Goal: Transaction & Acquisition: Purchase product/service

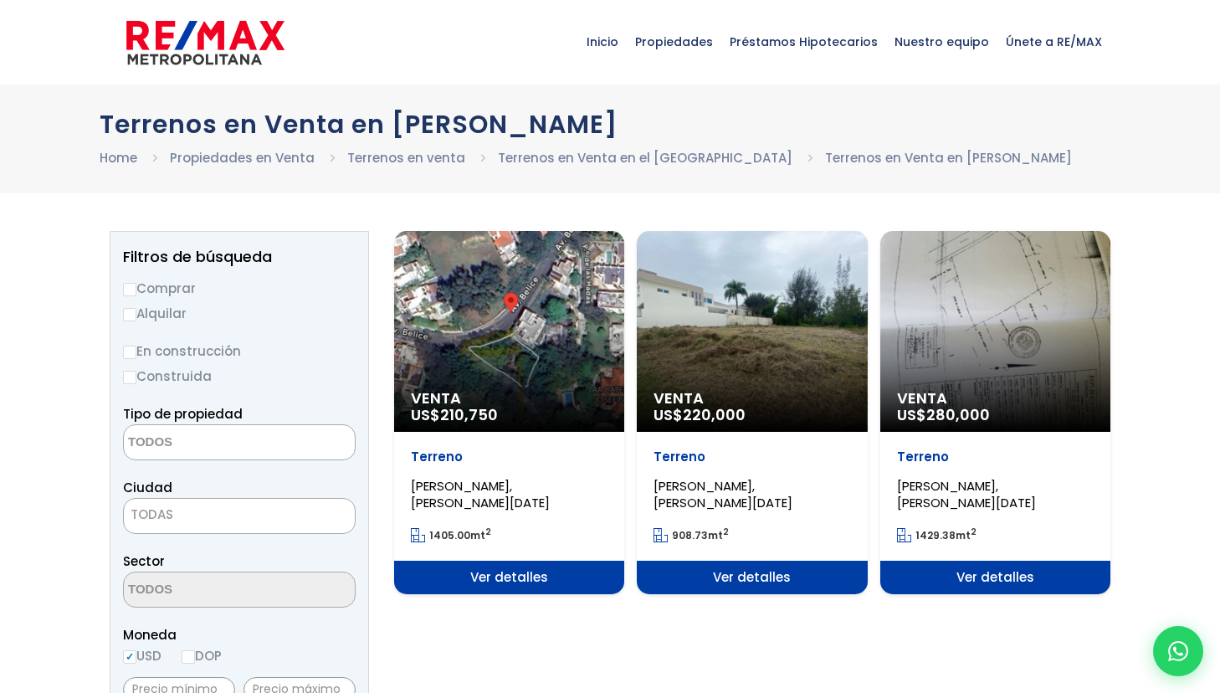
select select
click at [130, 356] on input "En construcción" at bounding box center [129, 352] width 13 height 13
radio input "true"
click at [161, 439] on textarea "Search" at bounding box center [205, 443] width 162 height 36
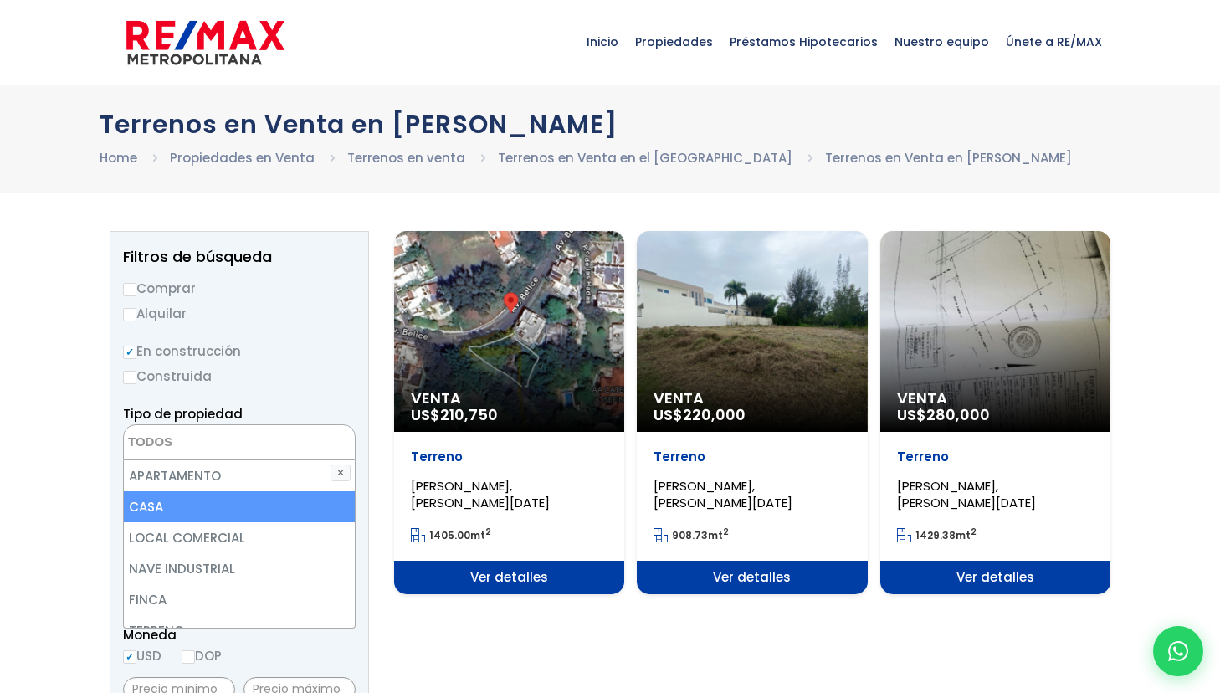
click at [153, 505] on li "CASA" at bounding box center [239, 506] width 231 height 31
select select "house"
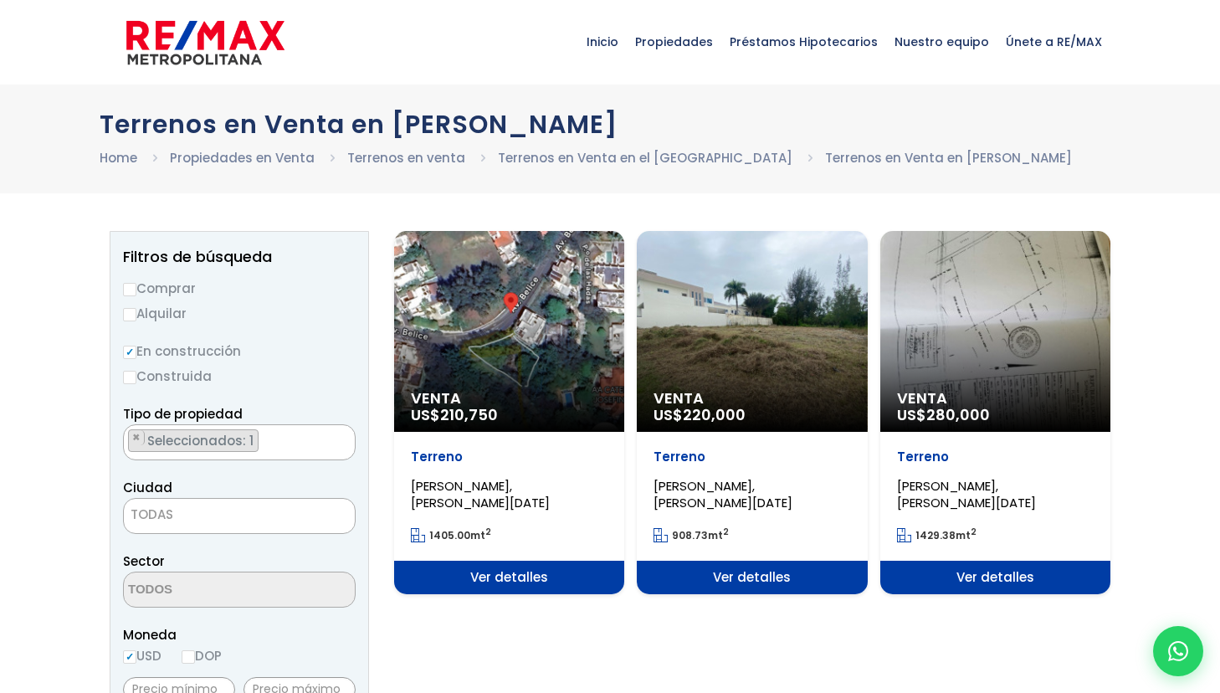
click at [283, 380] on label "Construida" at bounding box center [239, 376] width 233 height 21
click at [0, 0] on input "Construida" at bounding box center [0, 0] width 0 height 0
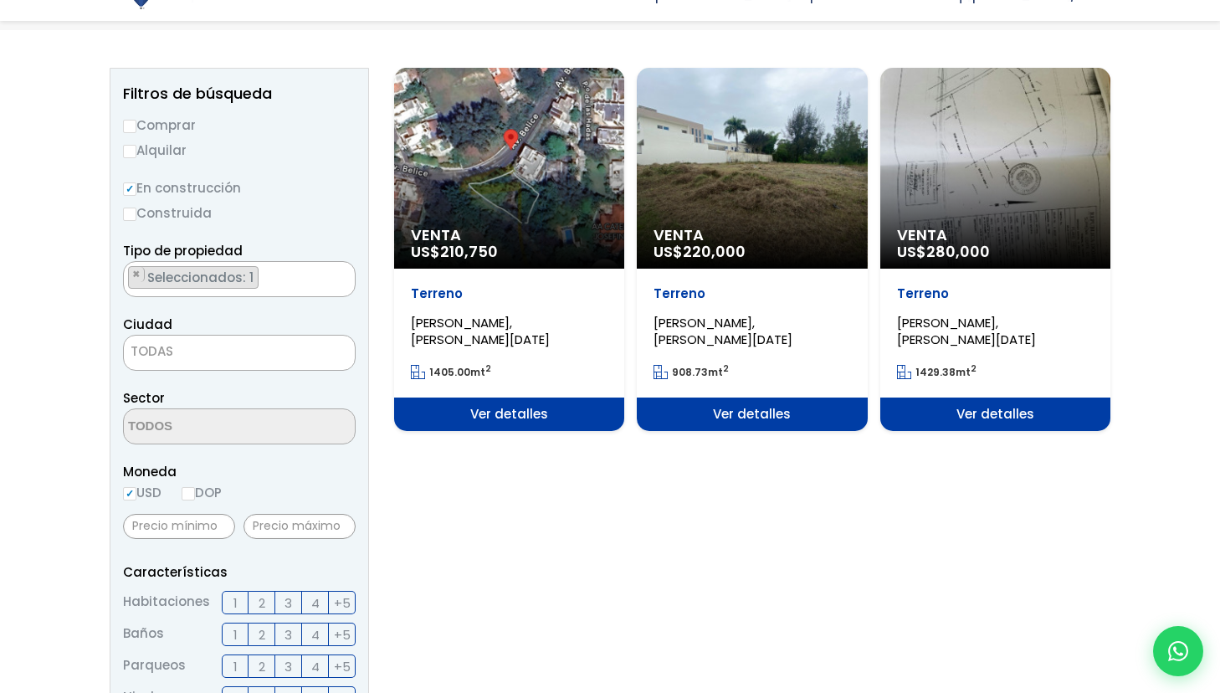
scroll to position [197, 0]
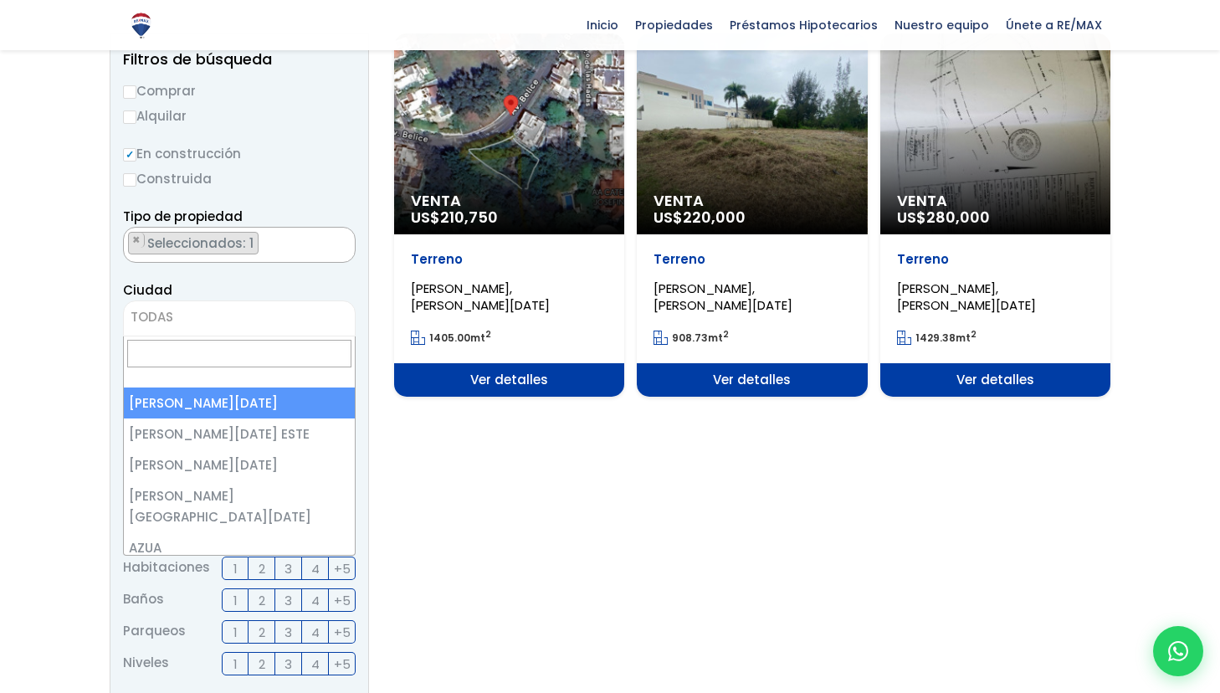
click at [223, 328] on span "TODAS" at bounding box center [239, 316] width 231 height 23
select select "1"
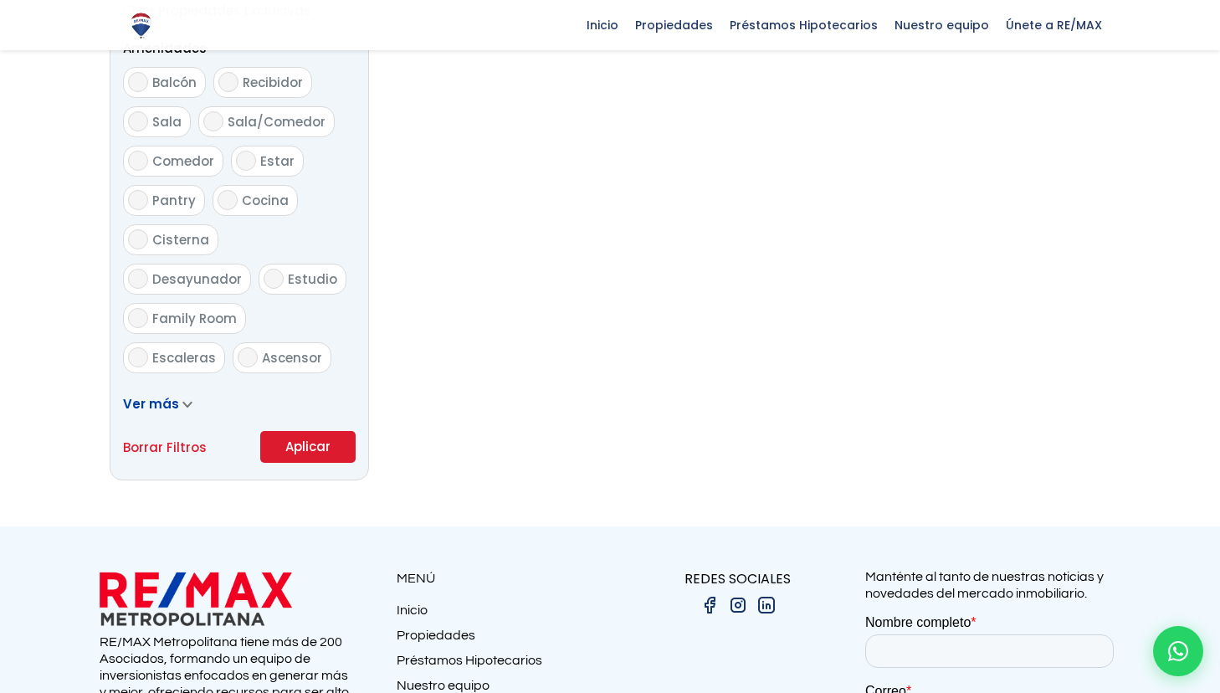
scroll to position [923, 0]
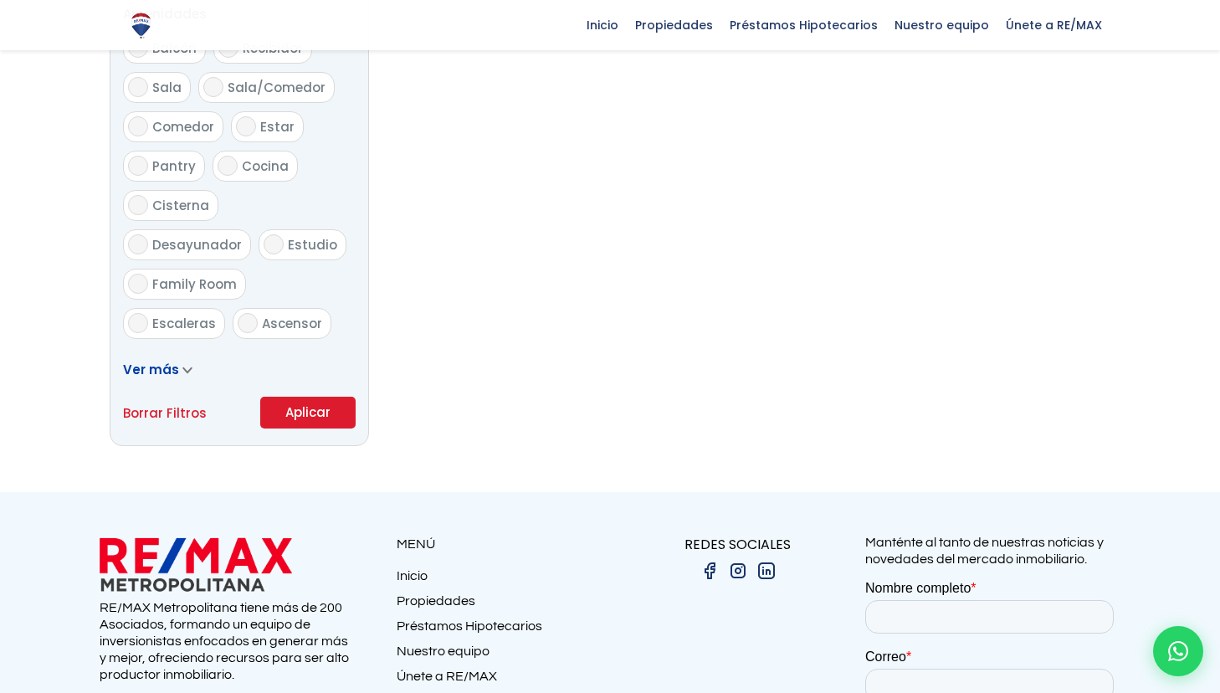
click at [319, 416] on button "Aplicar" at bounding box center [307, 413] width 95 height 32
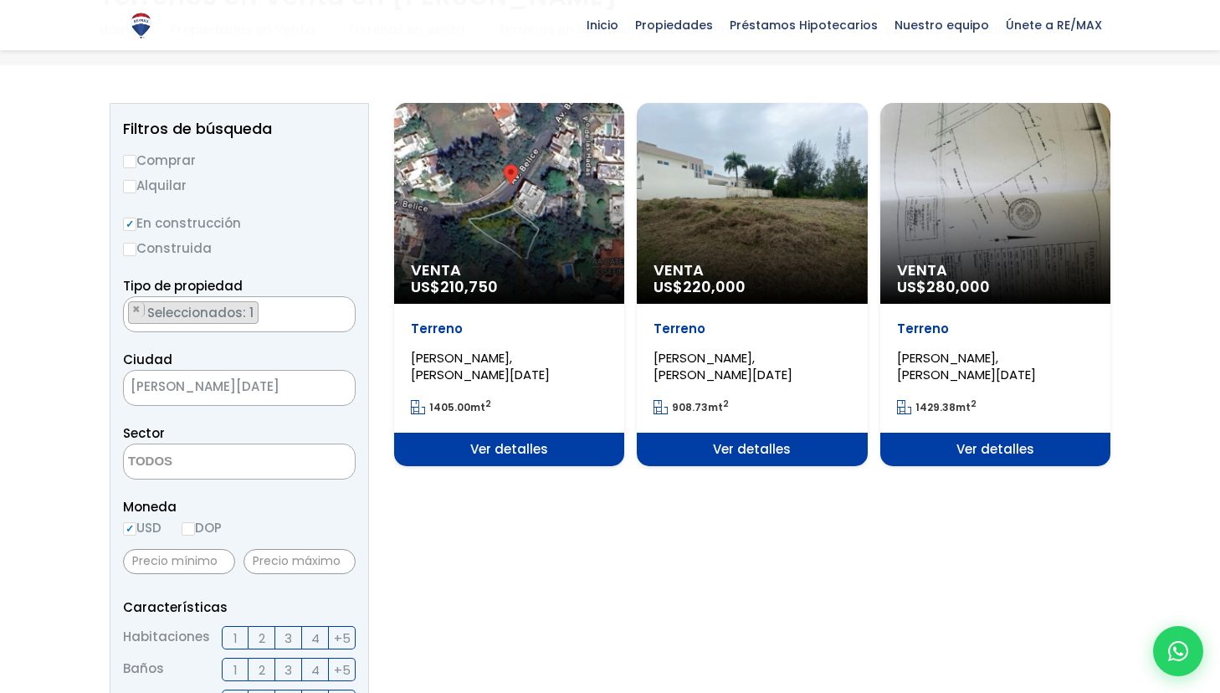
scroll to position [104, 0]
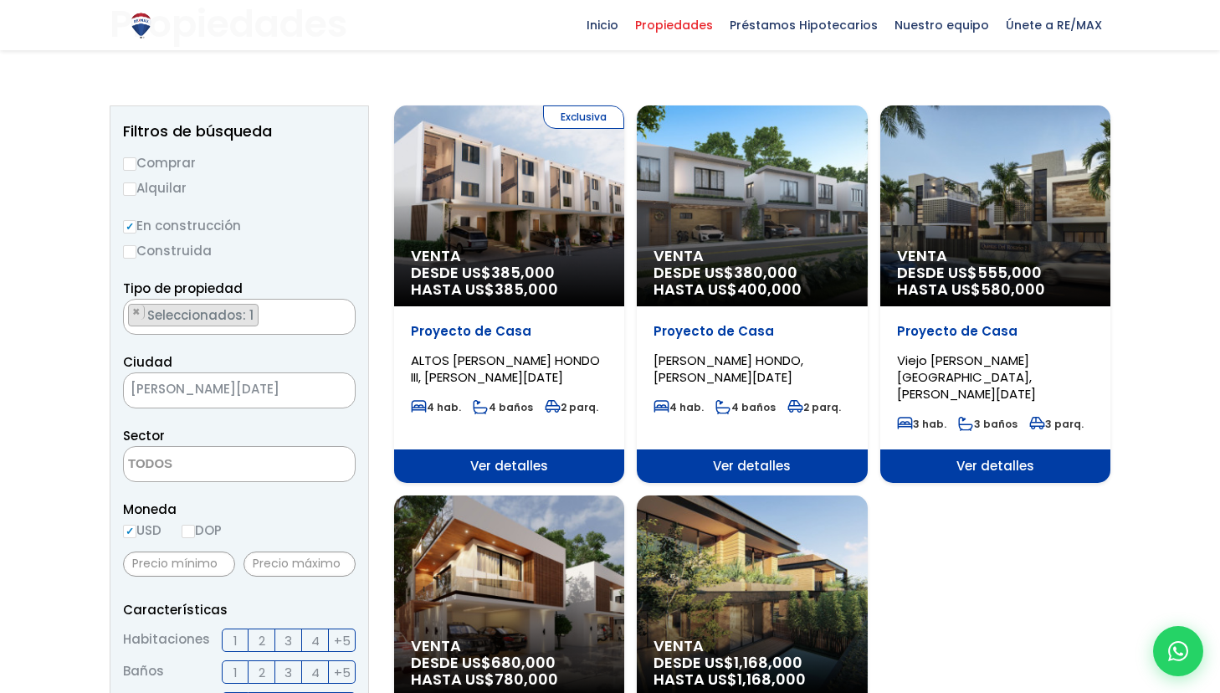
scroll to position [127, 0]
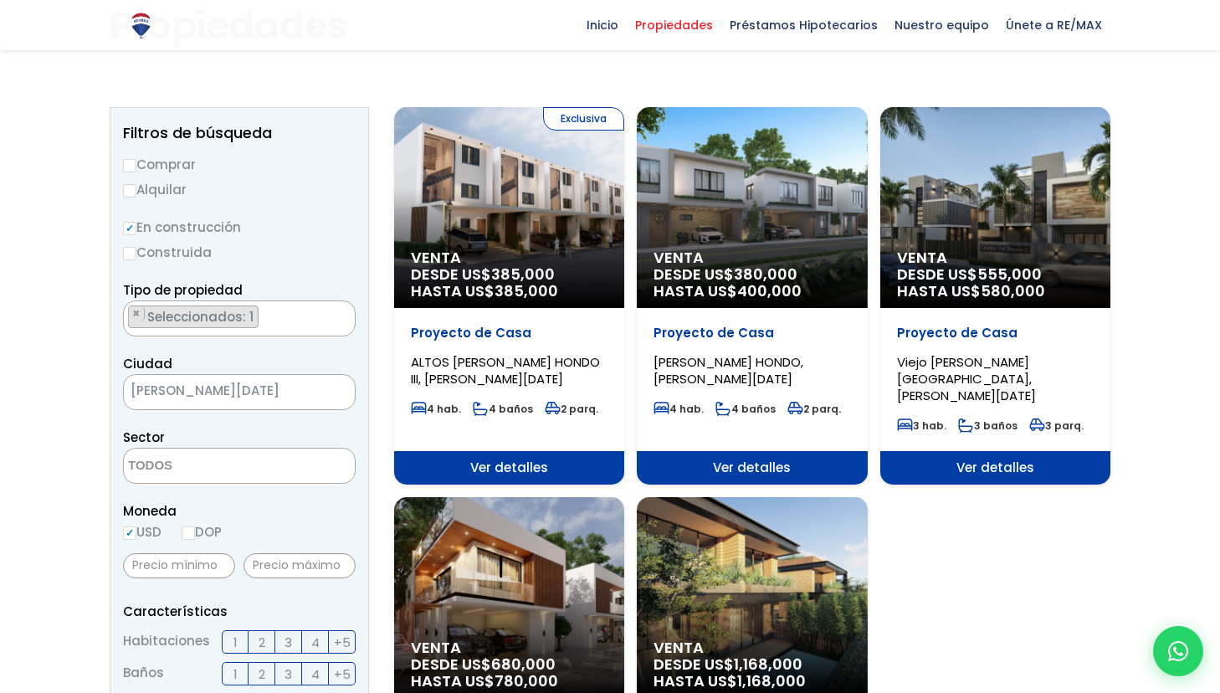
click at [750, 242] on div "Venta DESDE US$ 380,000 HASTA US$ 400,000" at bounding box center [752, 207] width 230 height 201
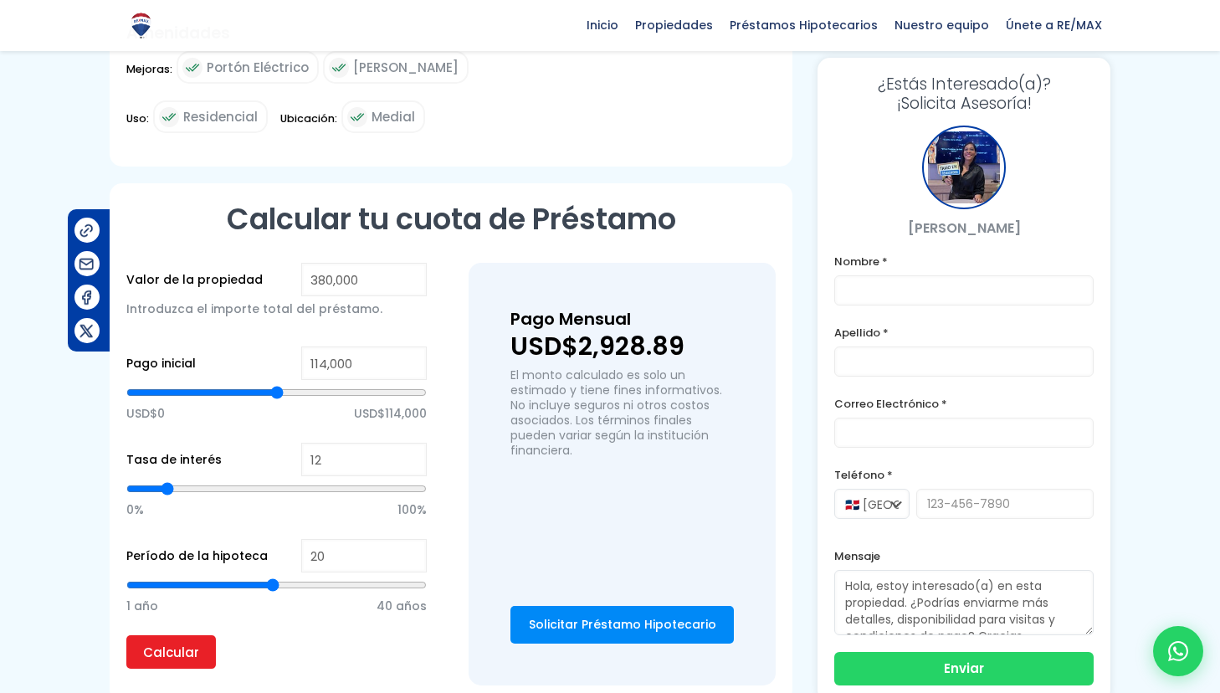
scroll to position [987, 0]
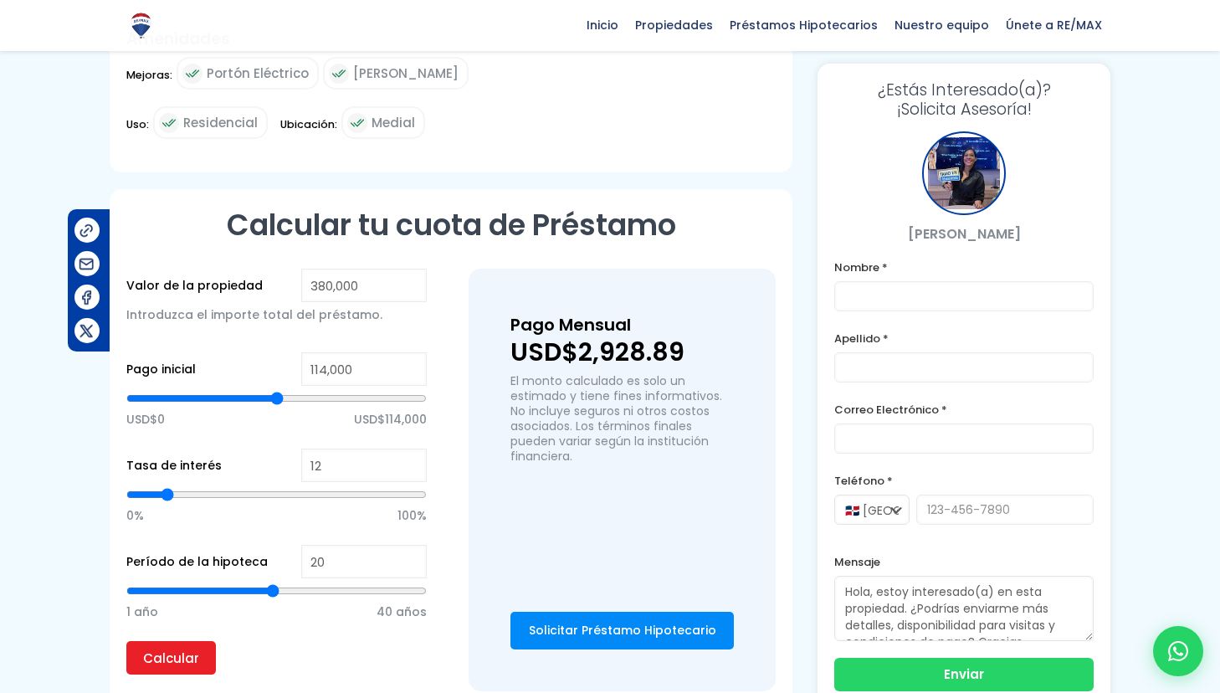
type input "190,350"
type input "190350"
type input "190,117"
type input "190117"
type input "189,892"
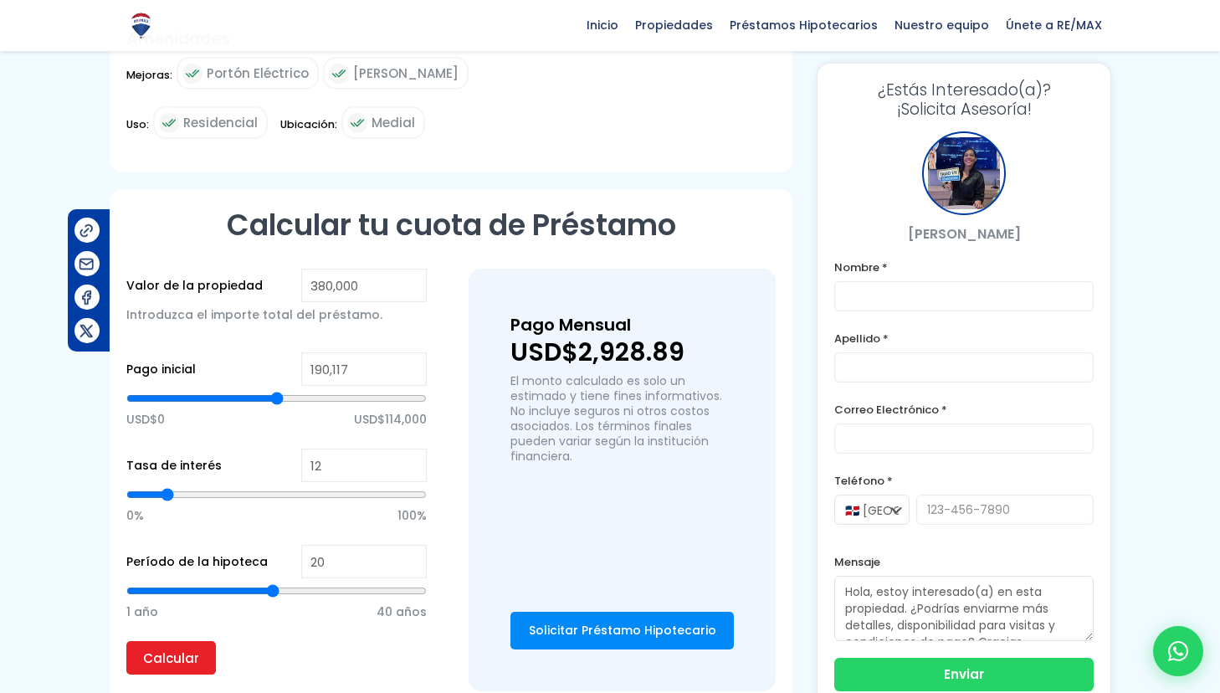
type input "189892"
type input "189,615"
type input "189615"
type input "189,330"
type input "189330"
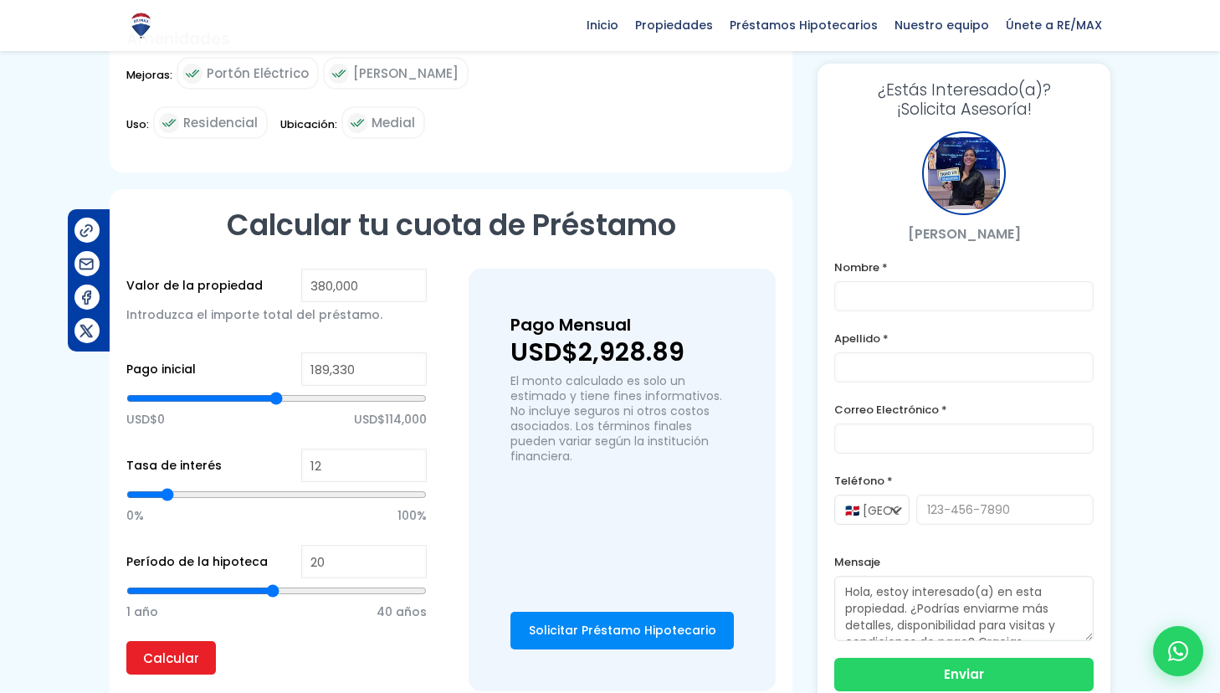
type input "189,053"
type input "189053"
type input "188,759"
type input "188759"
type input "188,465"
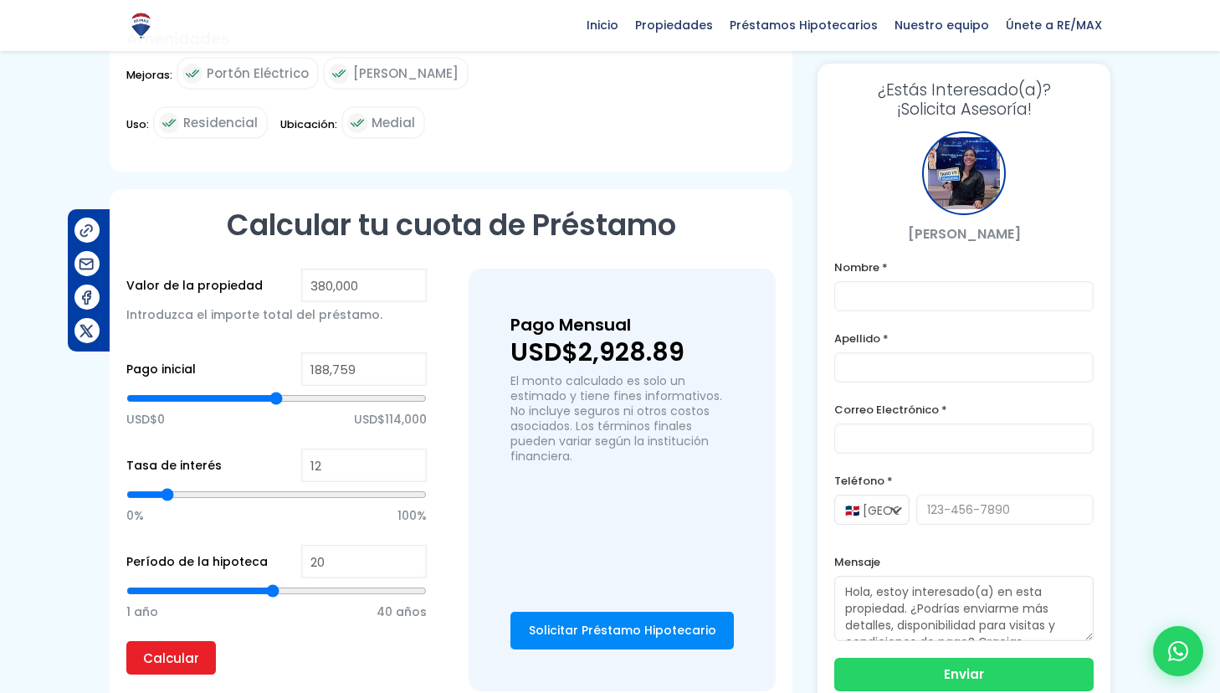
type input "188465"
type input "188,162"
type input "188162"
type input "187,860"
type input "187860"
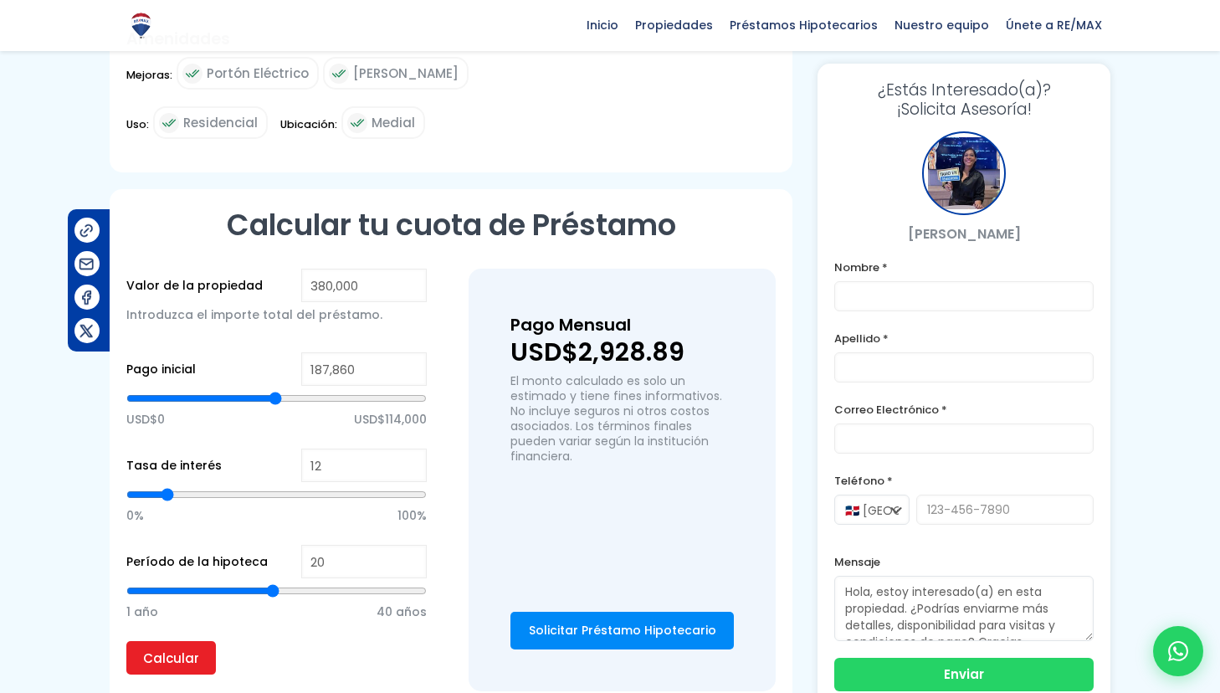
type input "187,393"
type input "187393"
type input "186,926"
type input "186926"
type input "186,614"
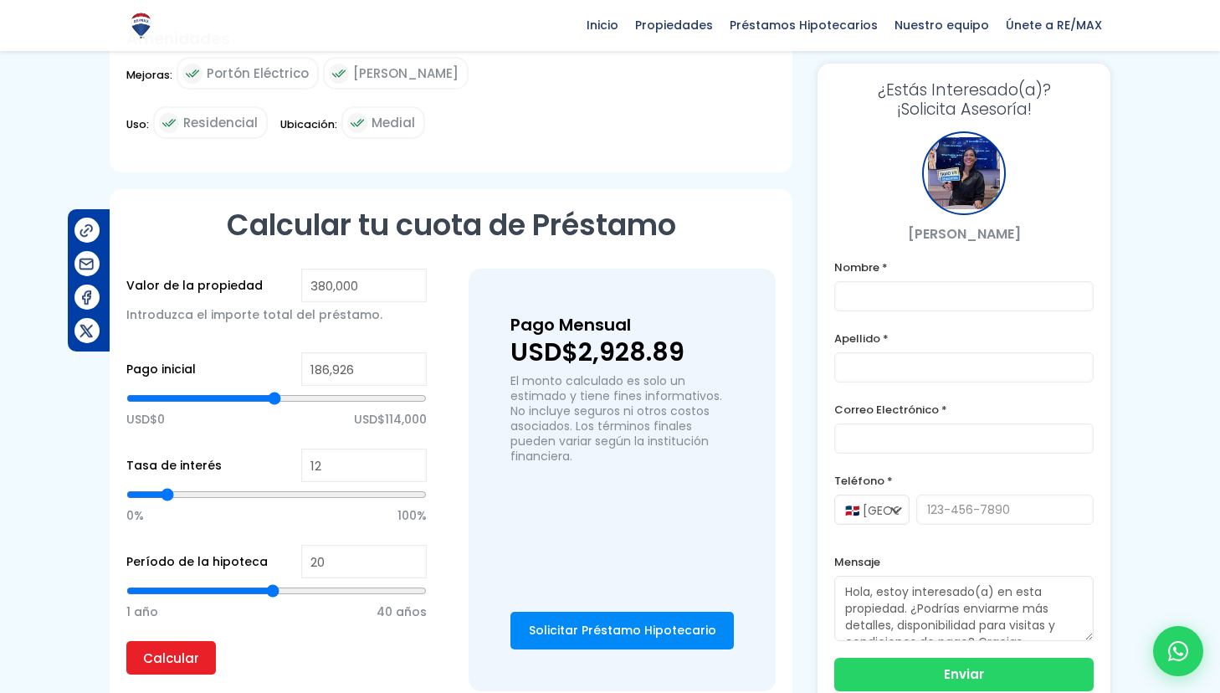
type input "186614"
type input "186,139"
type input "186139"
type input "185,672"
type input "185672"
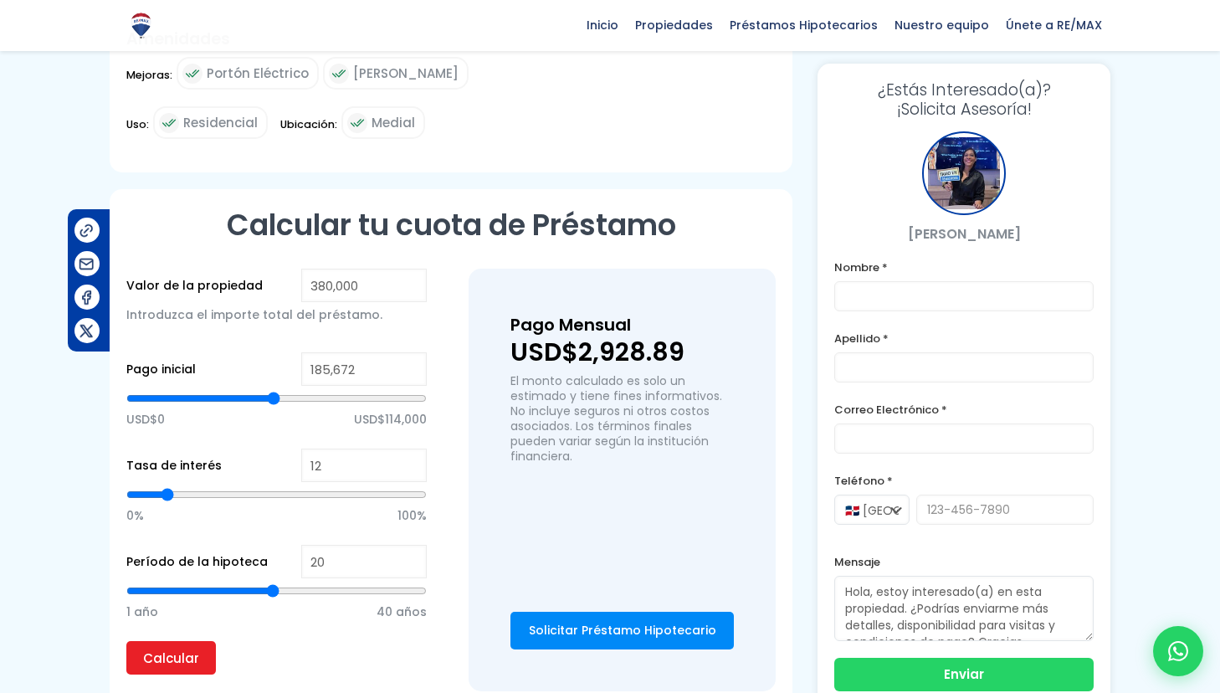
type input "185,387"
type input "185387"
type input "184,868"
type input "184868"
type input "184,626"
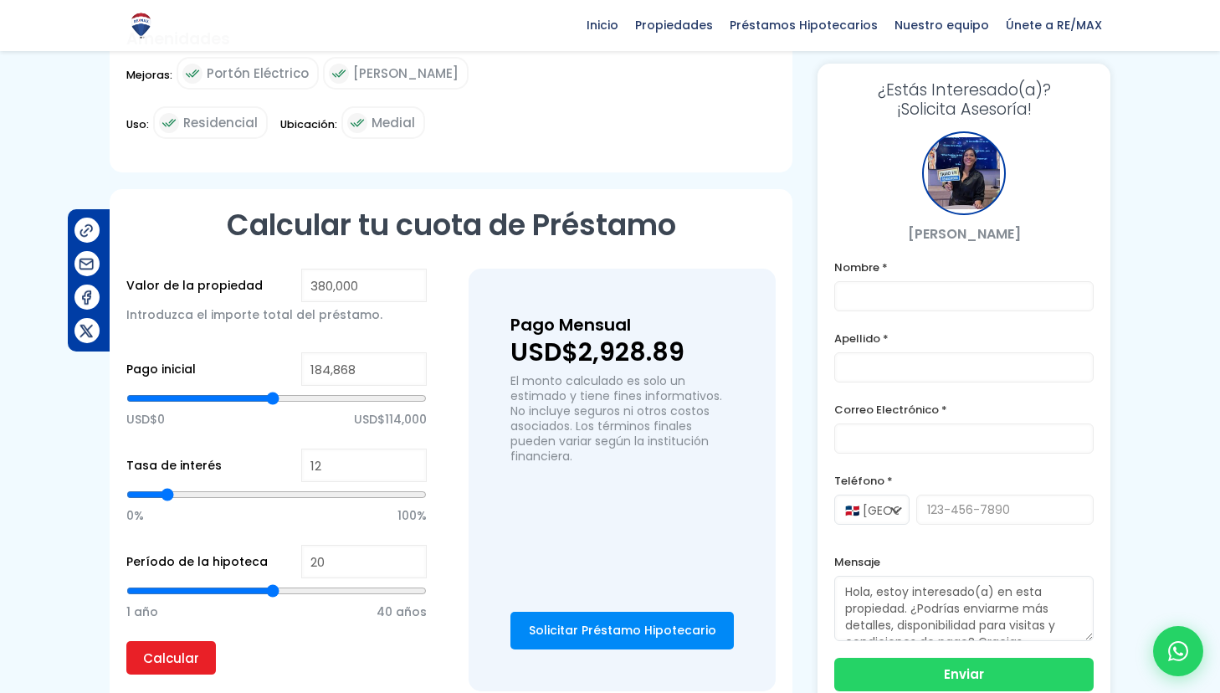
type input "184626"
type input "184,340"
type input "184340"
type input "184,055"
type input "184055"
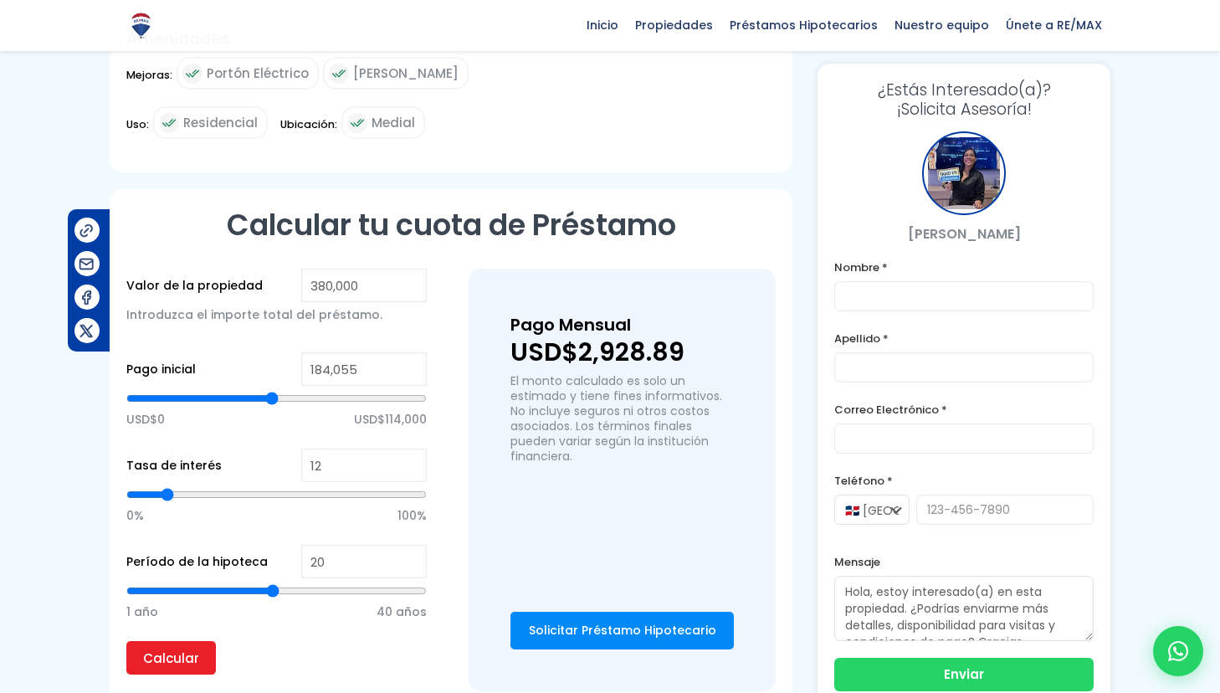
type input "183,752"
type input "183752"
type input "183,475"
type input "183475"
type input "183,173"
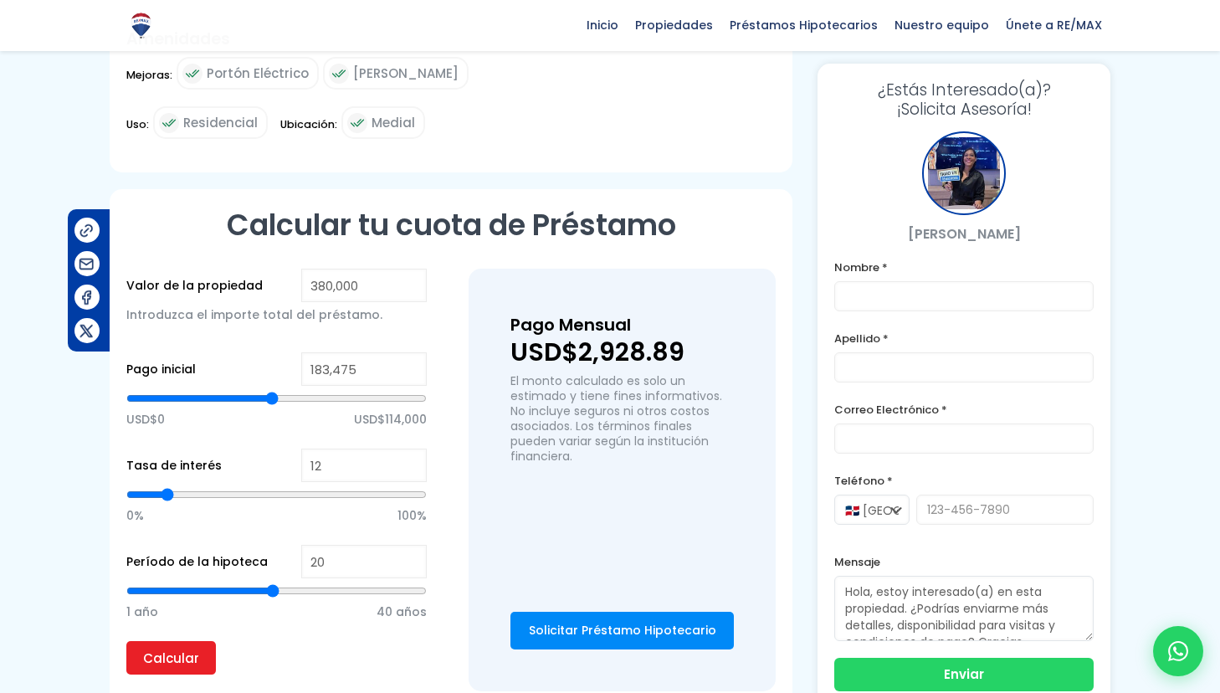
type input "183173"
type input "182,723"
type input "182723"
type input "182,256"
type input "182256"
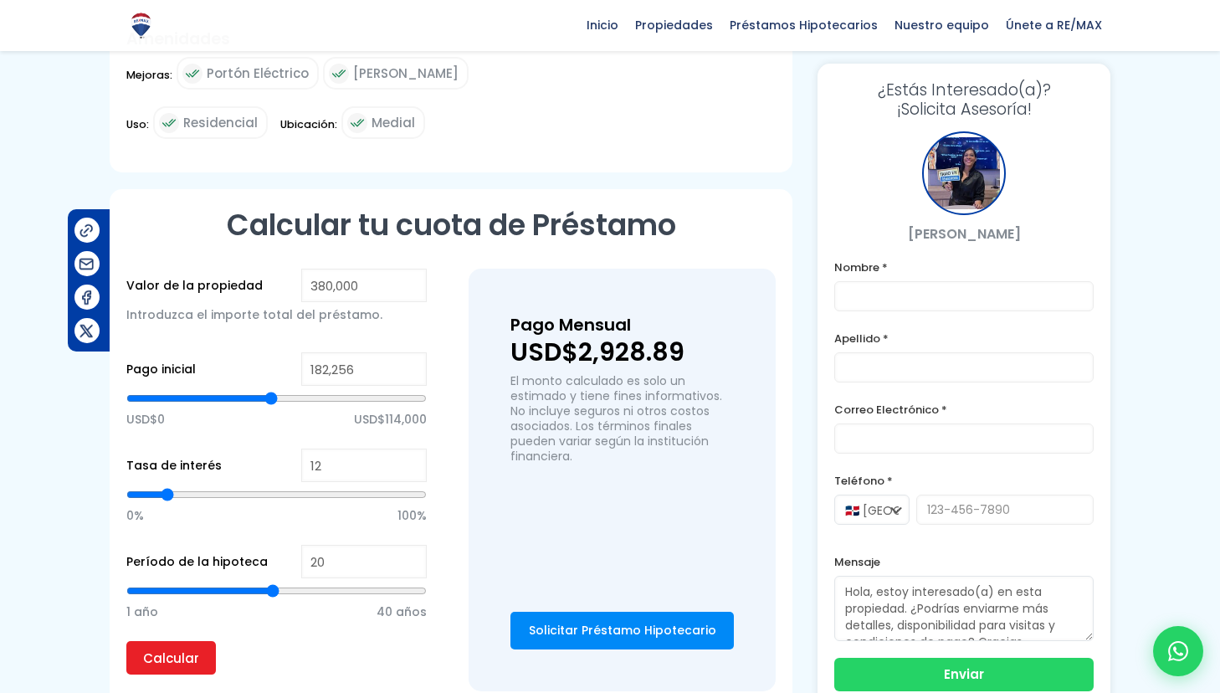
type input "181,927"
type input "181927"
type input "181,625"
type input "181625"
type input "181,339"
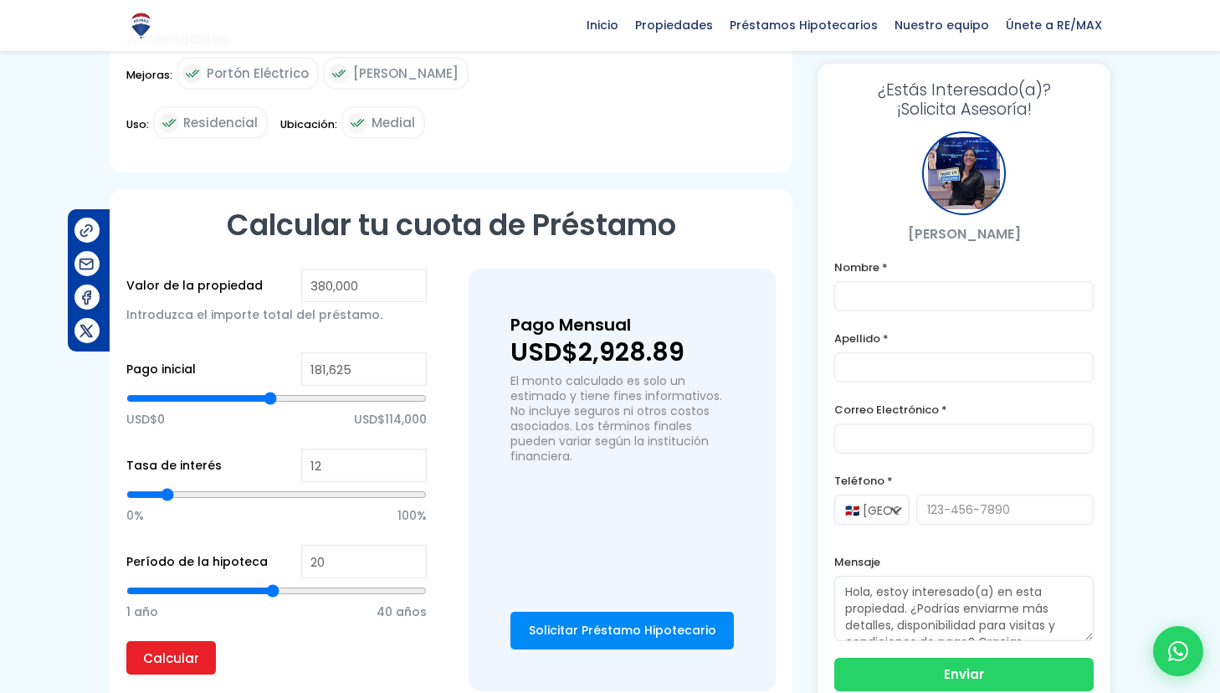
type input "181339"
type input "181,045"
type input "181045"
type input "180,760"
type input "180760"
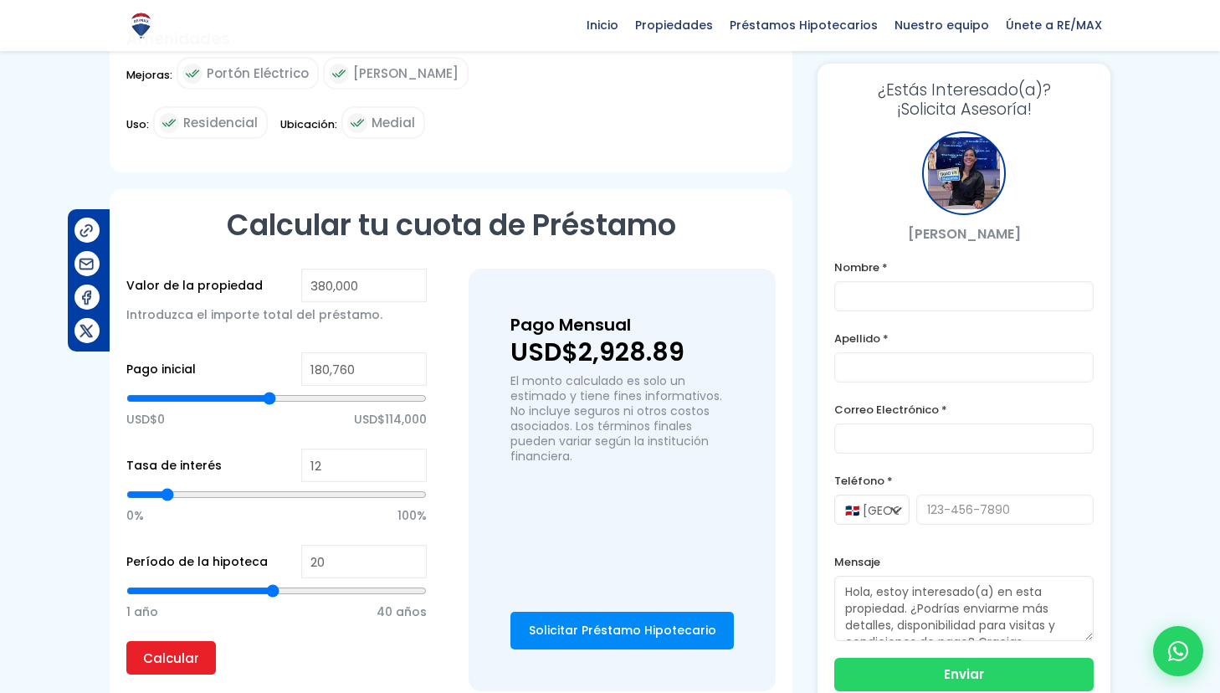
type input "180,527"
type input "180527"
type input "180,172"
type input "180172"
type input "179,619"
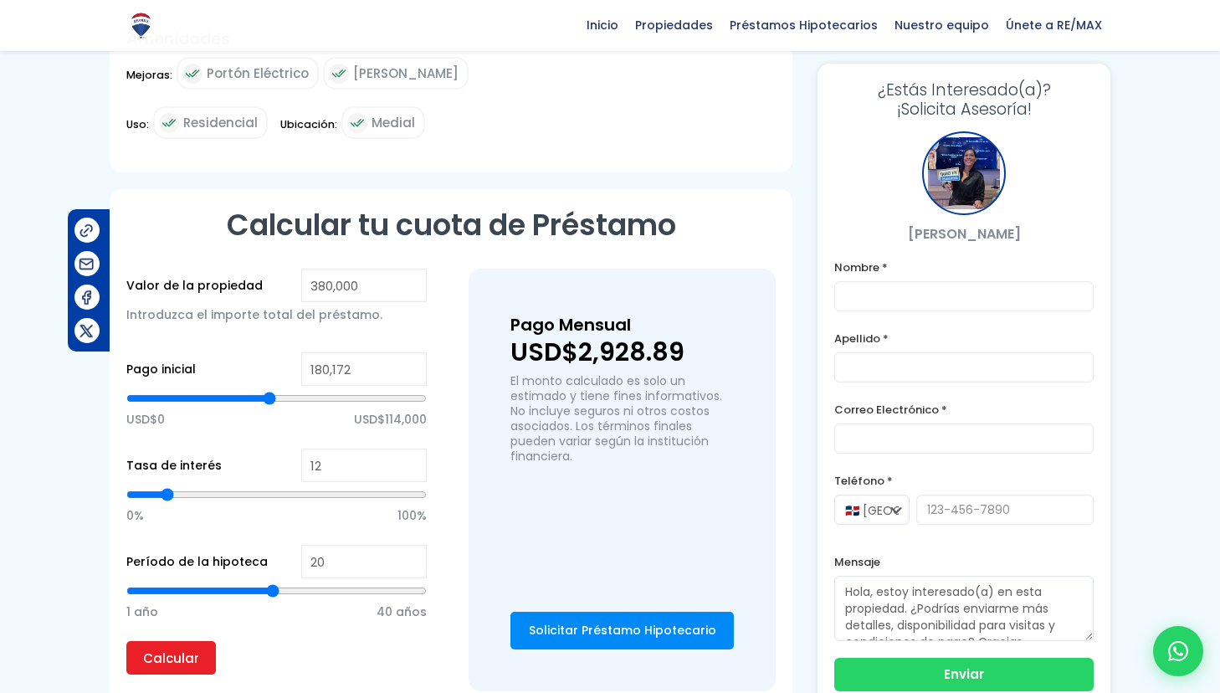
type input "179619"
type input "179,005"
type input "179005"
type input "178,356"
type input "178356"
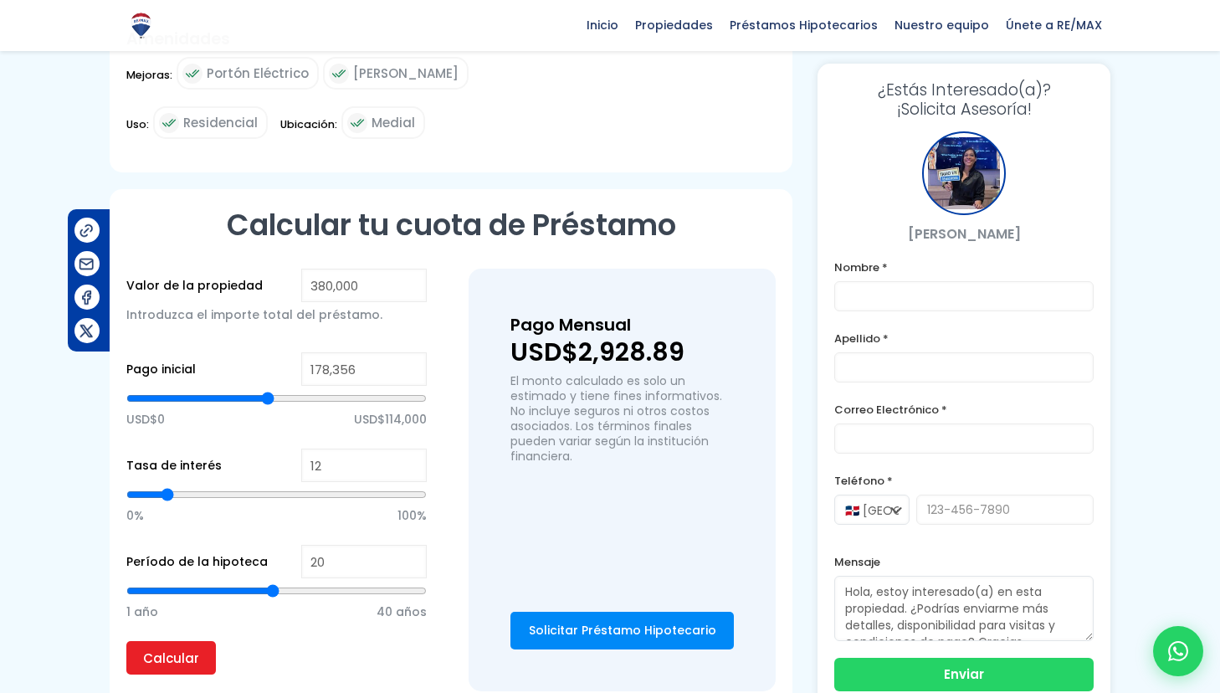
type input "177,707"
type input "177707"
type input "177,189"
type input "177189"
type input "176,834"
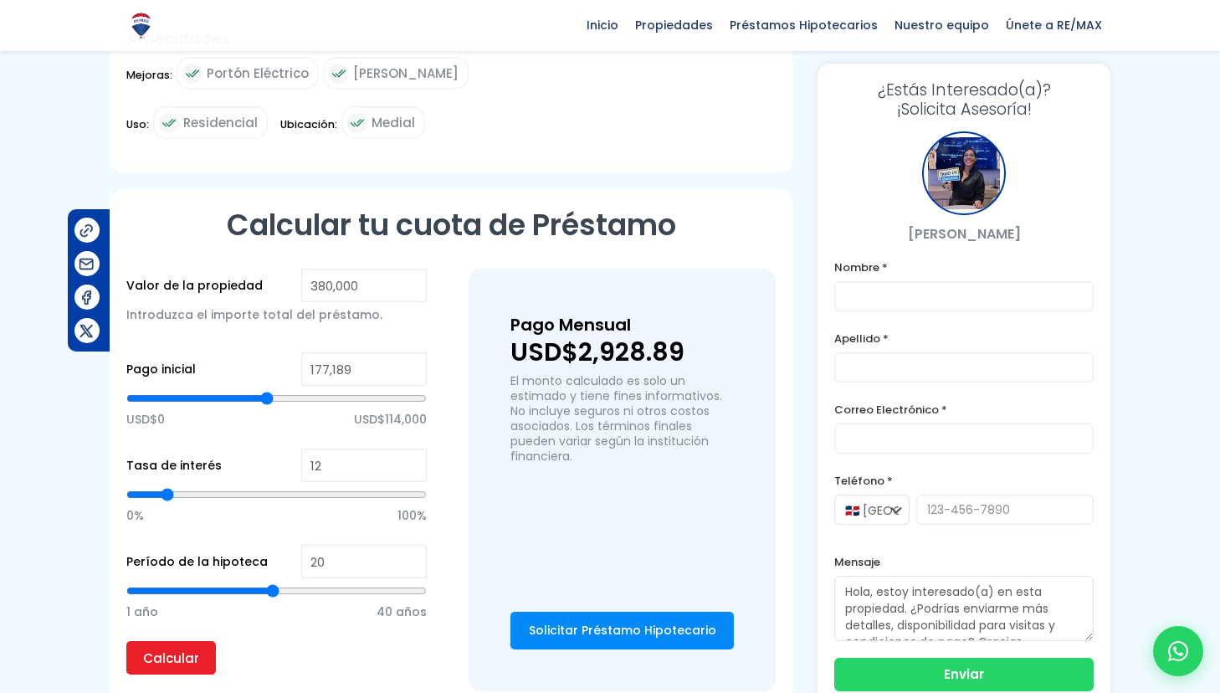
type input "176834"
type input "176,505"
type input "176505"
type input "176,194"
type input "176194"
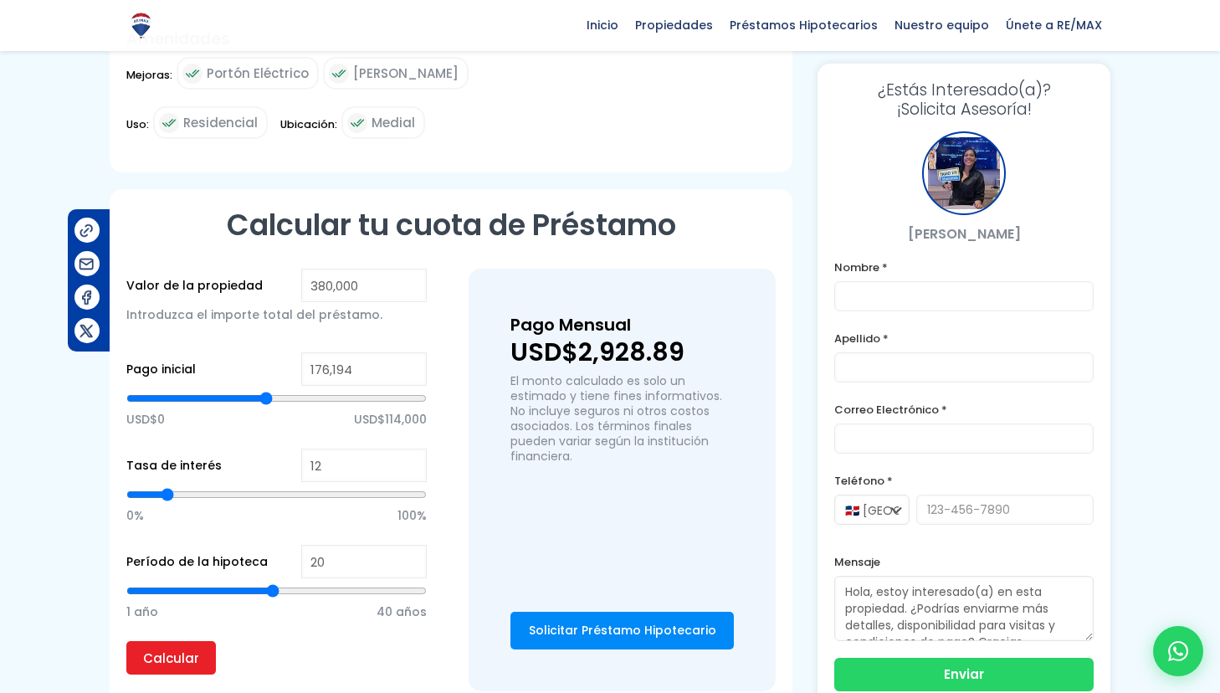
type input "175,891"
type input "175891"
type input "175,727"
type input "175727"
type input "175,563"
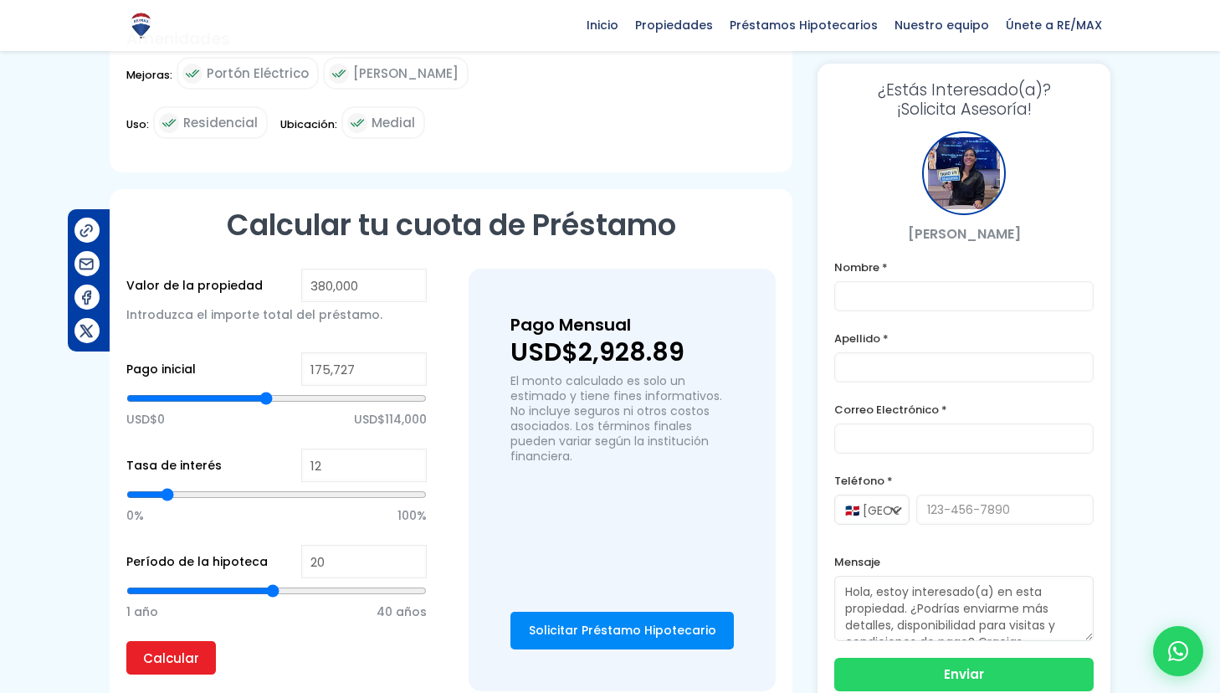
type input "175563"
type input "175,286"
type input "175286"
type input "175,148"
type input "175148"
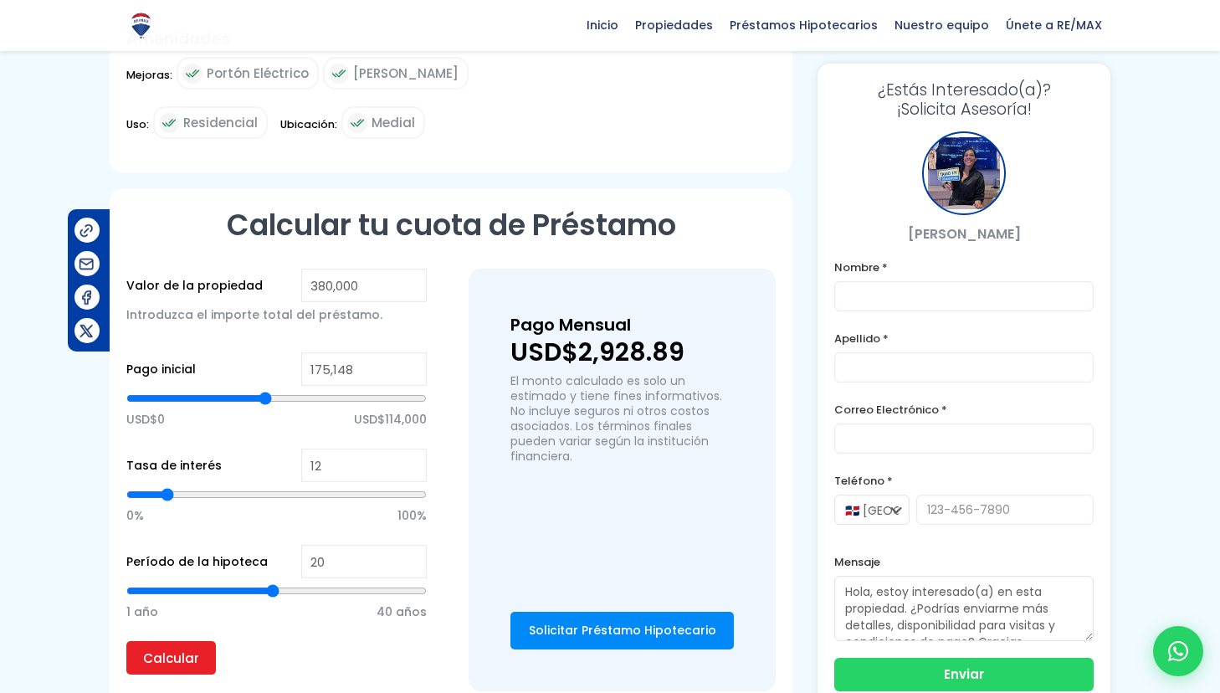
type input "175,035"
type input "175035"
type input "174,776"
type input "174776"
type input "174,629"
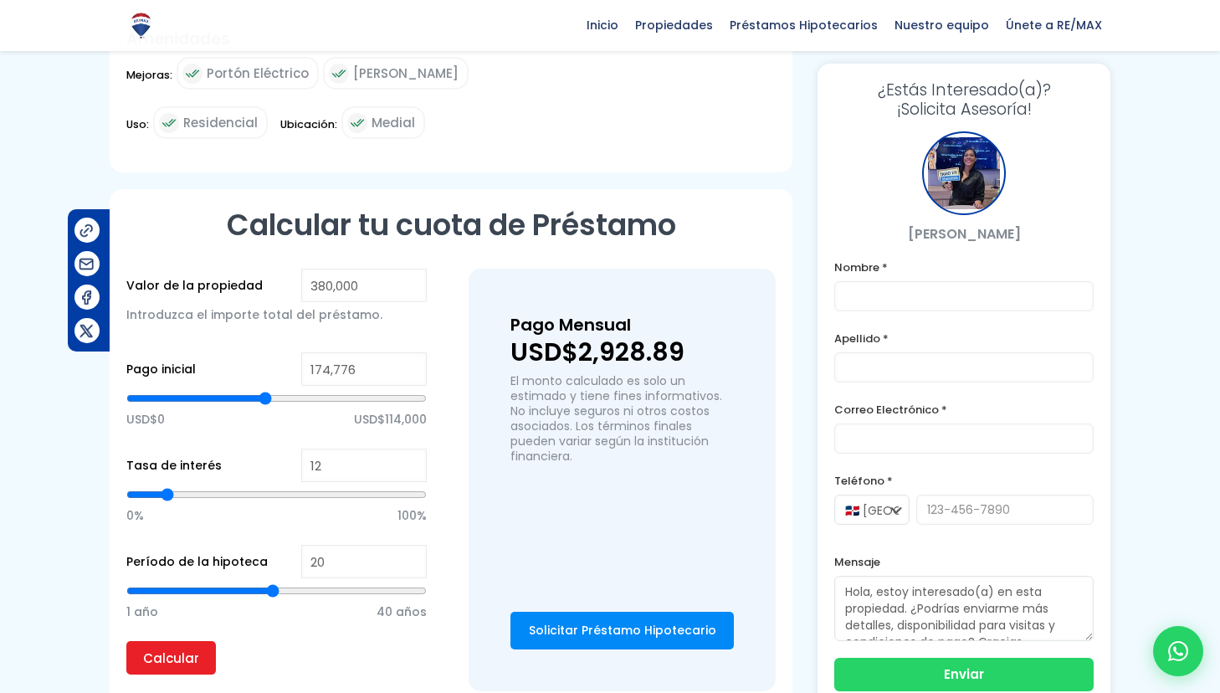
type input "174629"
type input "174,473"
type input "174473"
type input "174,197"
type input "174197"
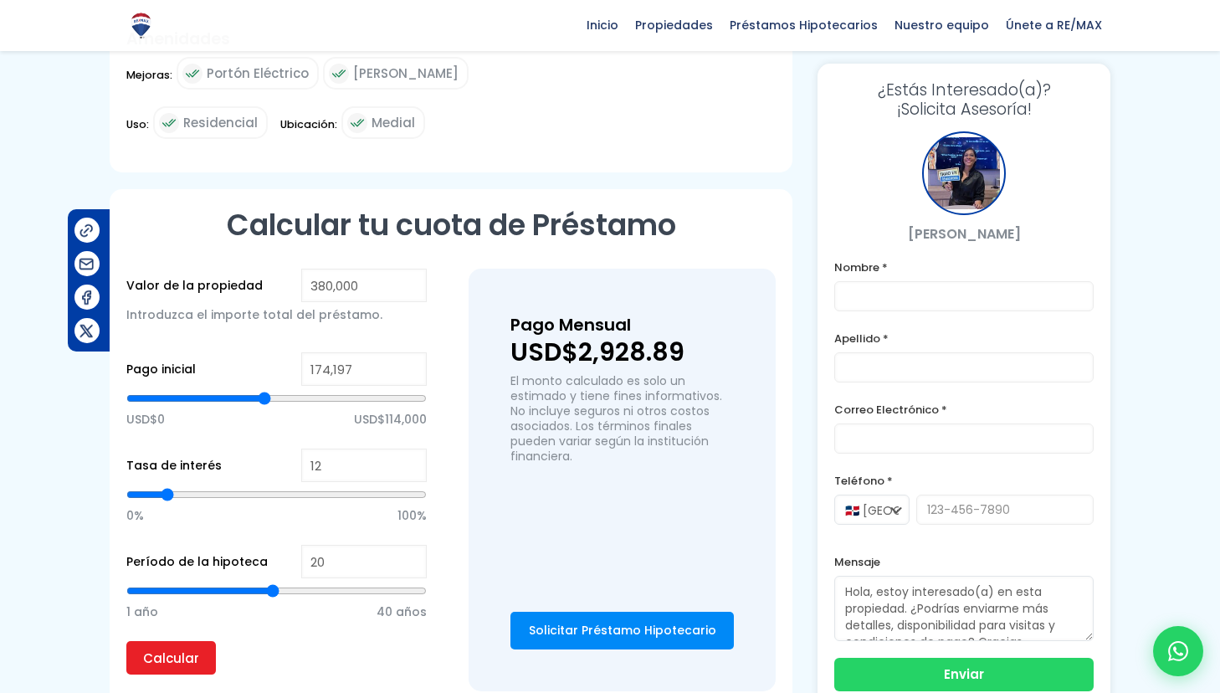
type input "173,920"
type input "173920"
type input "173,453"
type input "173453"
type input "172,804"
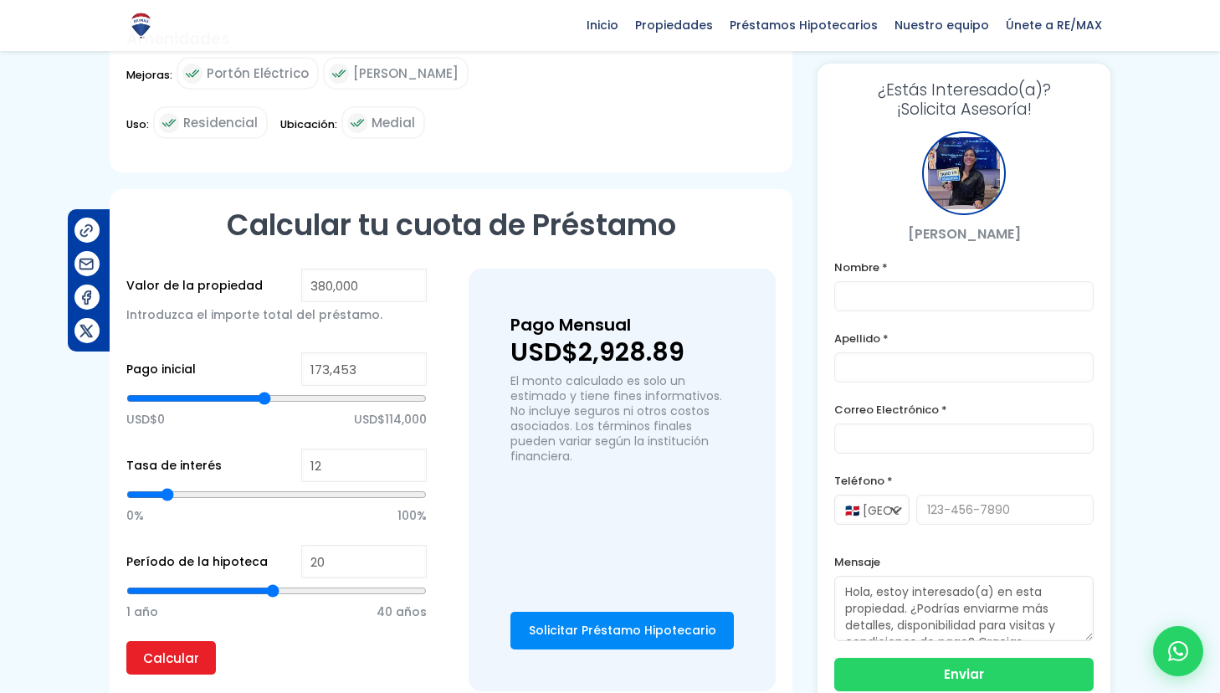
type input "172804"
type input "172,329"
type input "172329"
type input "171,862"
type input "171862"
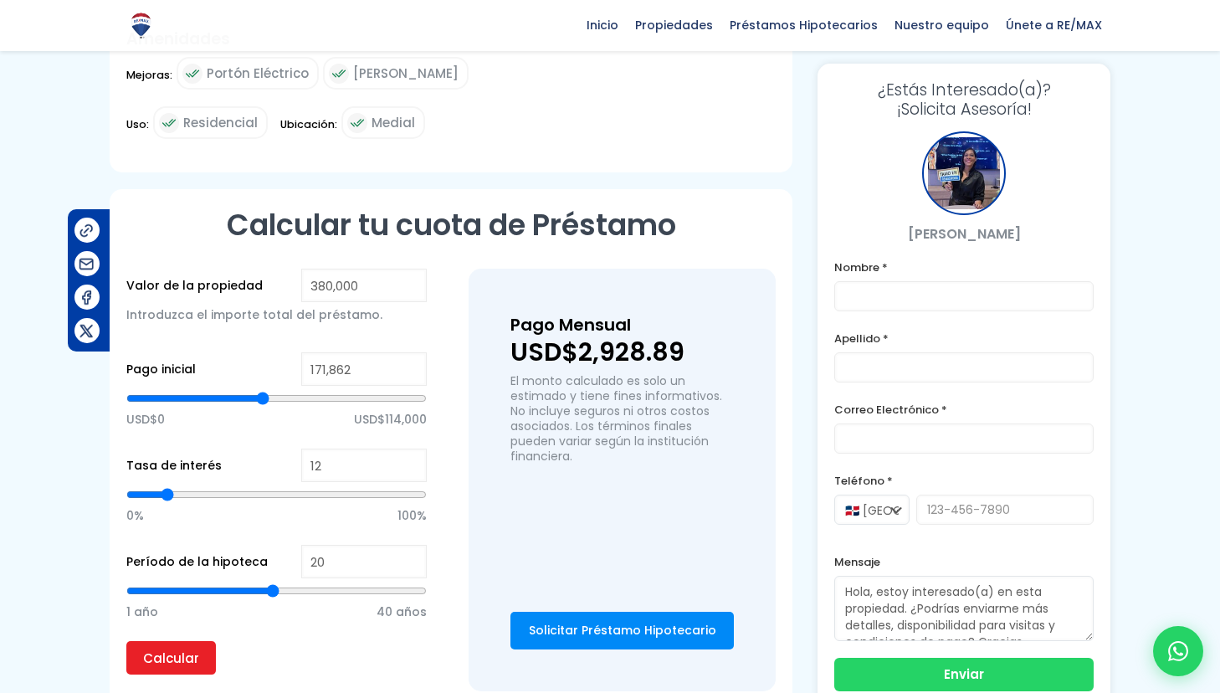
type input "171,403"
type input "171403"
type input "171,109"
type input "171109"
type input "170,885"
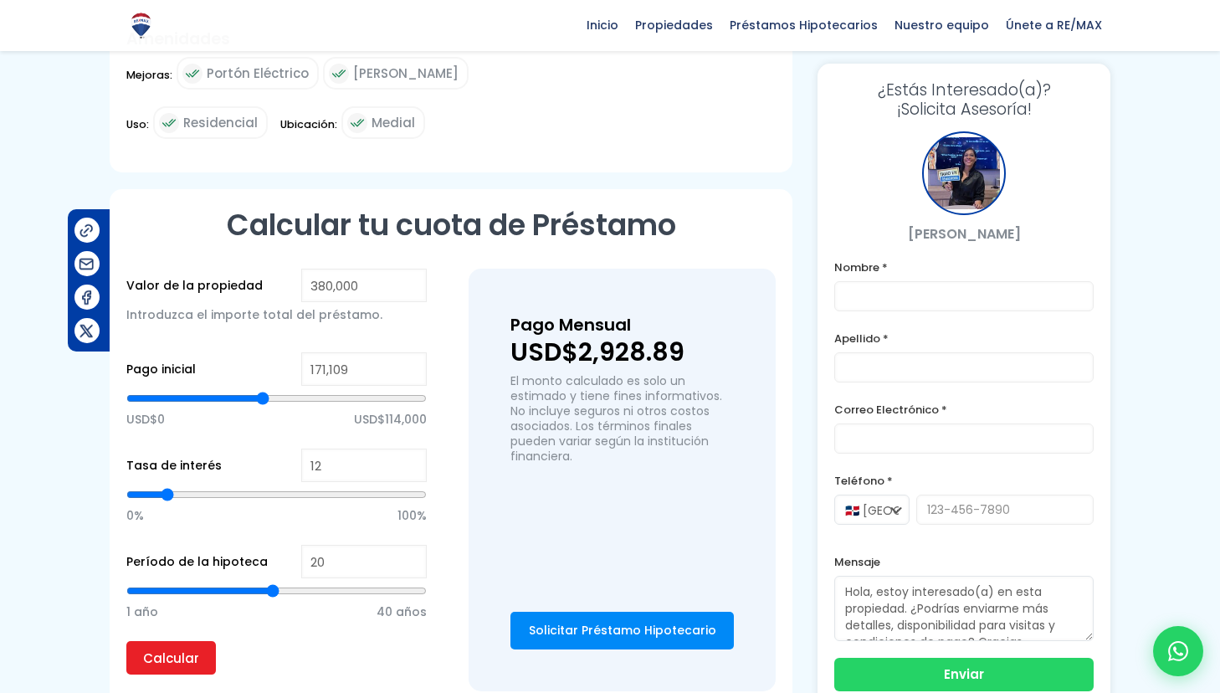
type input "170885"
type input "170,660"
type input "170660"
type input "170,374"
type input "170374"
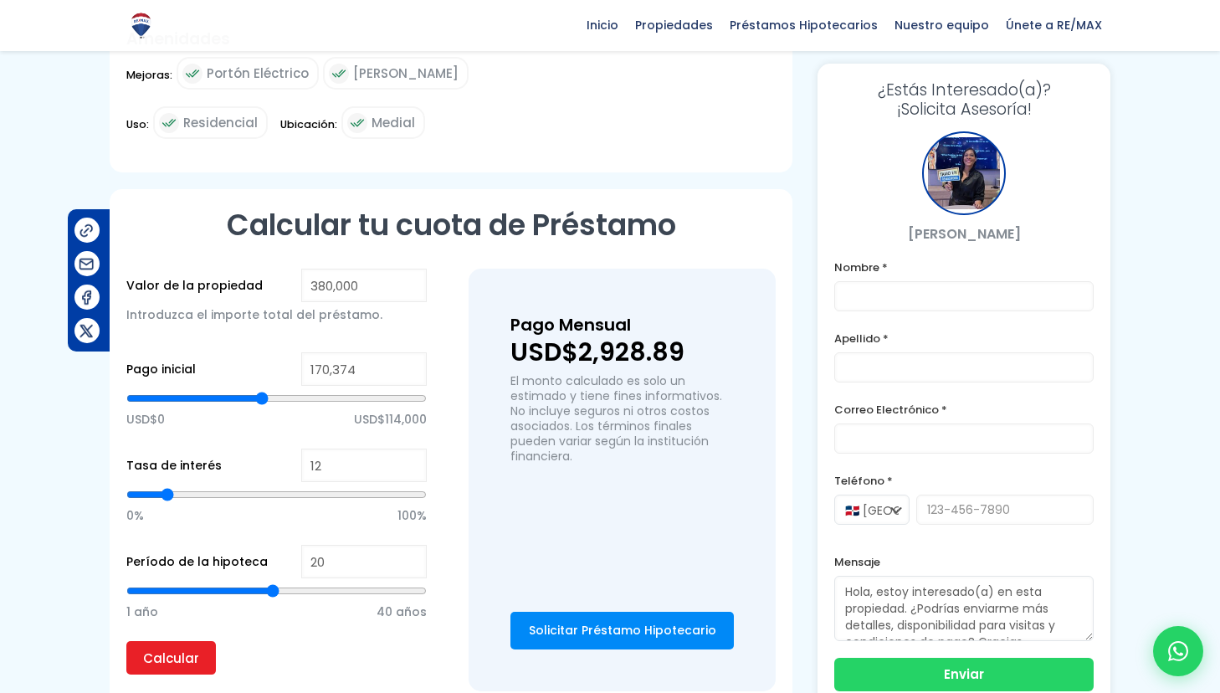
type input "170,063"
type input "170063"
type input "169,864"
type input "169864"
type input "169,717"
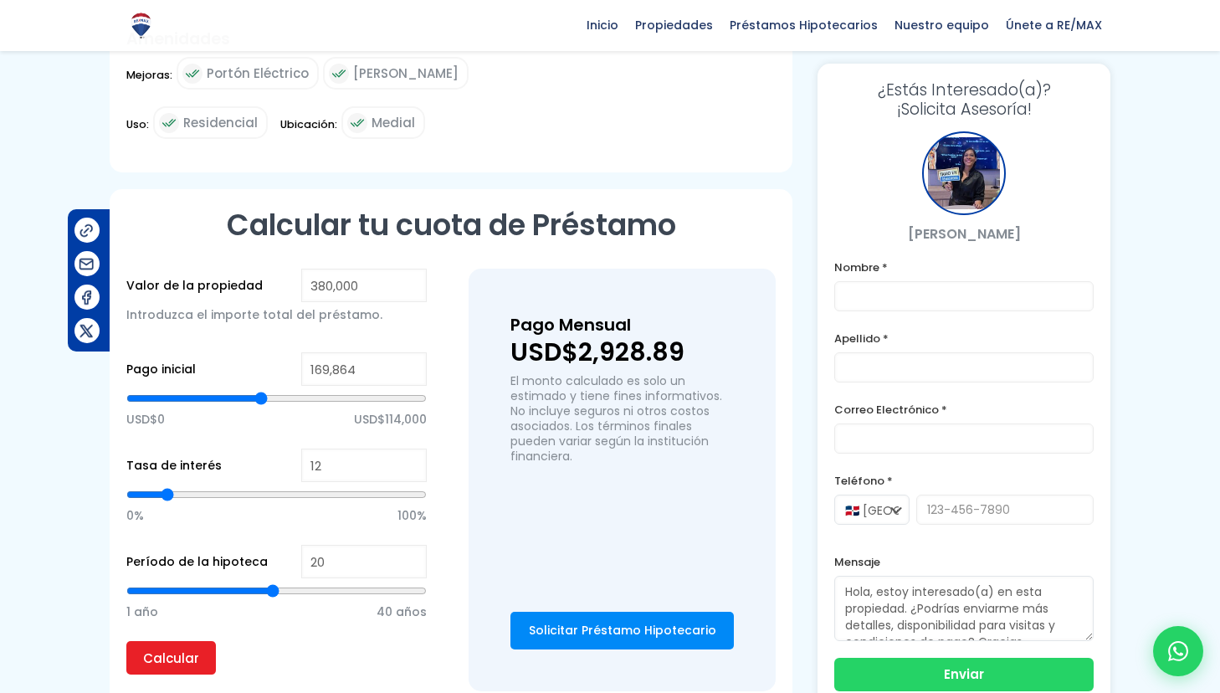
type input "169717"
type input "169,570"
type input "169570"
type input "169,414"
type input "169414"
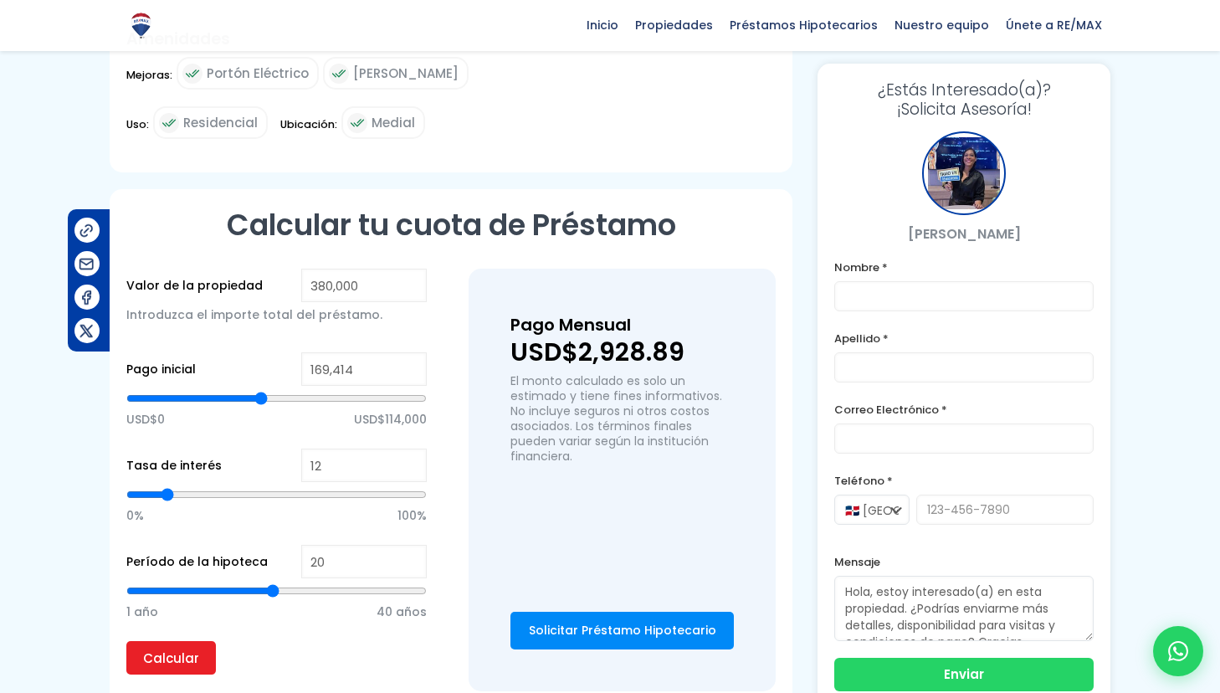
type input "169,259"
type input "169259"
type input "169,112"
type input "169112"
type input "168,826"
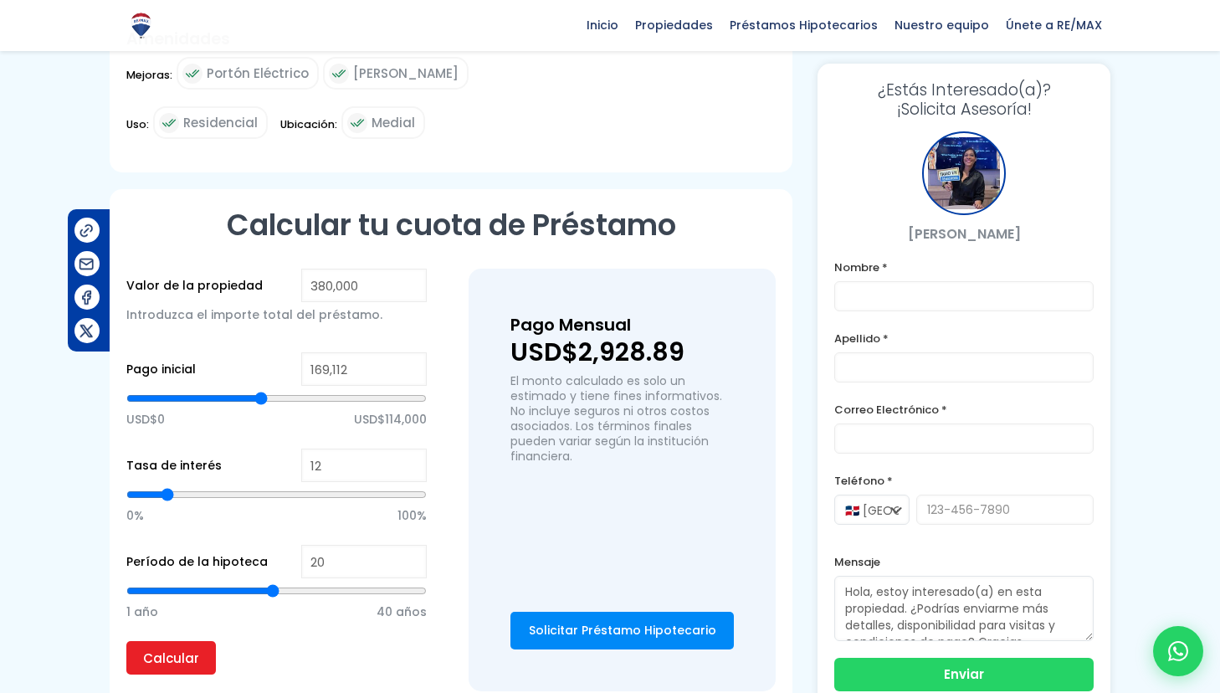
type input "168826"
type input "168,688"
type input "168688"
type input "168,316"
type input "168316"
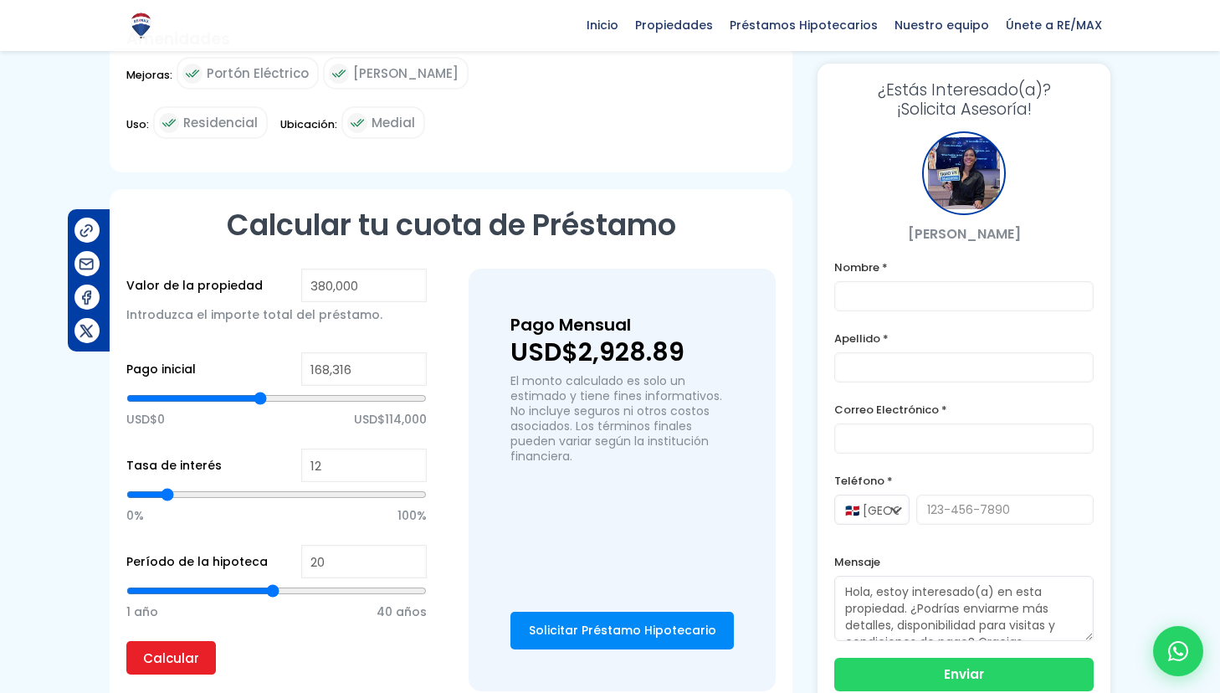
type input "168,091"
type input "168091"
type input "167,676"
type input "167676"
type input "166,950"
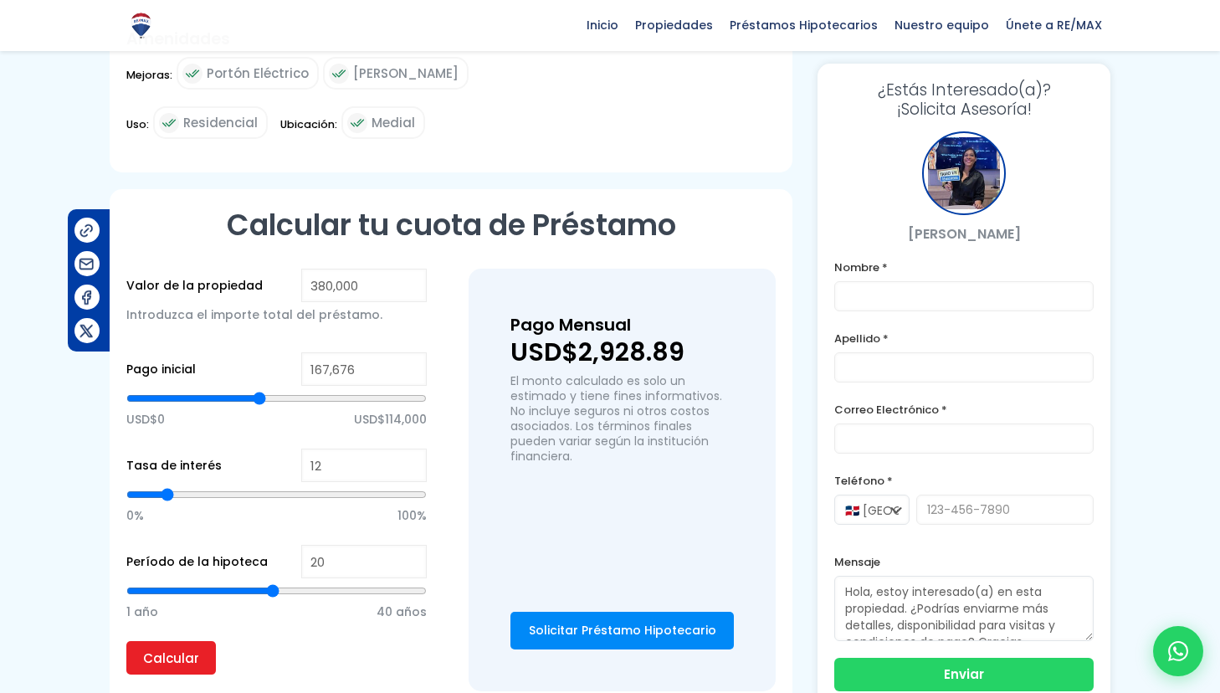
type input "166950"
type input "166,146"
type input "166146"
type input "165,445"
type input "165445"
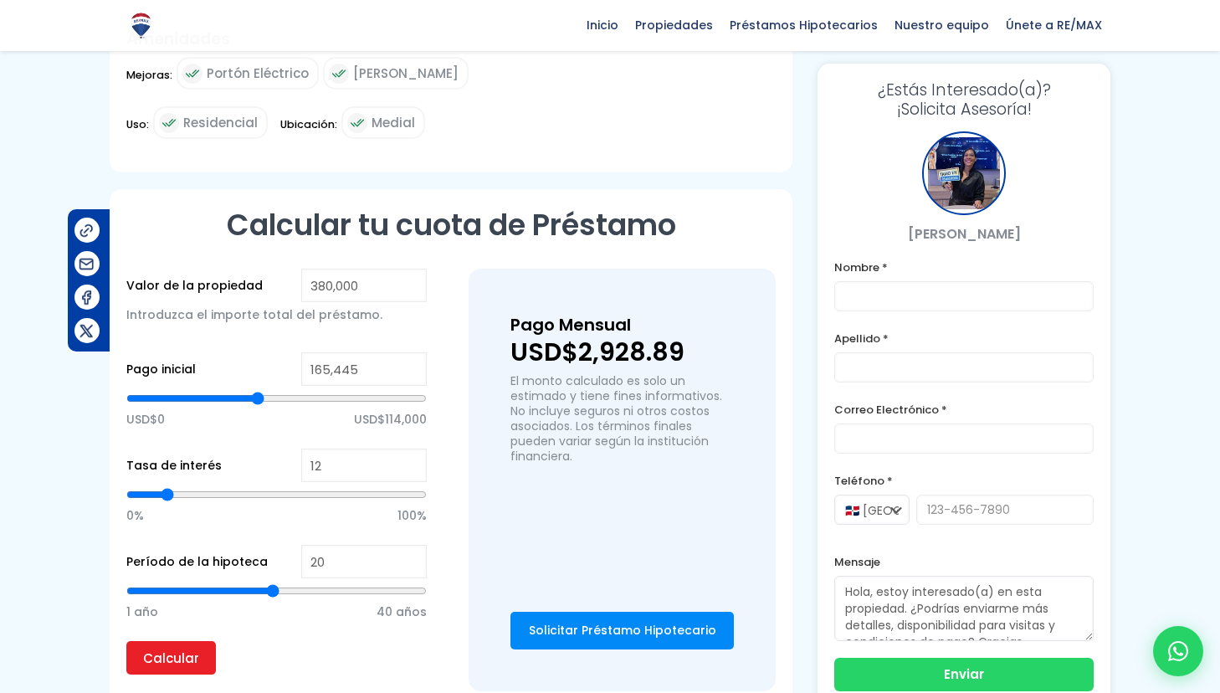
type input "164,589"
type input "164589"
type input "163,724"
type input "163724"
type input "163,033"
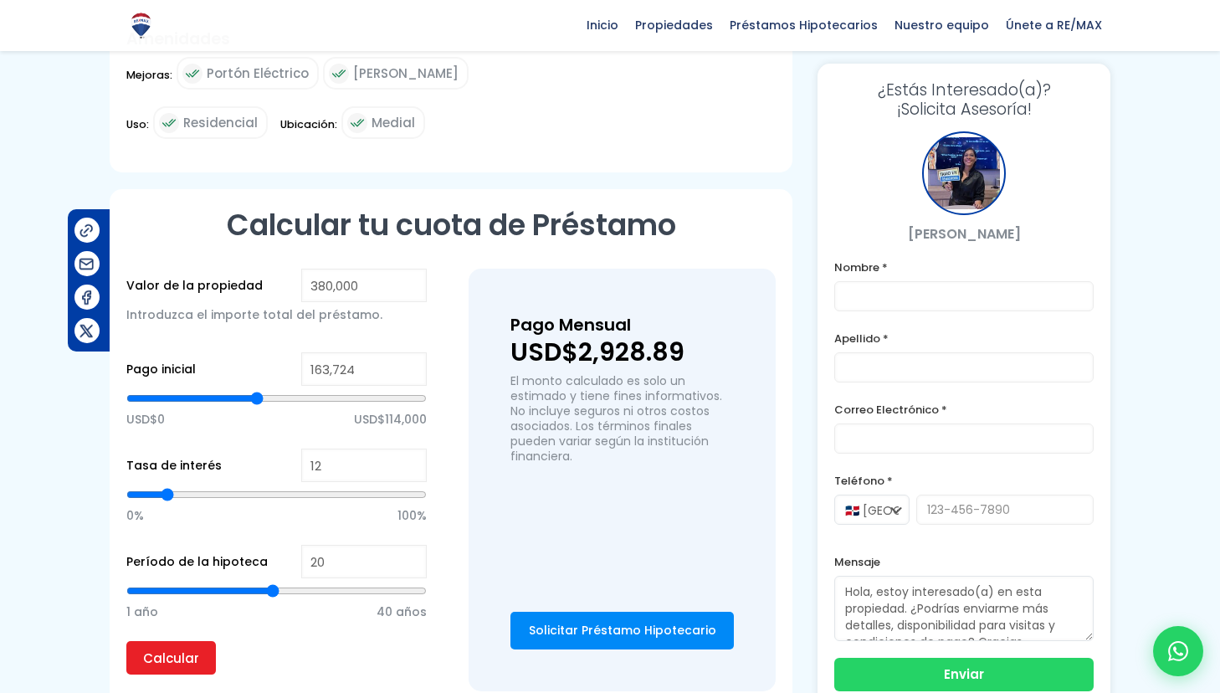
type input "163033"
type input "162,505"
type input "162505"
type input "162,168"
type input "162168"
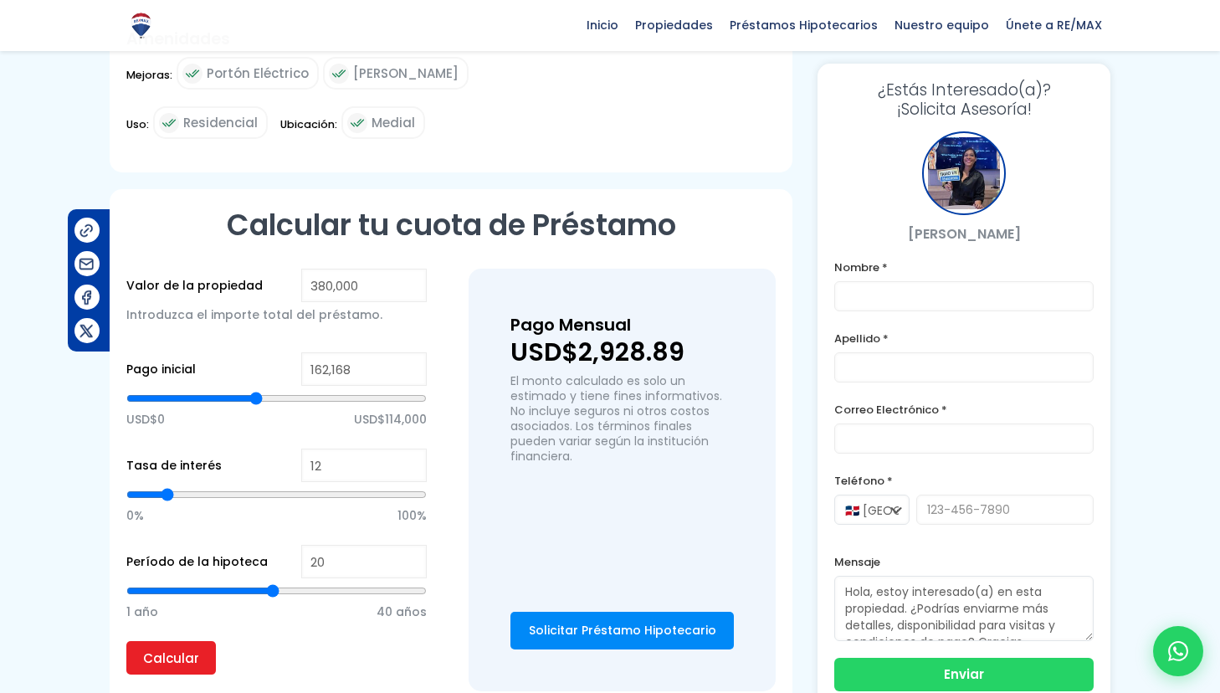
type input "161,856"
type input "161856"
type input "161,554"
type input "161554"
type input "161,268"
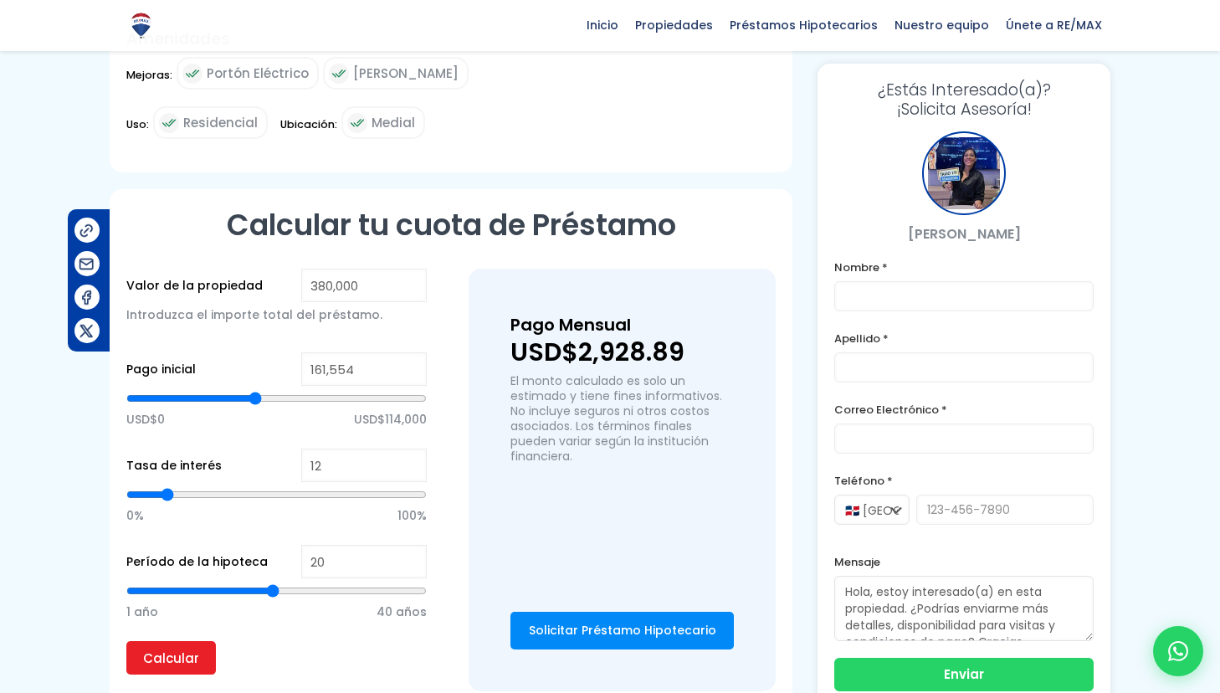
type input "161268"
type input "161,009"
type input "161009"
type input "160,879"
type input "160879"
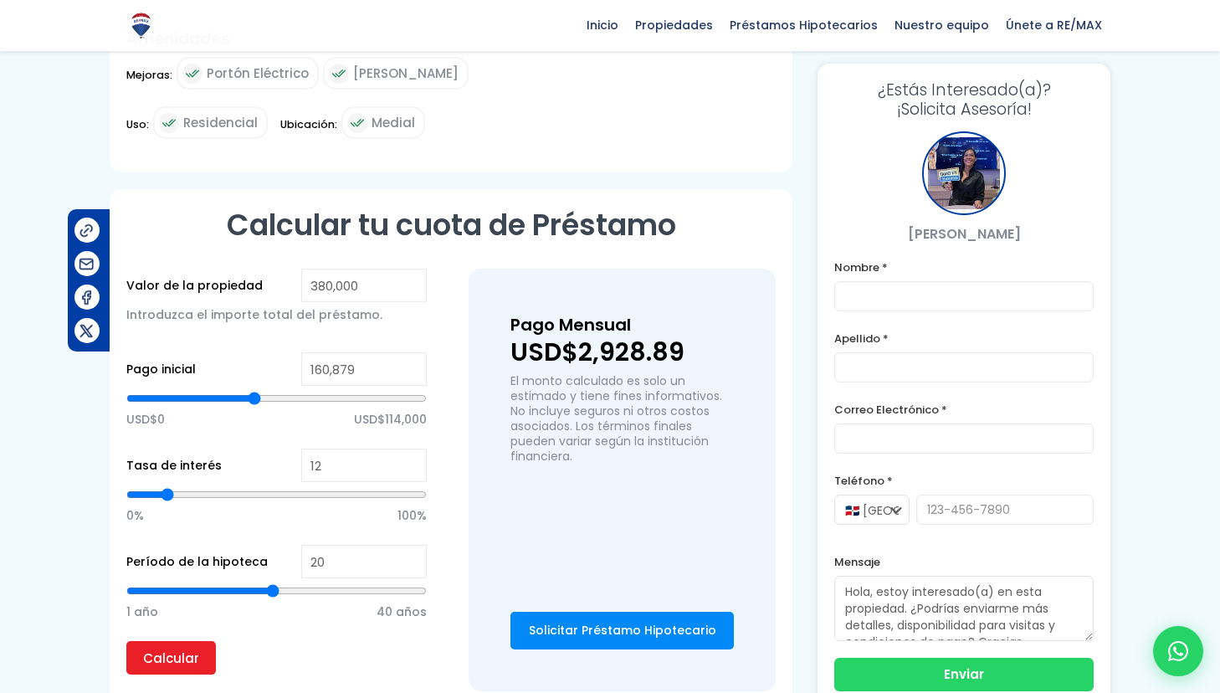
type input "160,750"
type input "160750"
type input "160,603"
type input "160603"
type input "160,456"
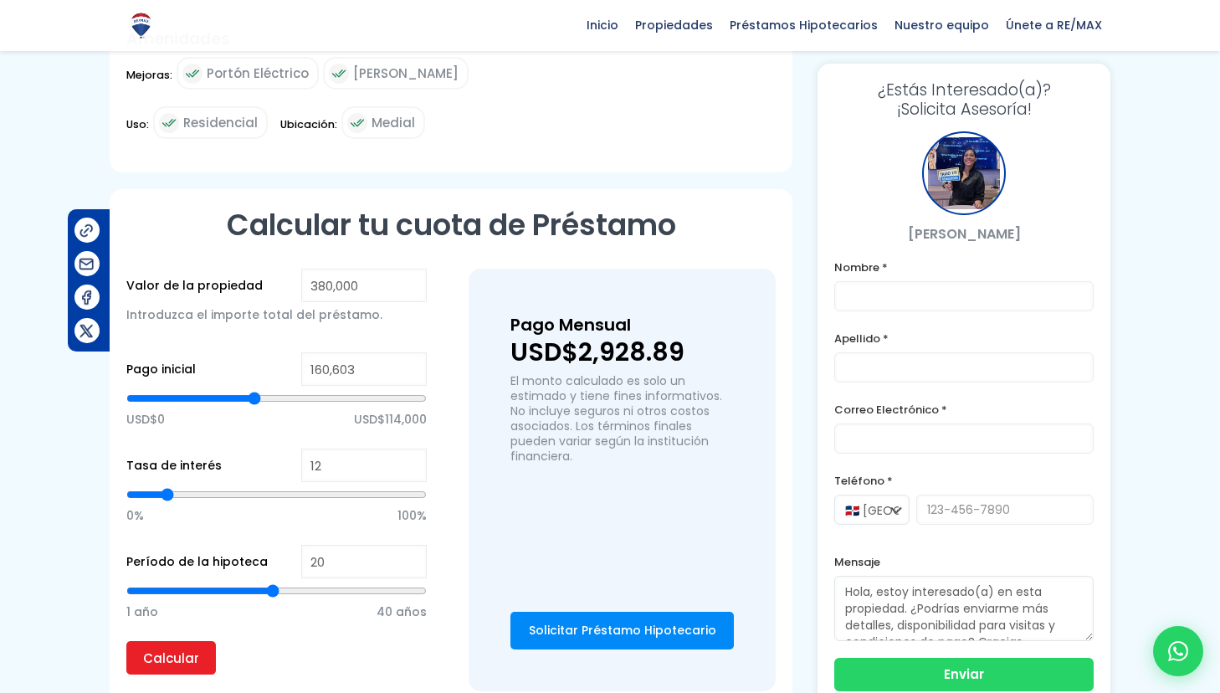
type input "160456"
type input "160,309"
type input "160309"
type input "160,153"
type input "160153"
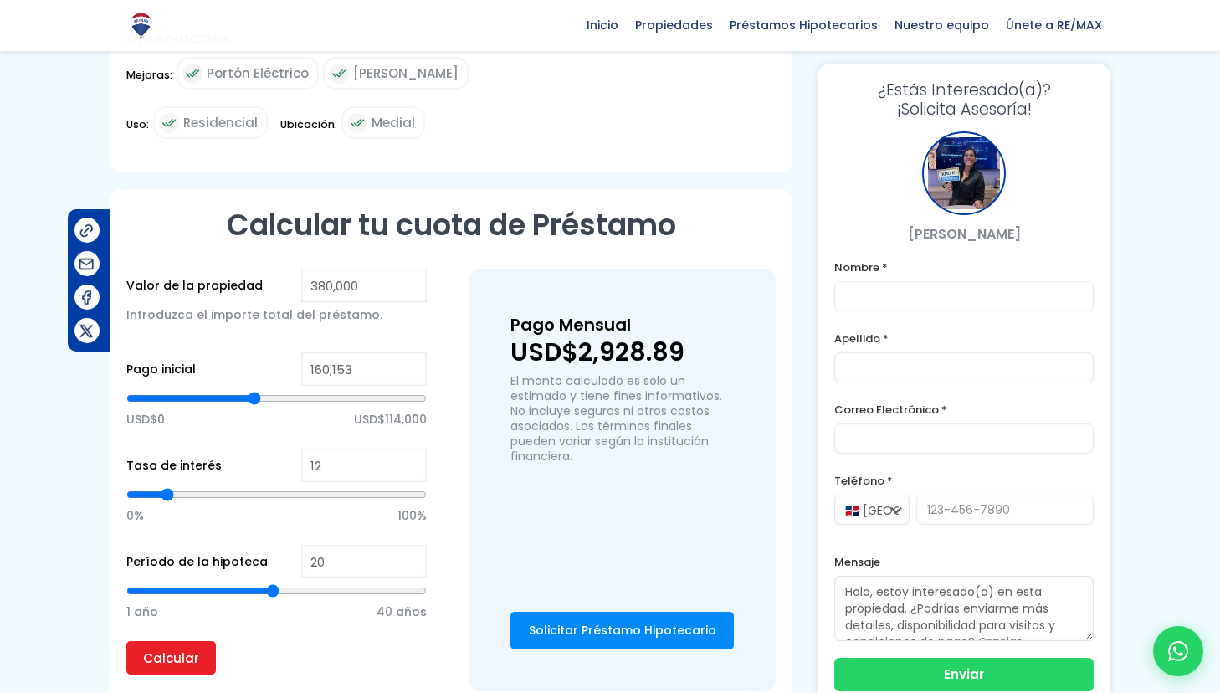
type input "159,876"
type input "159876"
type input "159,625"
type input "159625"
type input "159,383"
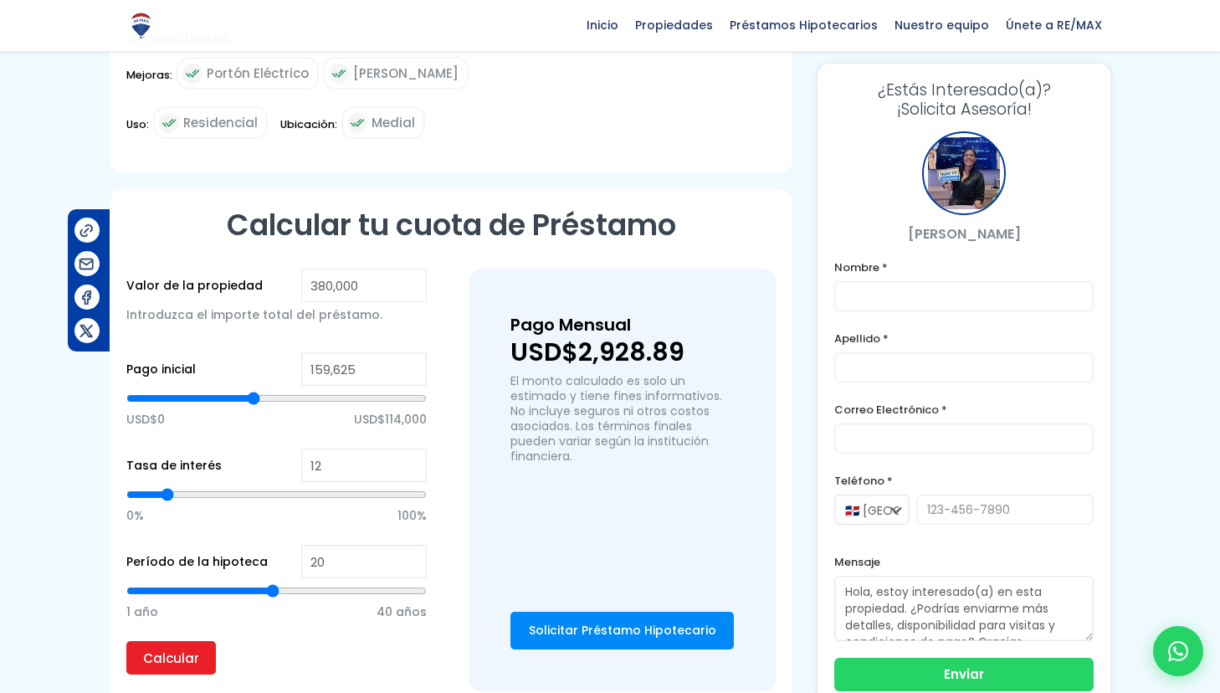
type input "159383"
type input "158,994"
type input "158994"
type input "158,579"
type input "158579"
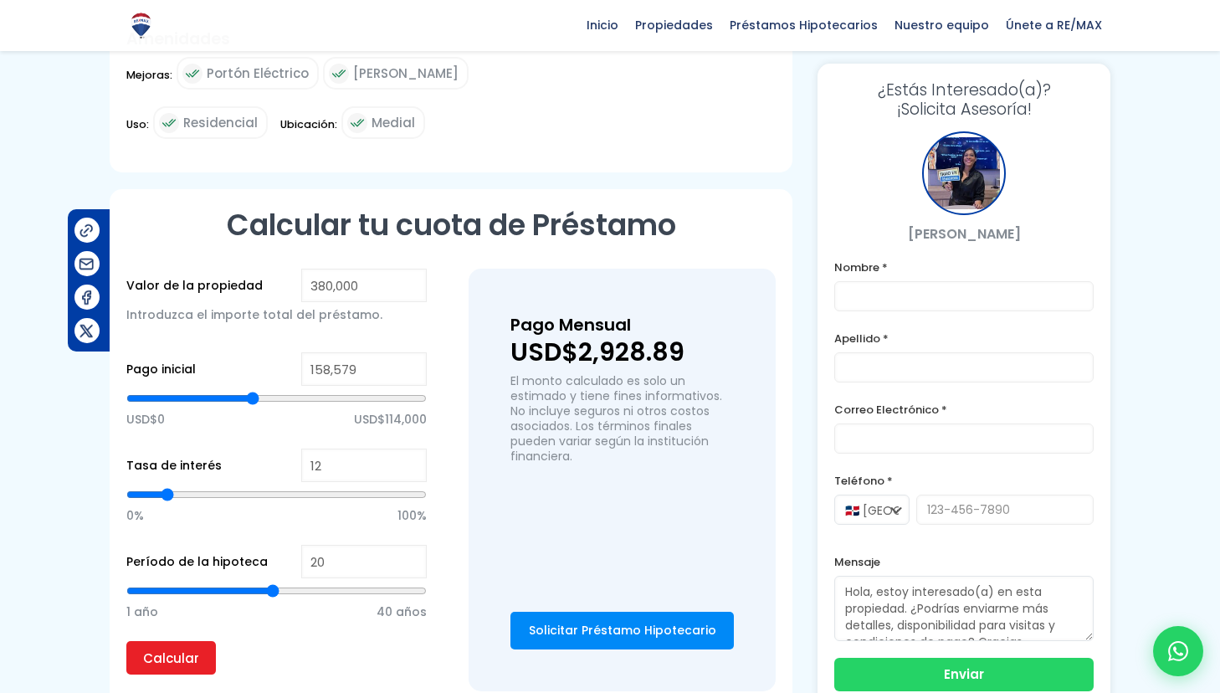
type input "158,112"
type input "158112"
type input "157,636"
type input "157636"
type input "157,299"
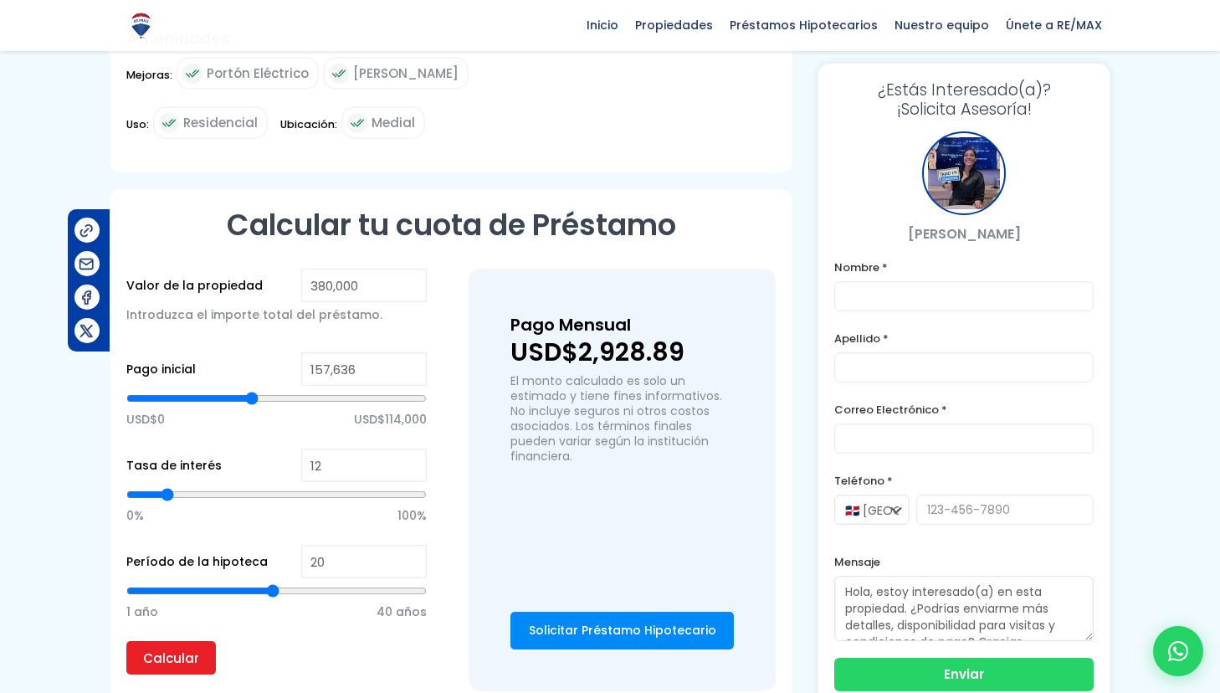
type input "157299"
type input "156,979"
type input "156979"
type input "156,677"
type input "156677"
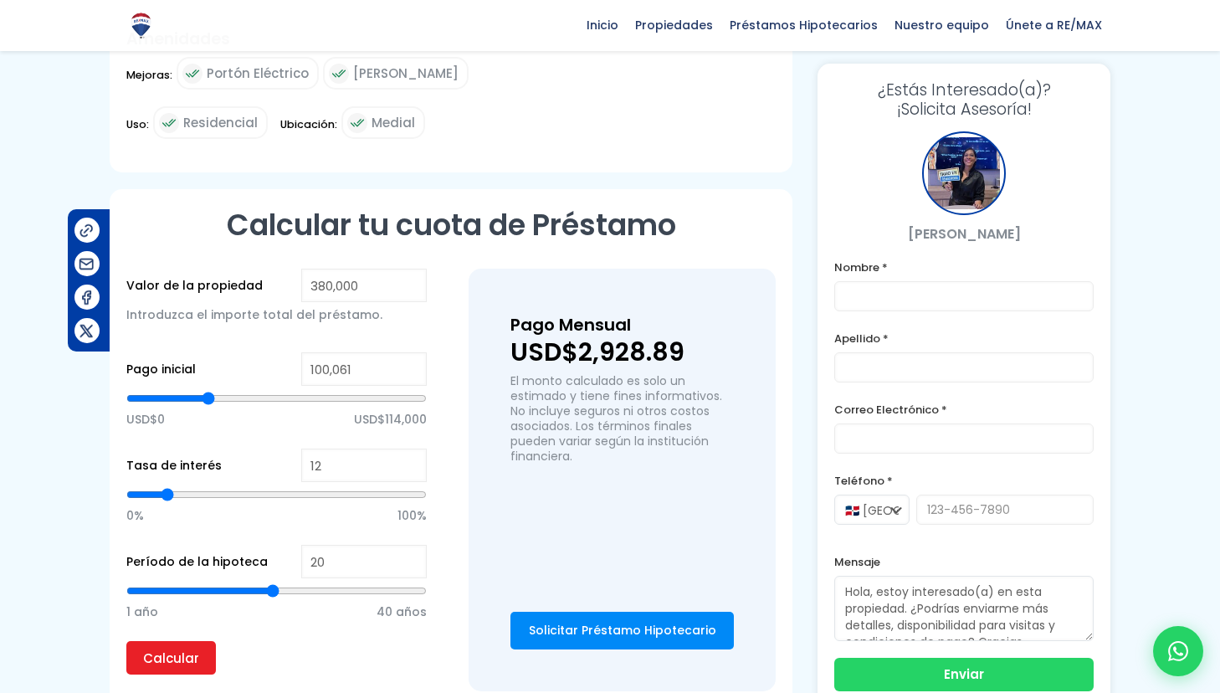
drag, startPoint x: 277, startPoint y: 372, endPoint x: 208, endPoint y: 367, distance: 68.8
click at [208, 390] on input "range" at bounding box center [276, 398] width 300 height 17
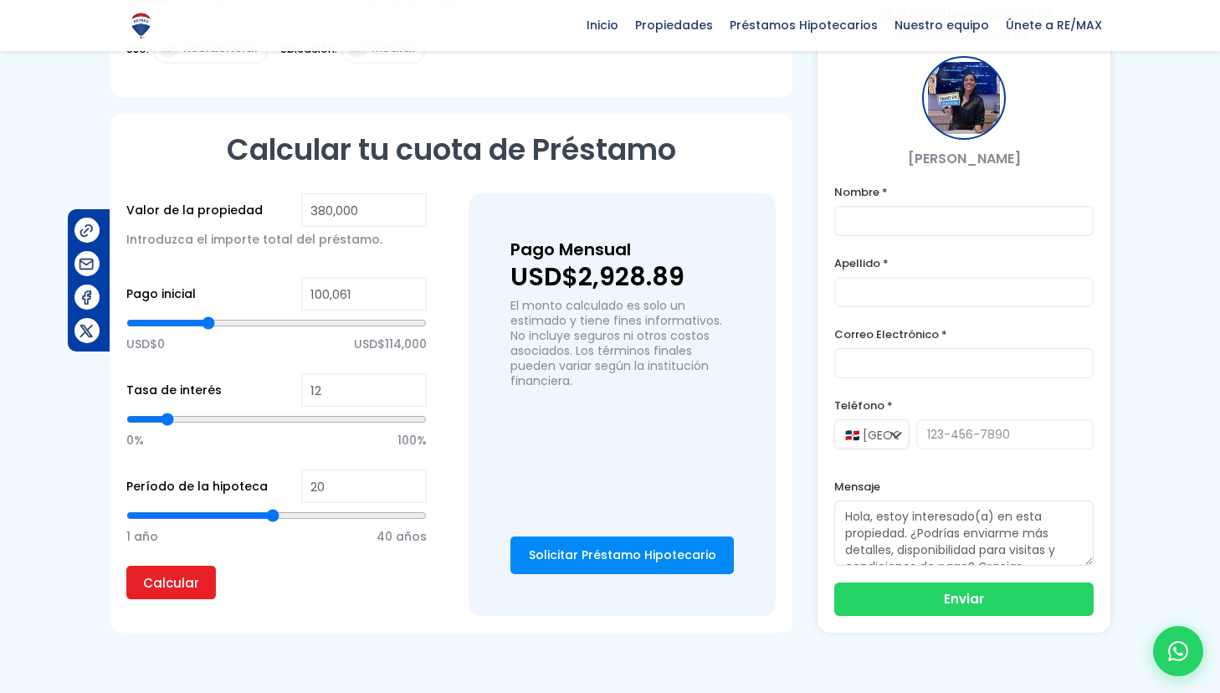
scroll to position [1078, 0]
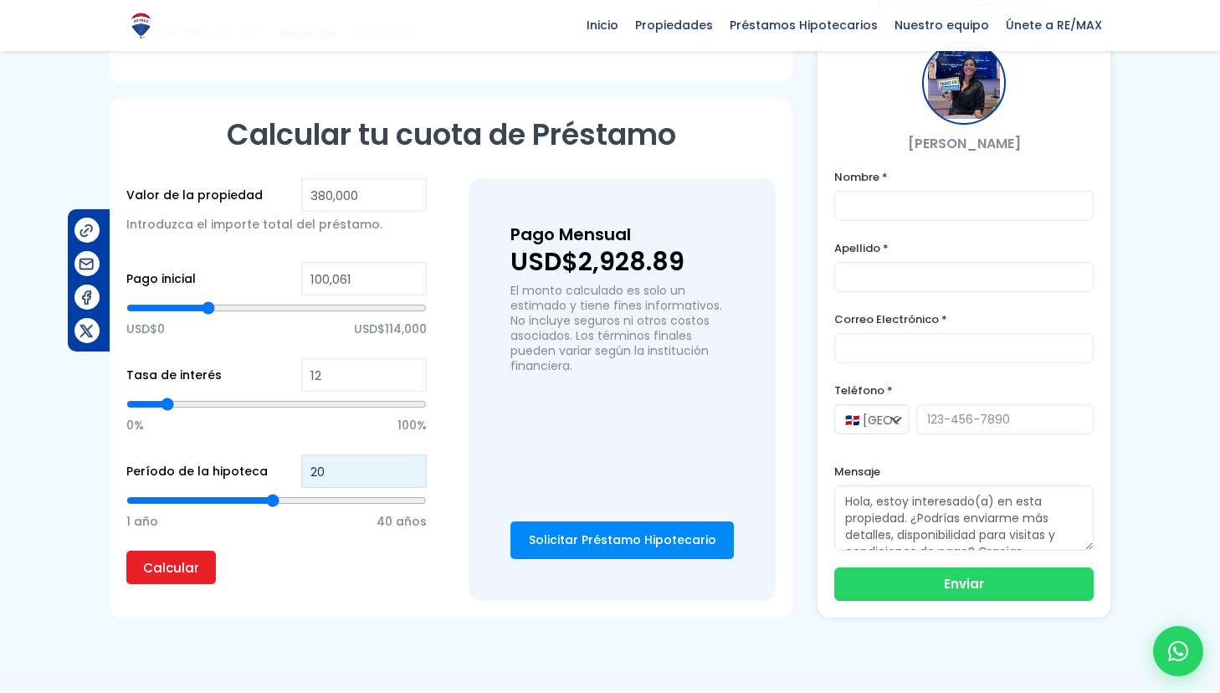
click at [328, 454] on input "20" at bounding box center [364, 470] width 126 height 33
click at [281, 415] on div "0% 100%" at bounding box center [276, 423] width 300 height 63
click at [194, 551] on input "Calcular" at bounding box center [171, 567] width 90 height 33
click at [209, 300] on input "range" at bounding box center [276, 308] width 300 height 17
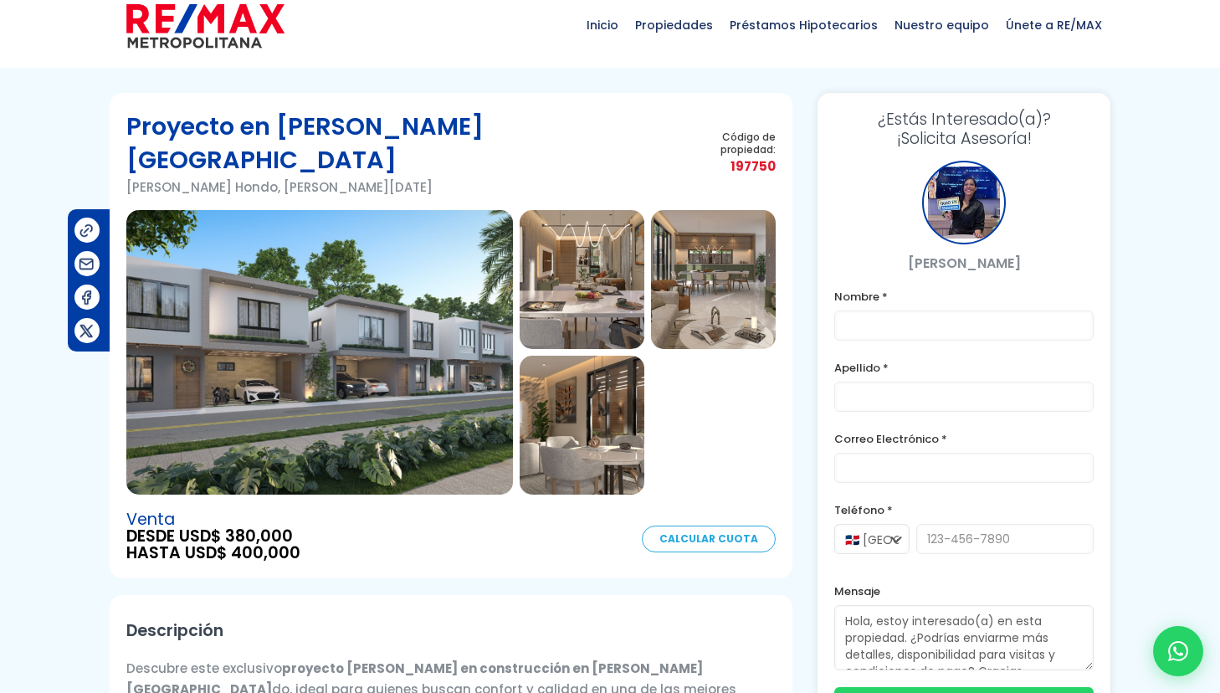
scroll to position [0, 0]
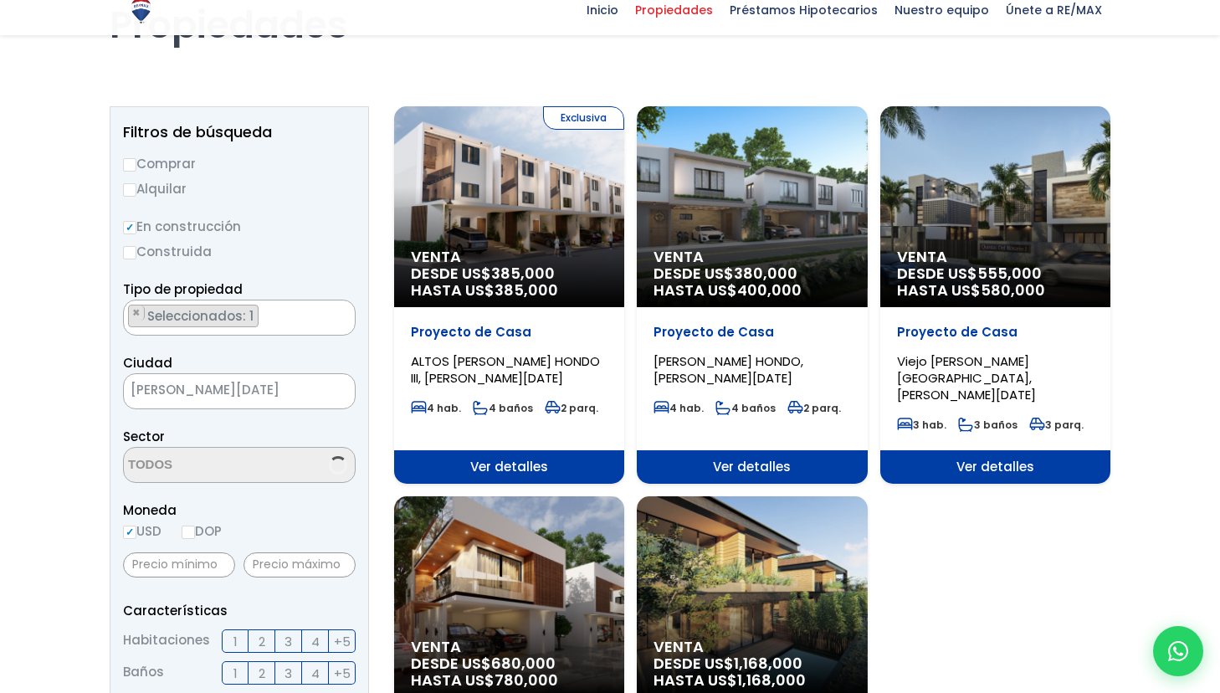
scroll to position [127, 0]
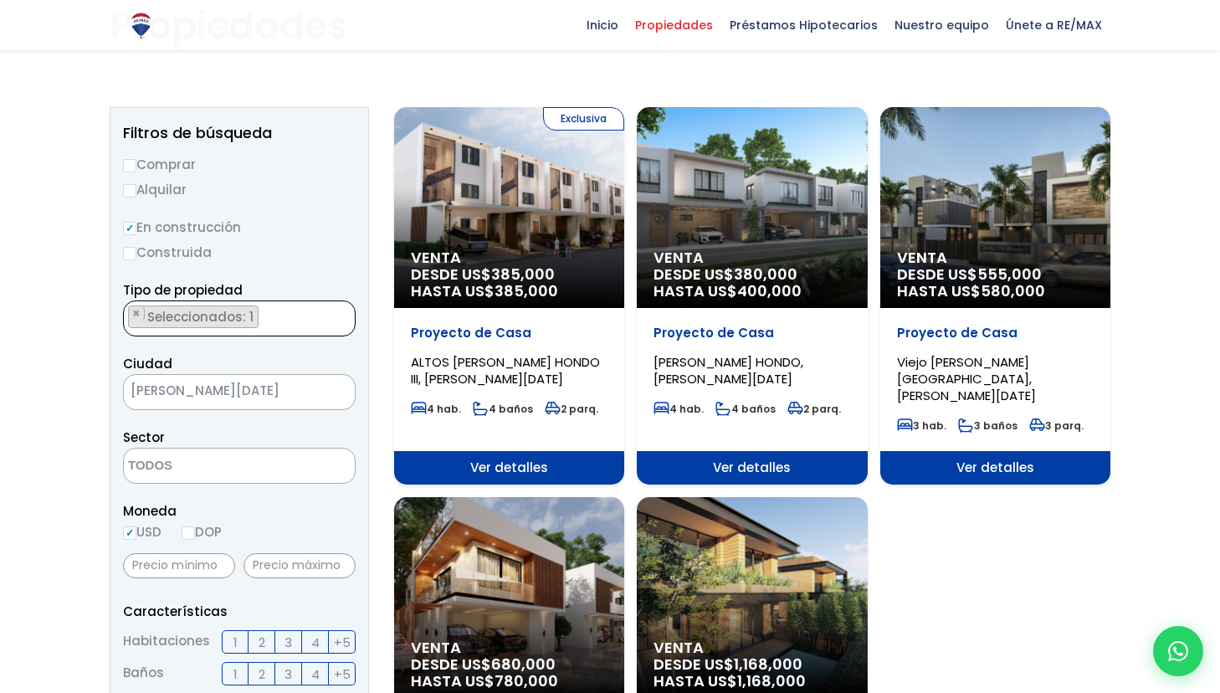
click at [268, 314] on ul "× Seleccionados: 1" at bounding box center [229, 319] width 210 height 36
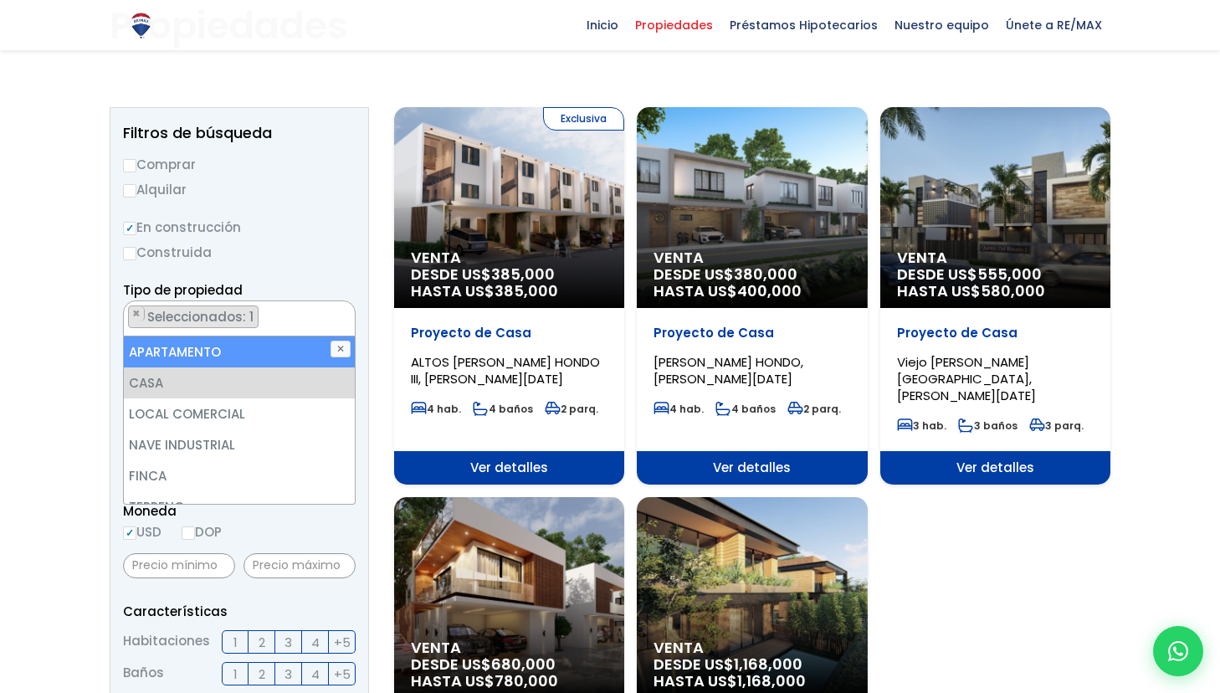
click at [178, 354] on li "APARTAMENTO" at bounding box center [239, 351] width 231 height 31
select select "apartment"
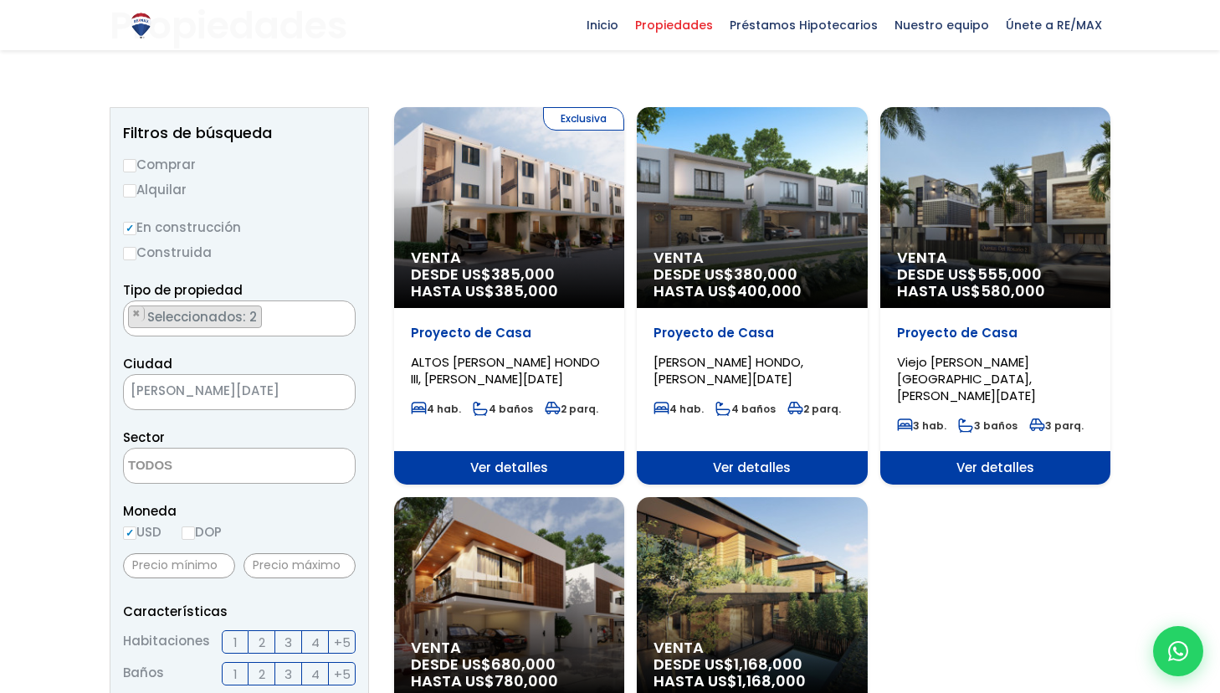
click at [274, 259] on label "Construida" at bounding box center [239, 252] width 233 height 21
click at [0, 0] on input "Construida" at bounding box center [0, 0] width 0 height 0
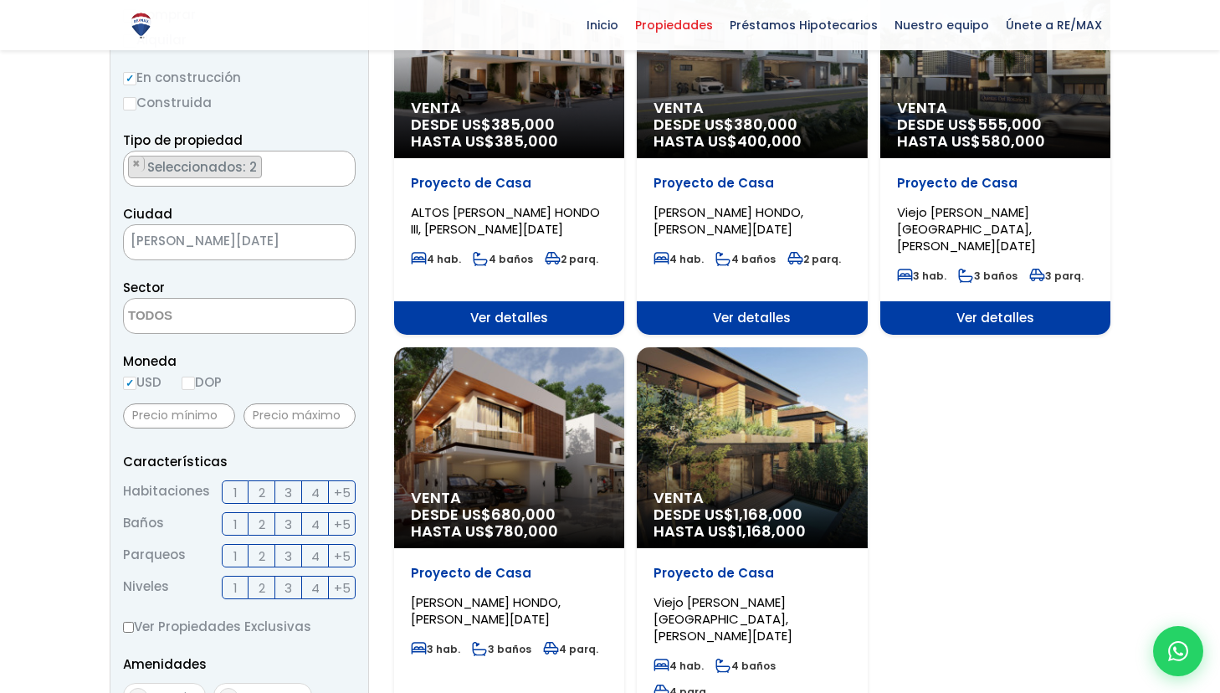
scroll to position [233, 0]
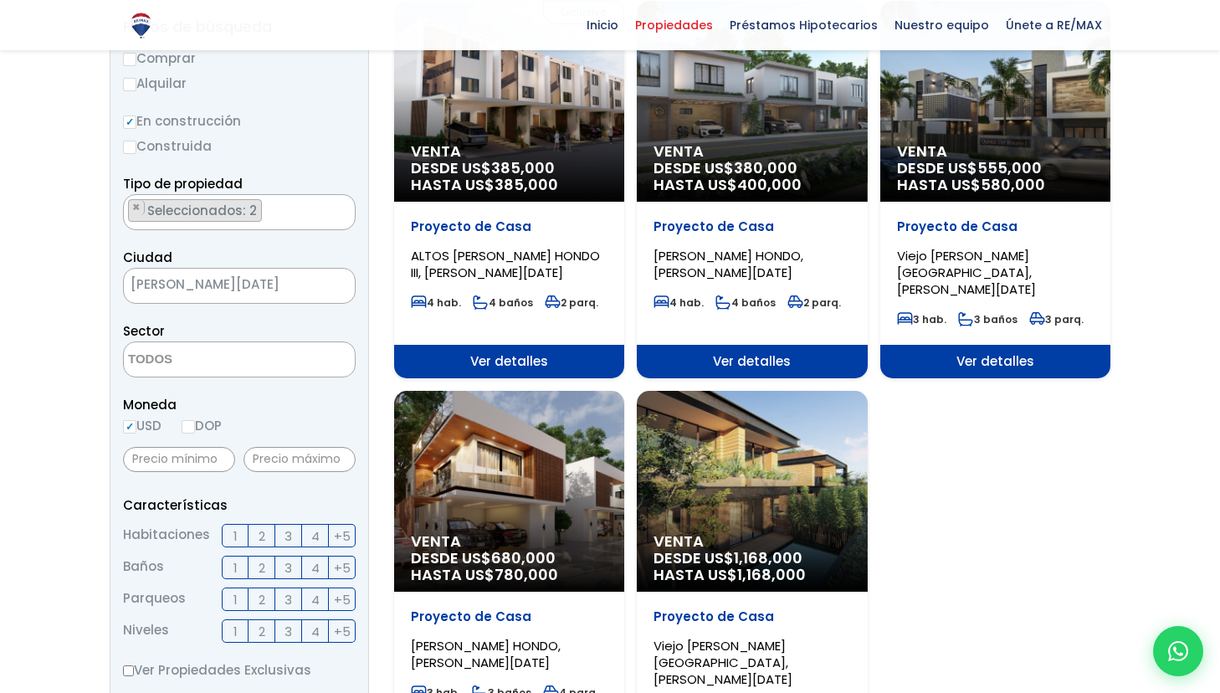
click at [182, 354] on textarea "Search" at bounding box center [205, 360] width 162 height 36
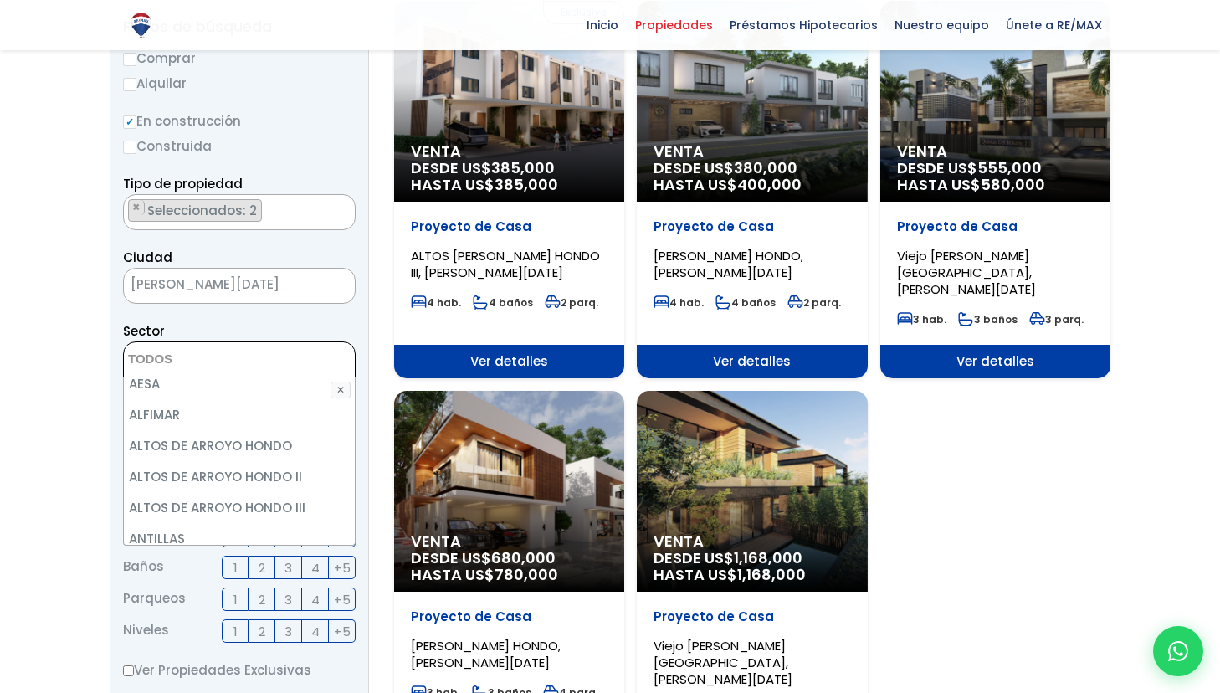
scroll to position [146, 0]
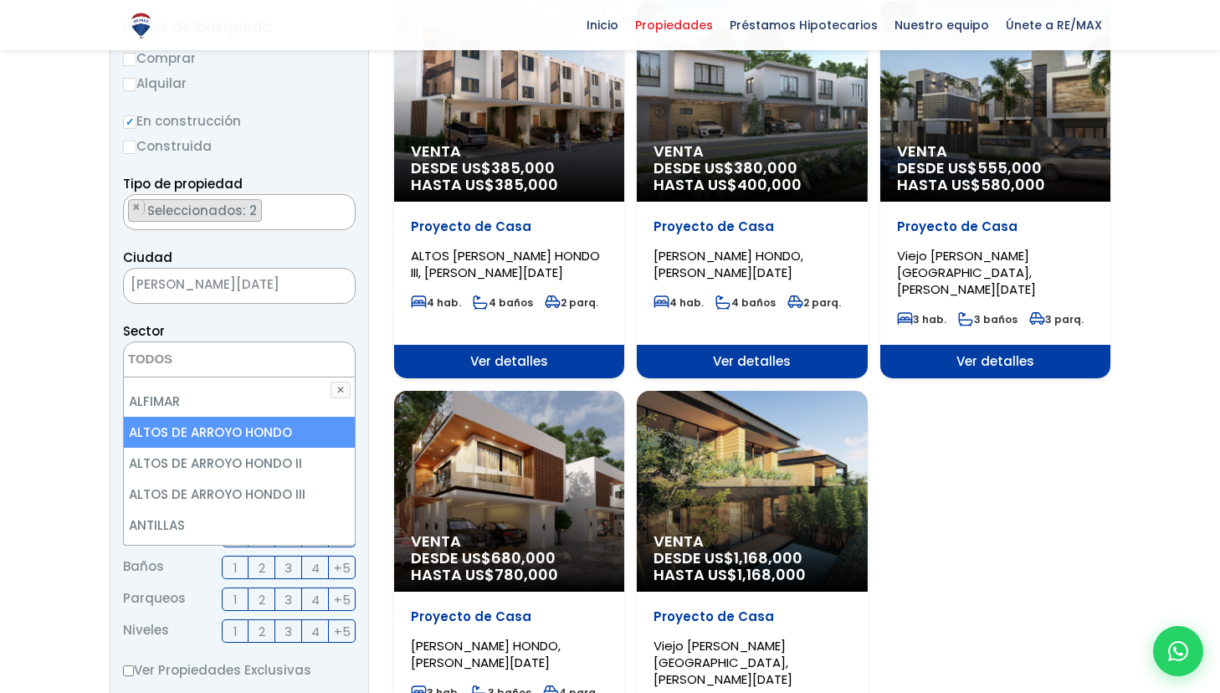
click at [177, 432] on li "ALTOS DE ARROYO HONDO" at bounding box center [239, 432] width 231 height 31
select select "19"
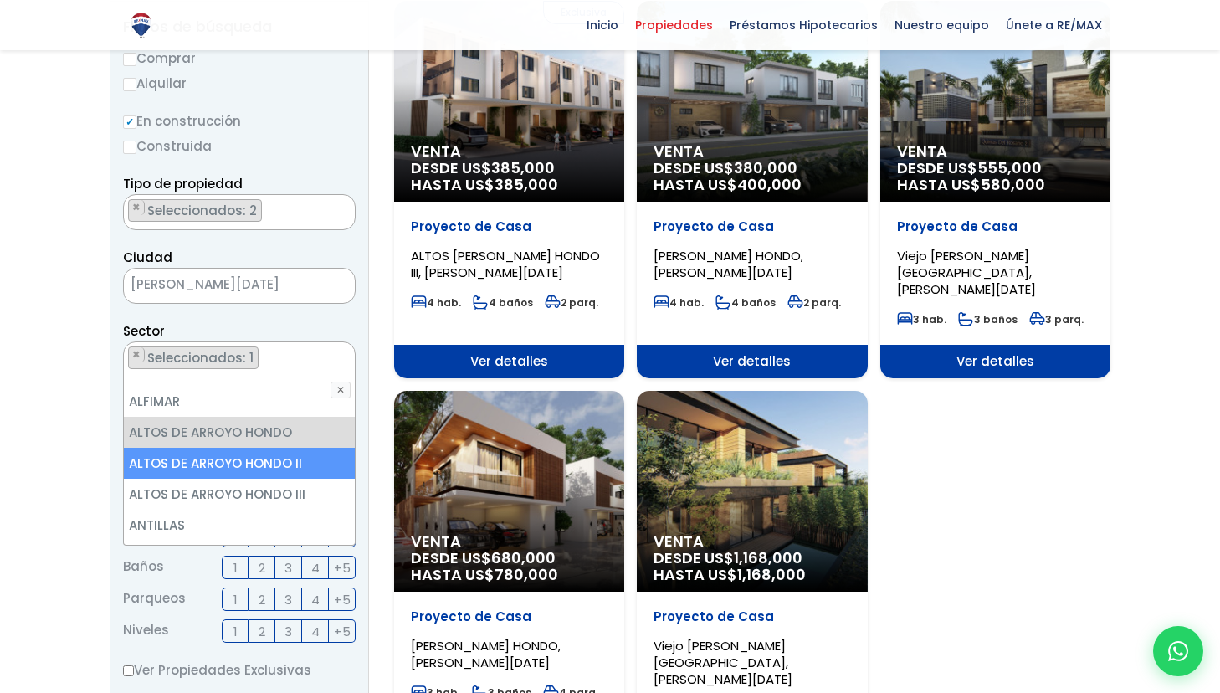
click at [177, 460] on li "ALTOS DE ARROYO HONDO II" at bounding box center [239, 463] width 231 height 31
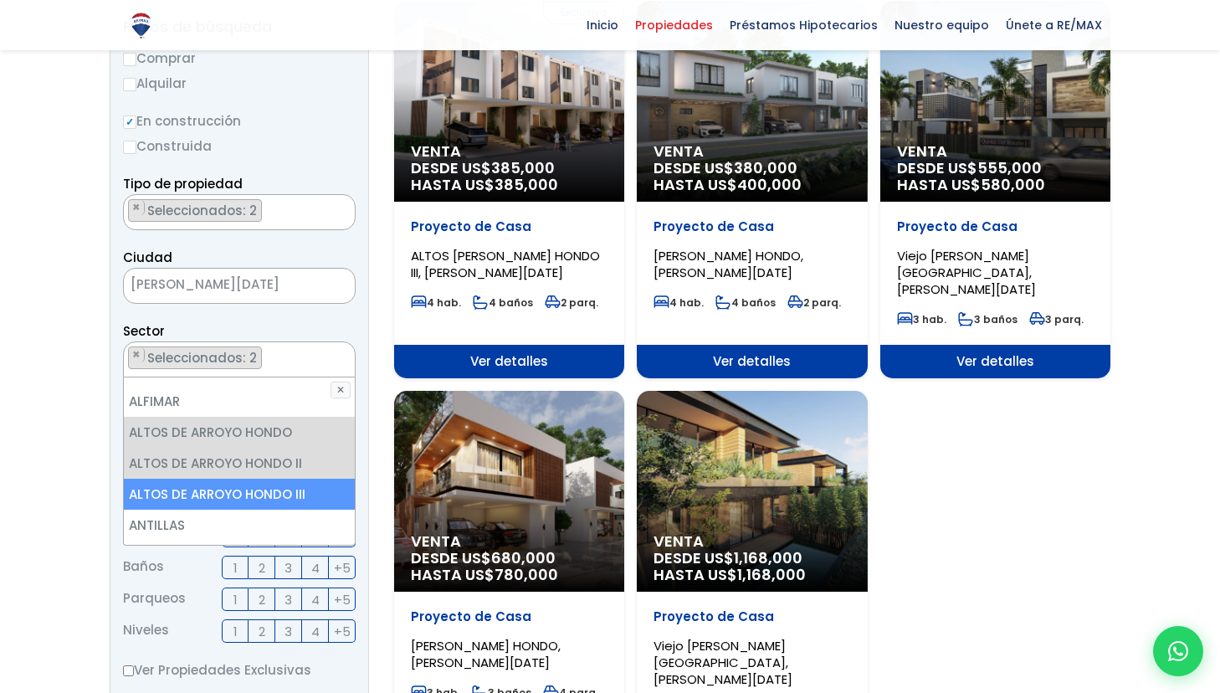
click at [177, 486] on li "ALTOS DE ARROYO HONDO III" at bounding box center [239, 494] width 231 height 31
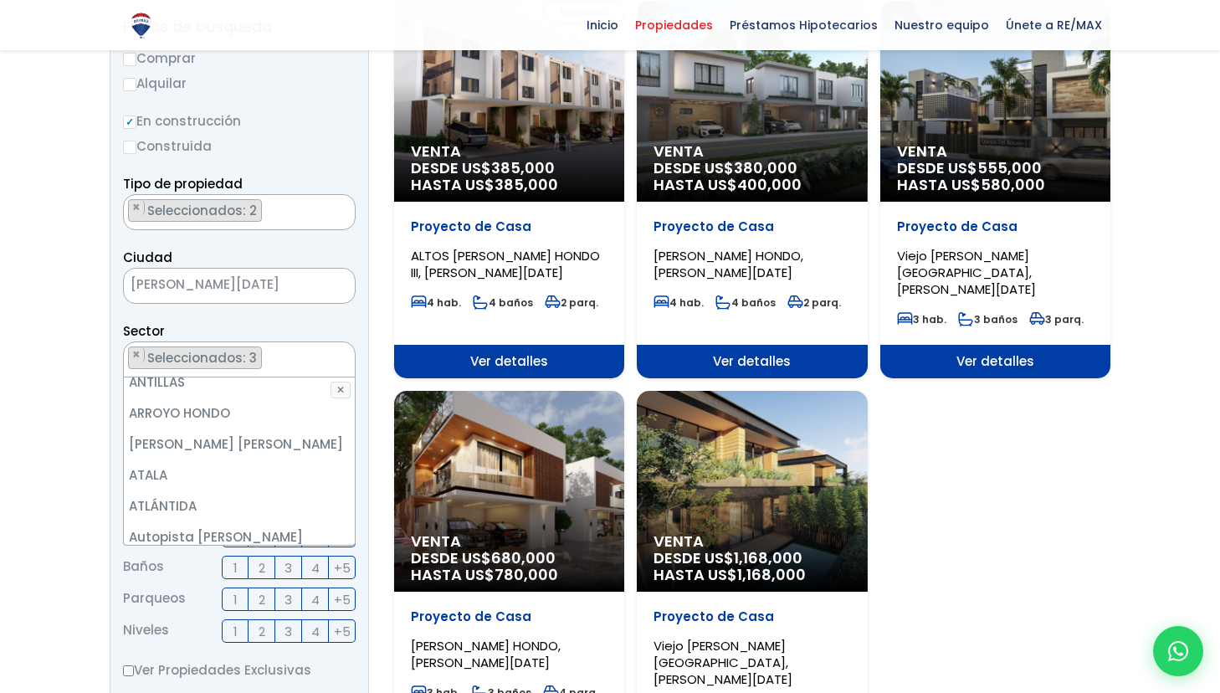
scroll to position [300, 0]
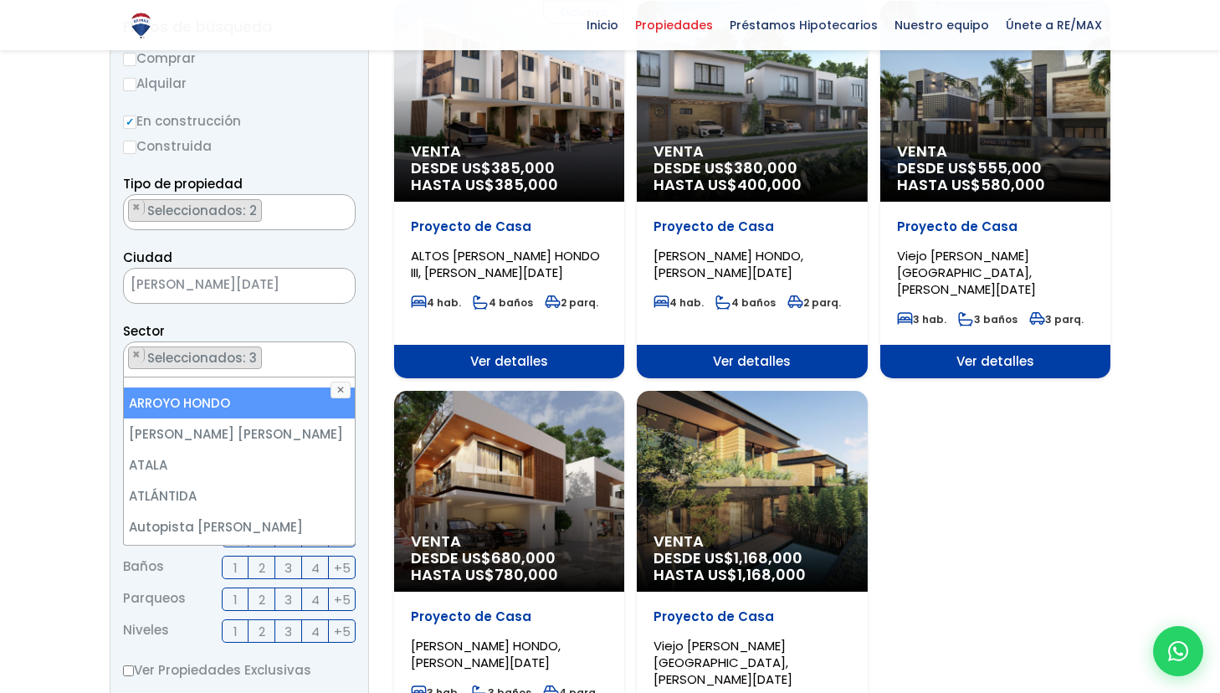
click at [178, 404] on li "ARROYO HONDO" at bounding box center [239, 402] width 231 height 31
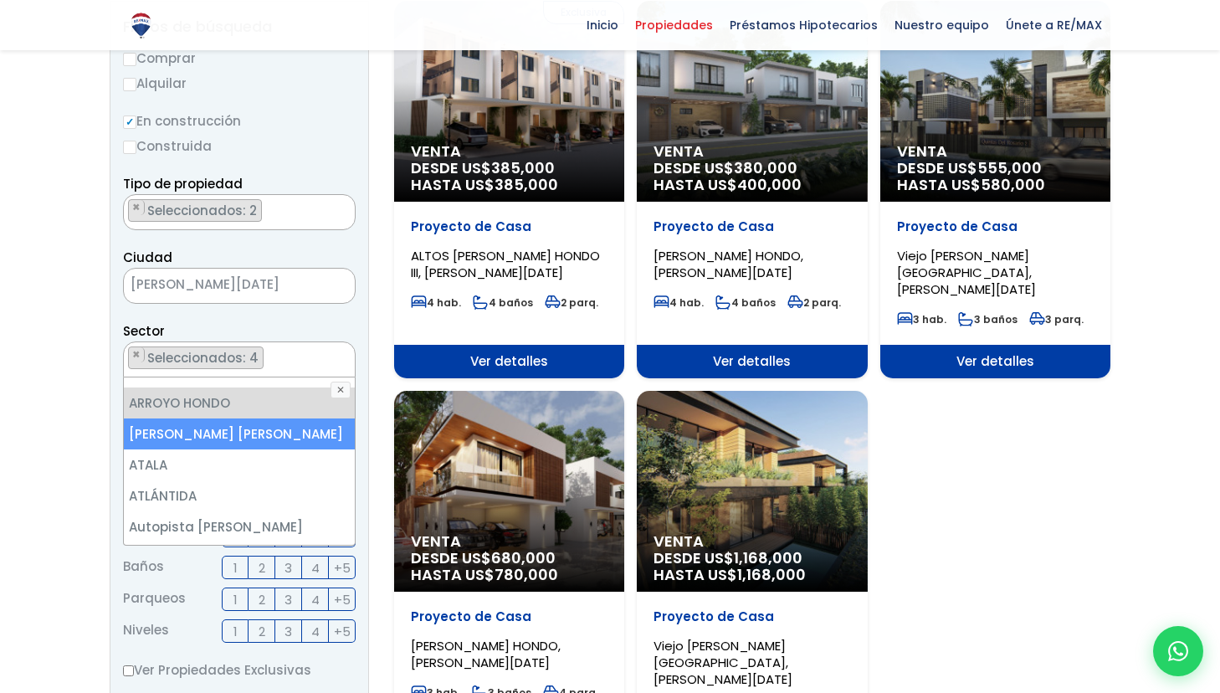
click at [174, 429] on li "ARROYO MANZANO" at bounding box center [239, 433] width 231 height 31
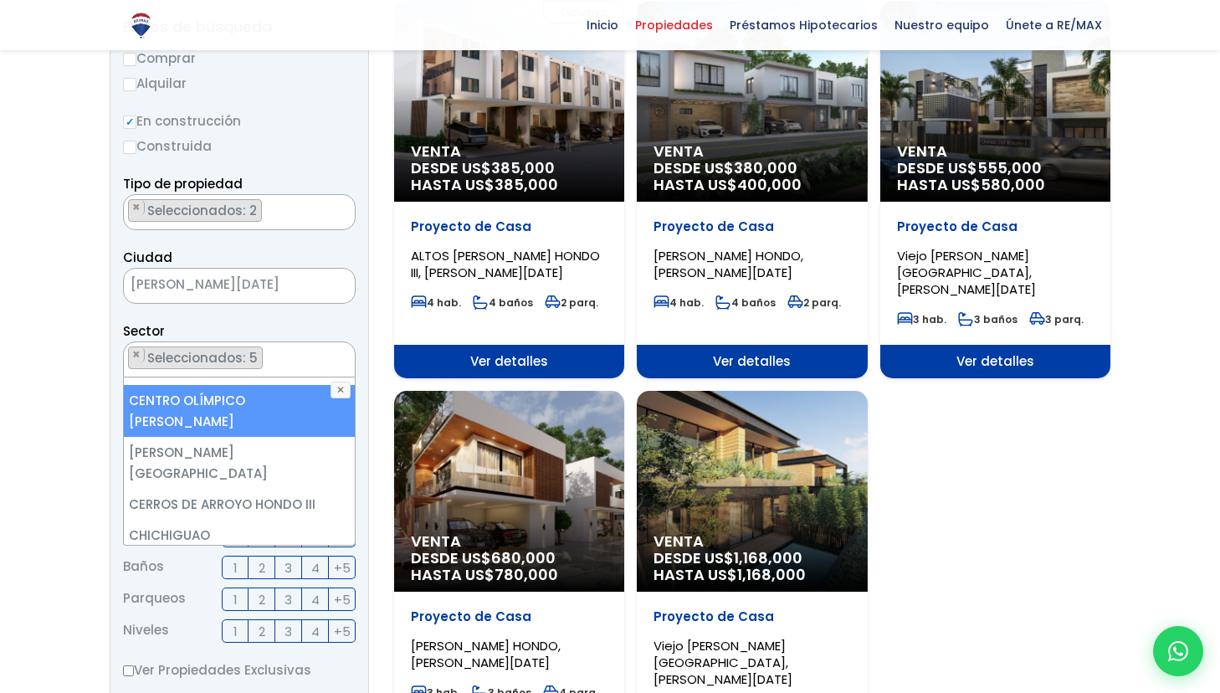
scroll to position [936, 0]
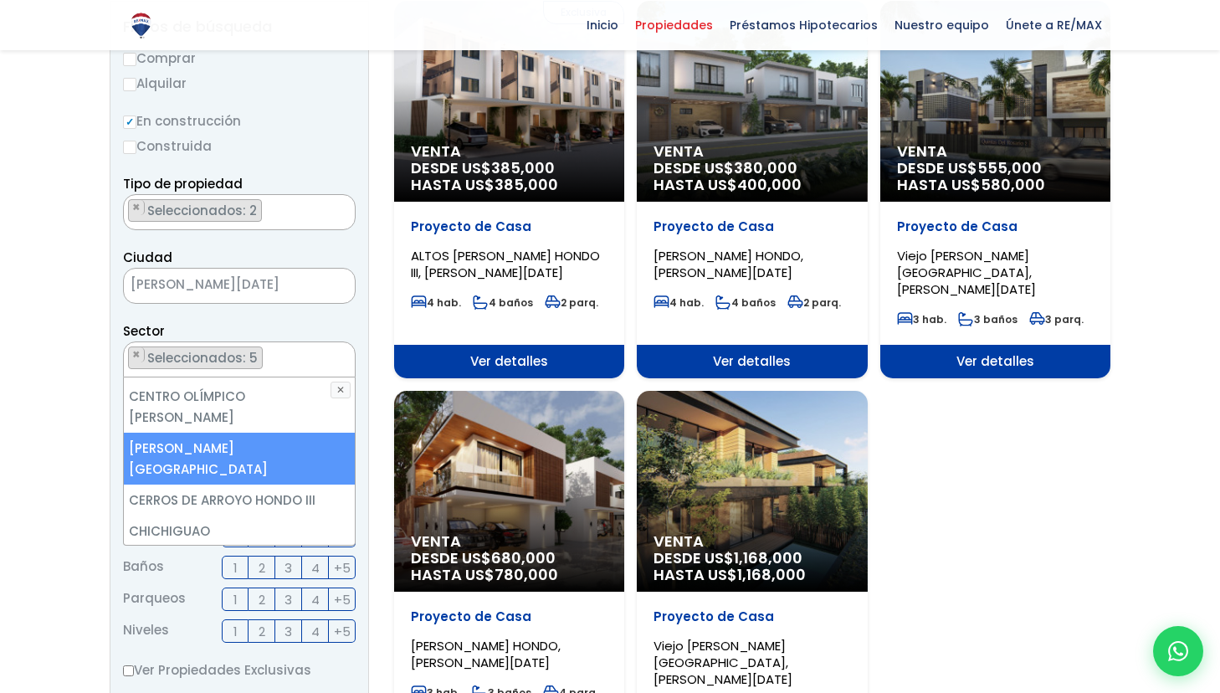
click at [179, 433] on li "CERROS DE ARROYO HONDO" at bounding box center [239, 459] width 231 height 52
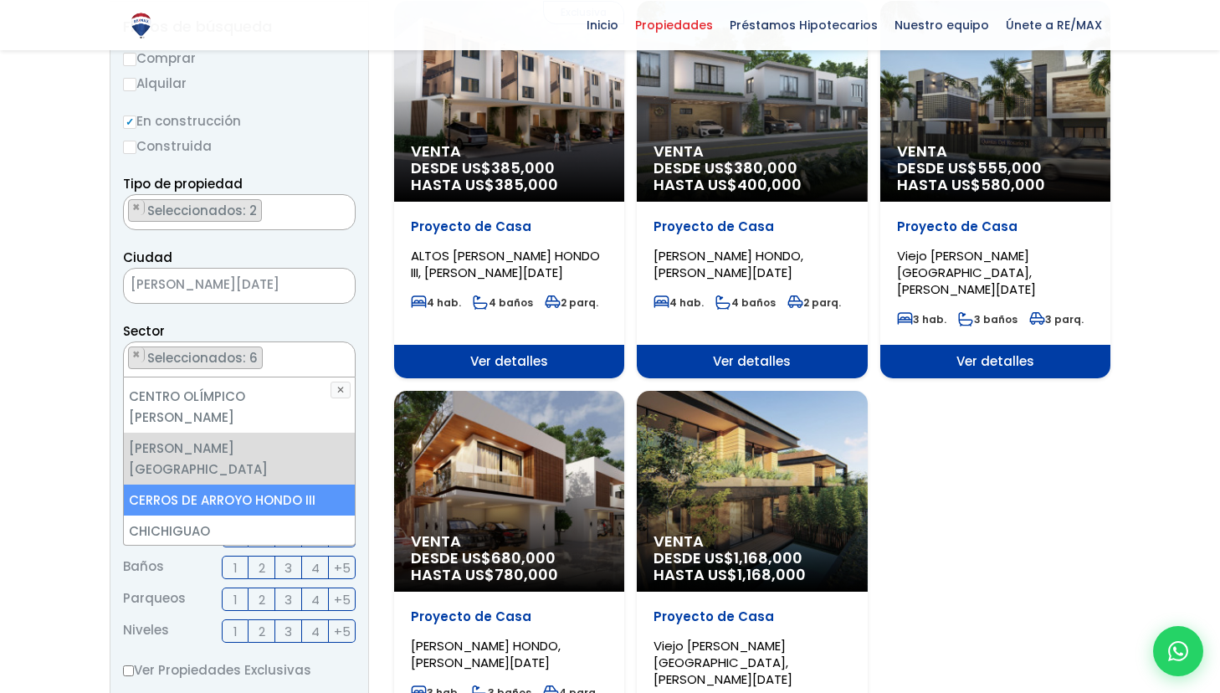
click at [178, 484] on li "CERROS DE ARROYO HONDO III" at bounding box center [239, 499] width 231 height 31
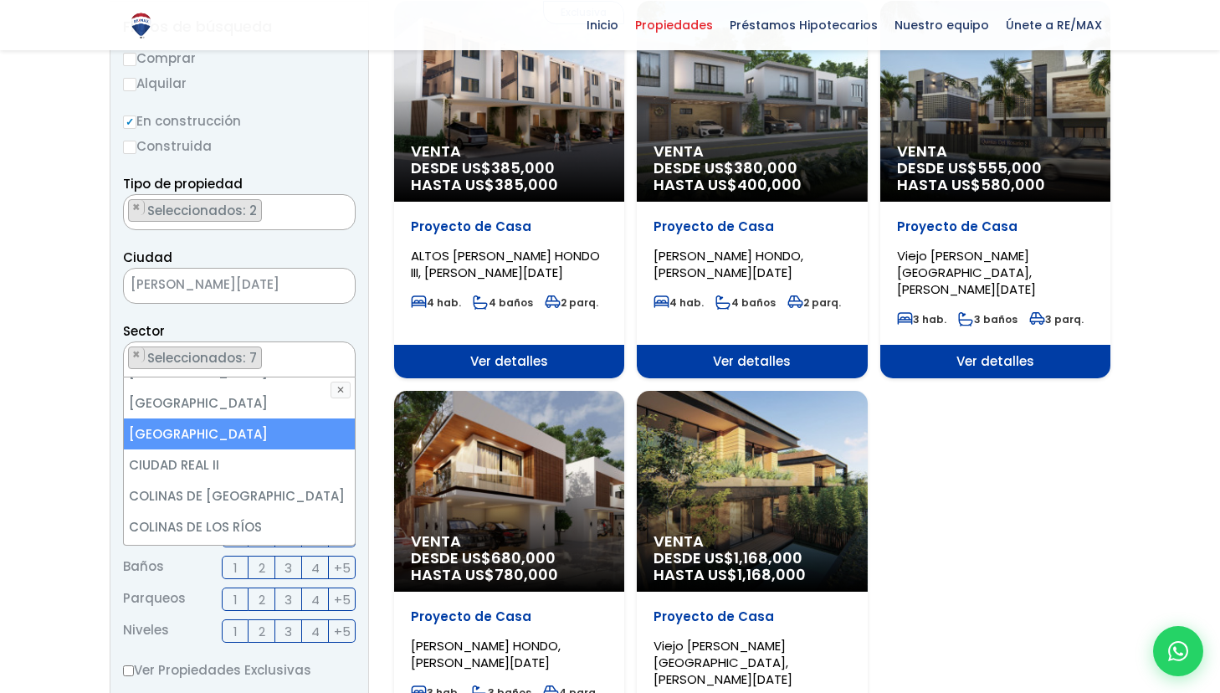
scroll to position [1173, 0]
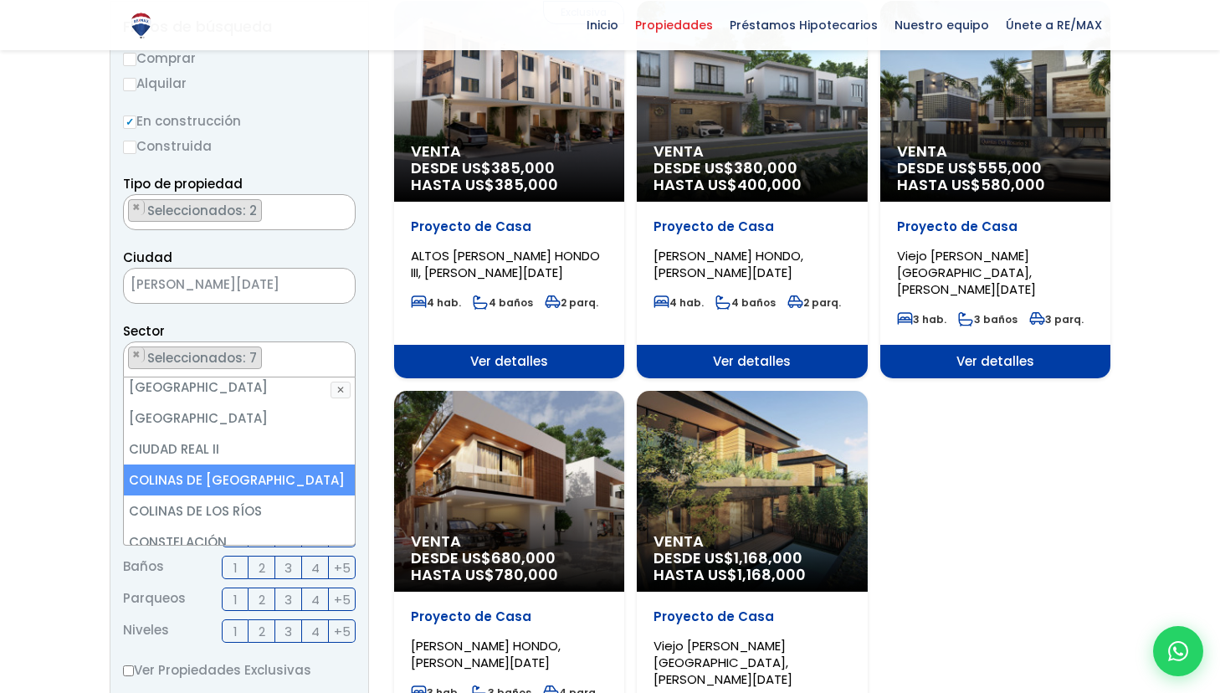
click at [184, 464] on li "COLINAS DE ARROYO HONDO" at bounding box center [239, 479] width 231 height 31
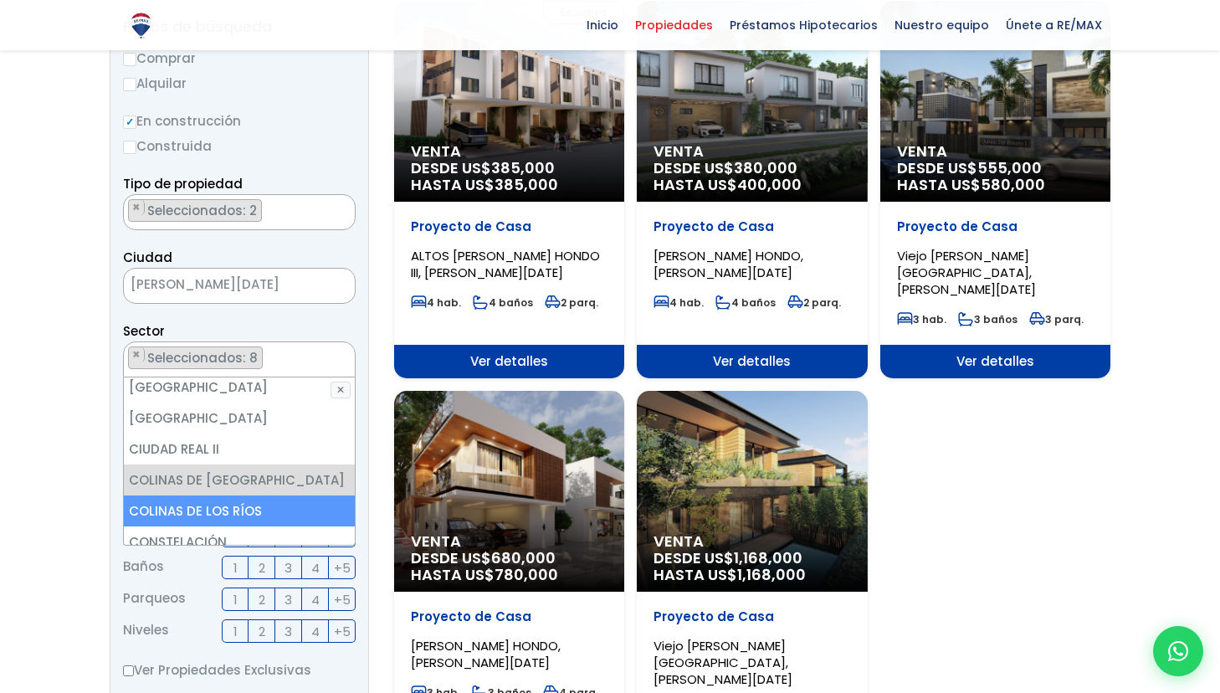
click at [183, 495] on li "COLINAS DE LOS RÍOS" at bounding box center [239, 510] width 231 height 31
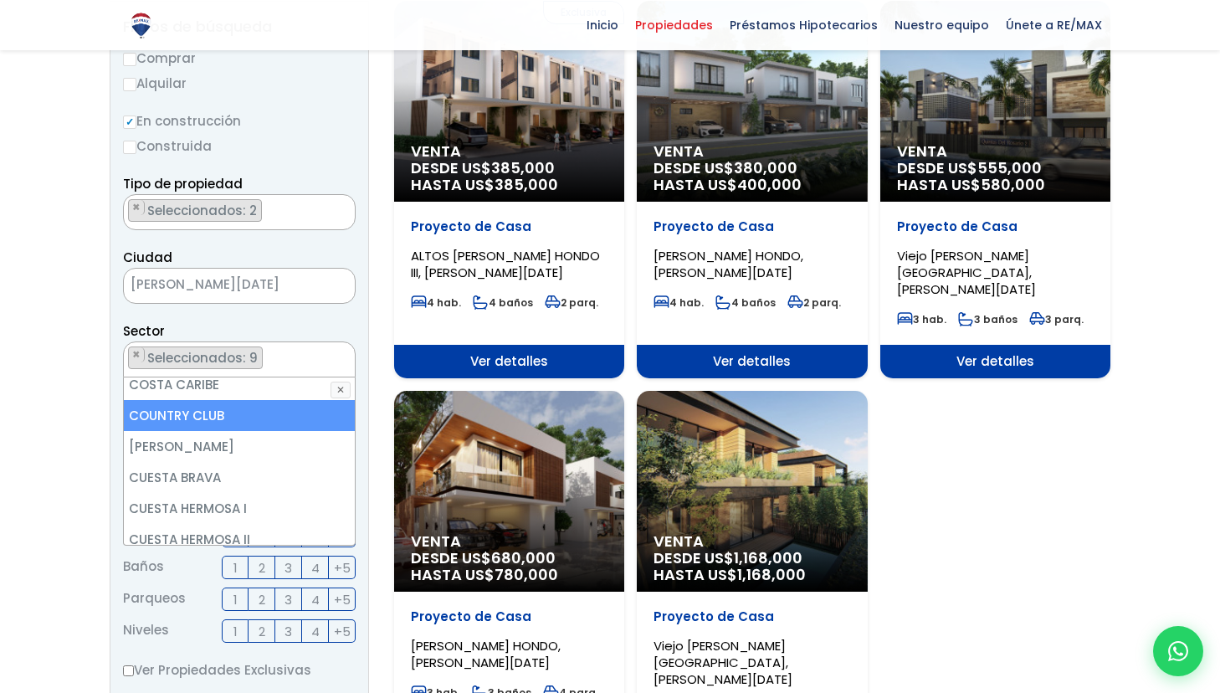
scroll to position [1393, 0]
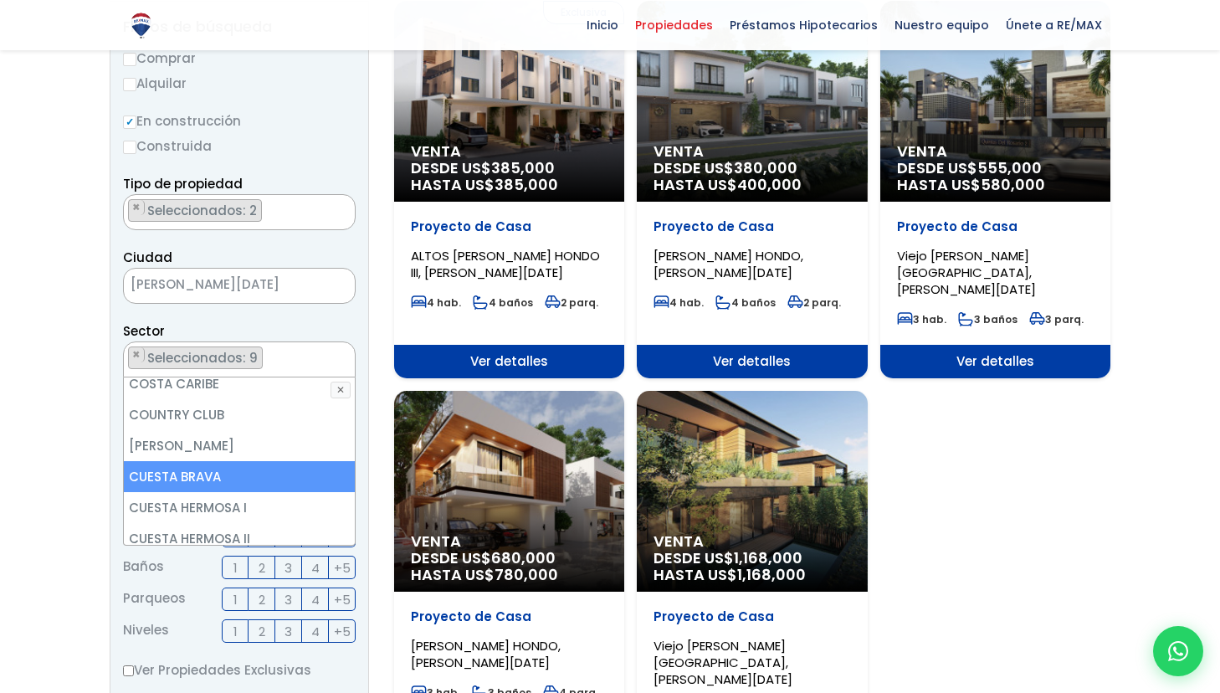
click at [181, 461] on li "CUESTA BRAVA" at bounding box center [239, 476] width 231 height 31
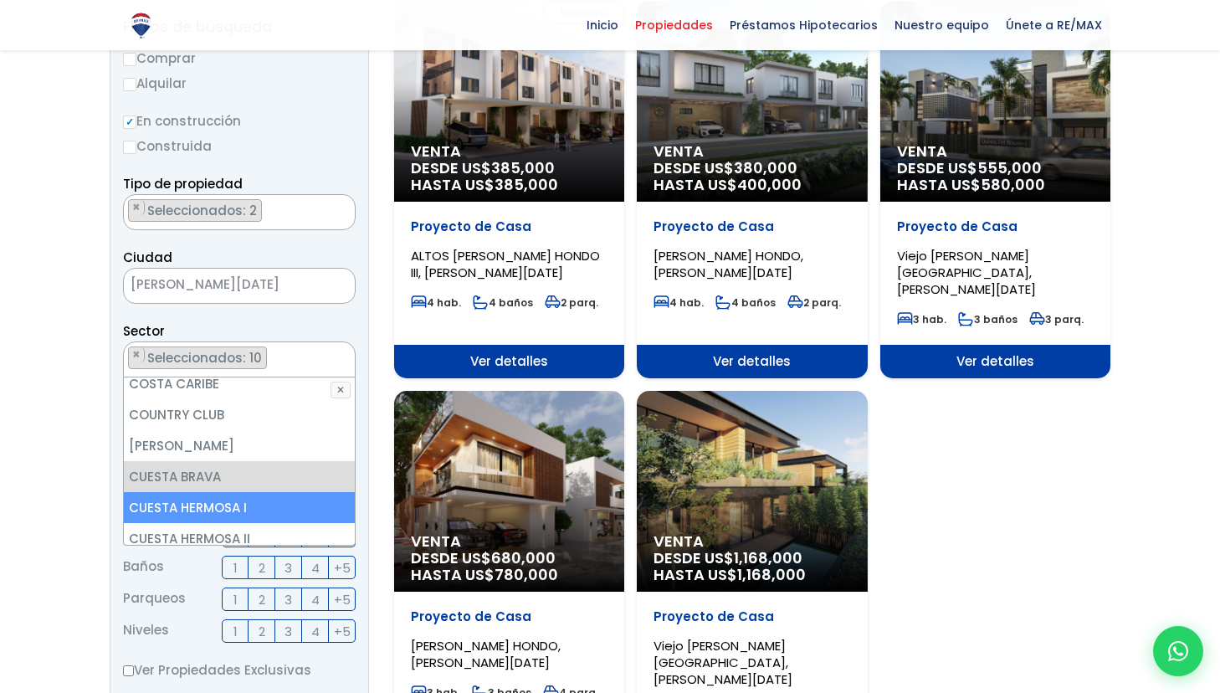
click at [182, 492] on li "CUESTA HERMOSA I" at bounding box center [239, 507] width 231 height 31
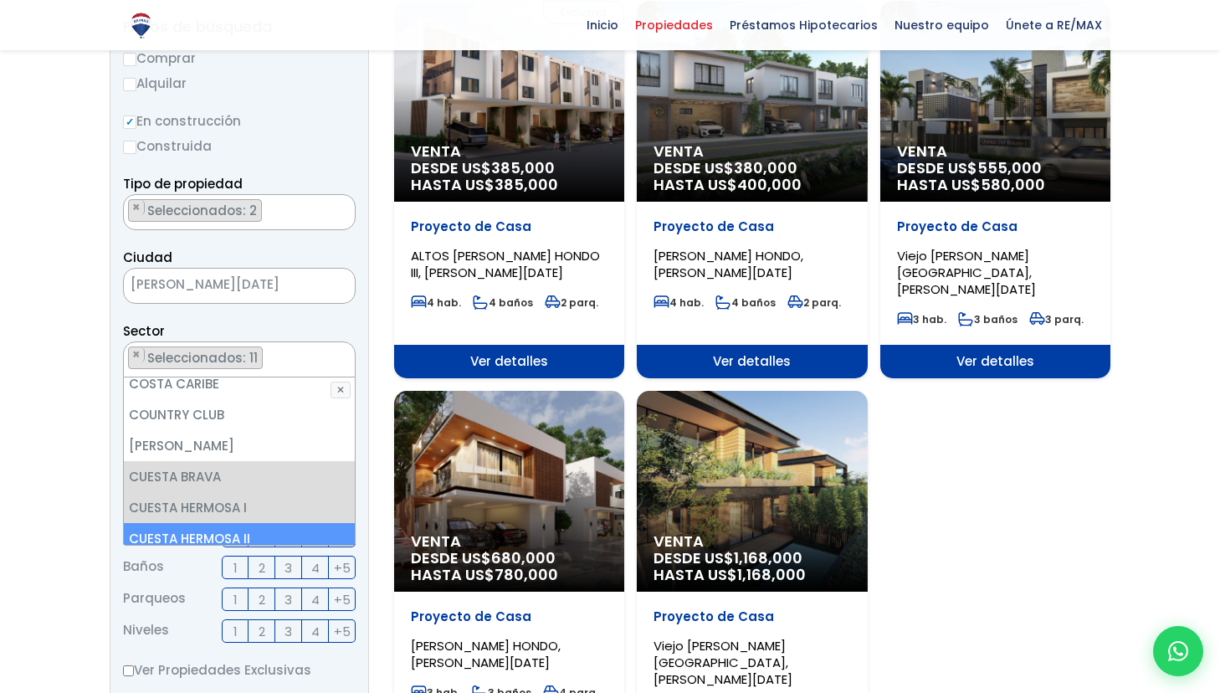
click at [182, 523] on li "CUESTA HERMOSA II" at bounding box center [239, 538] width 231 height 31
click at [182, 554] on li "CUESTA HERMOSA III" at bounding box center [239, 569] width 231 height 31
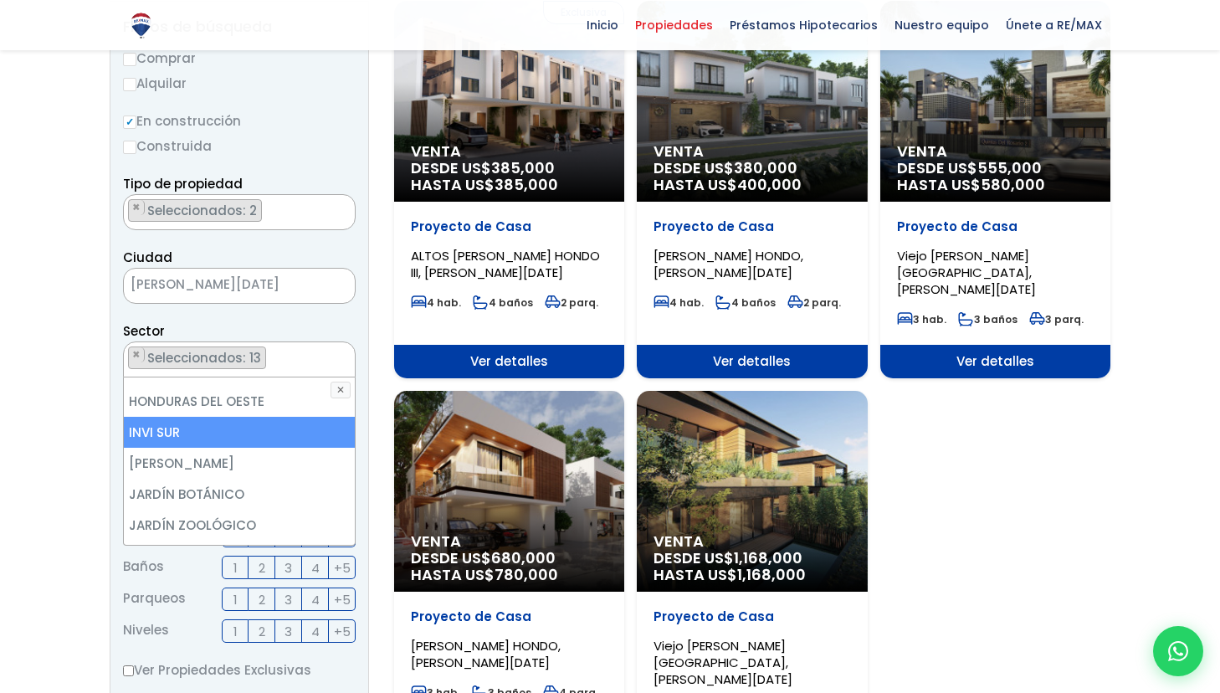
scroll to position [3029, 0]
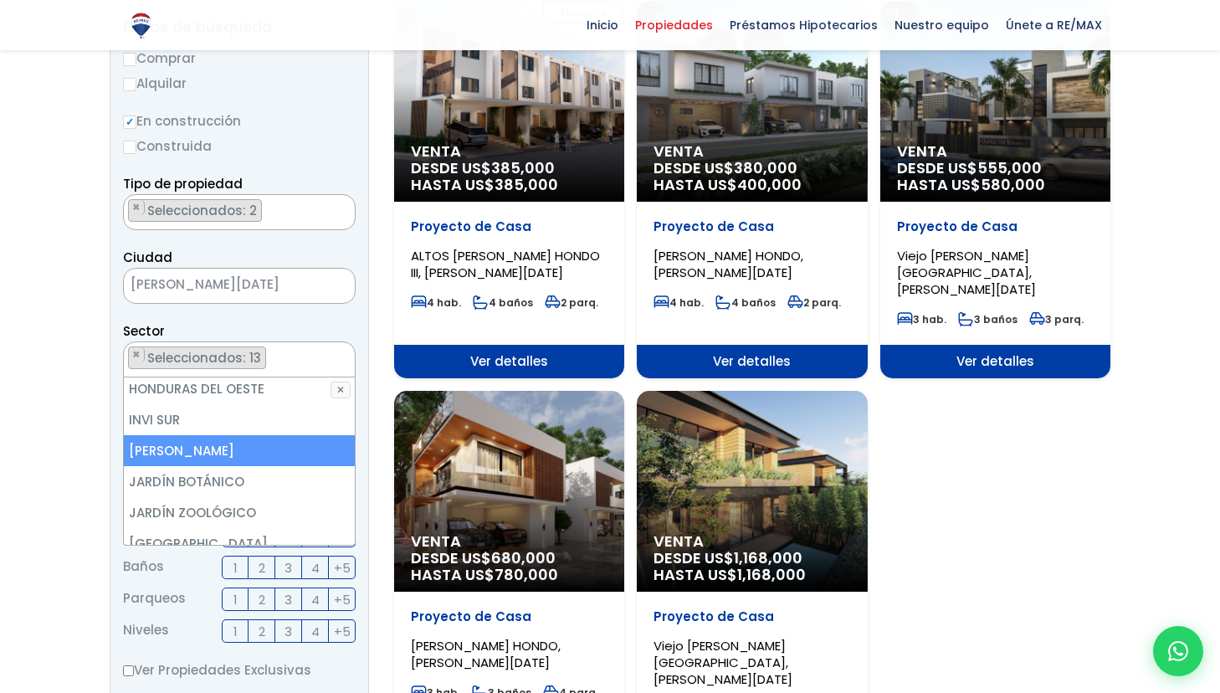
click at [199, 435] on li "ISABEL VILLAS" at bounding box center [239, 450] width 231 height 31
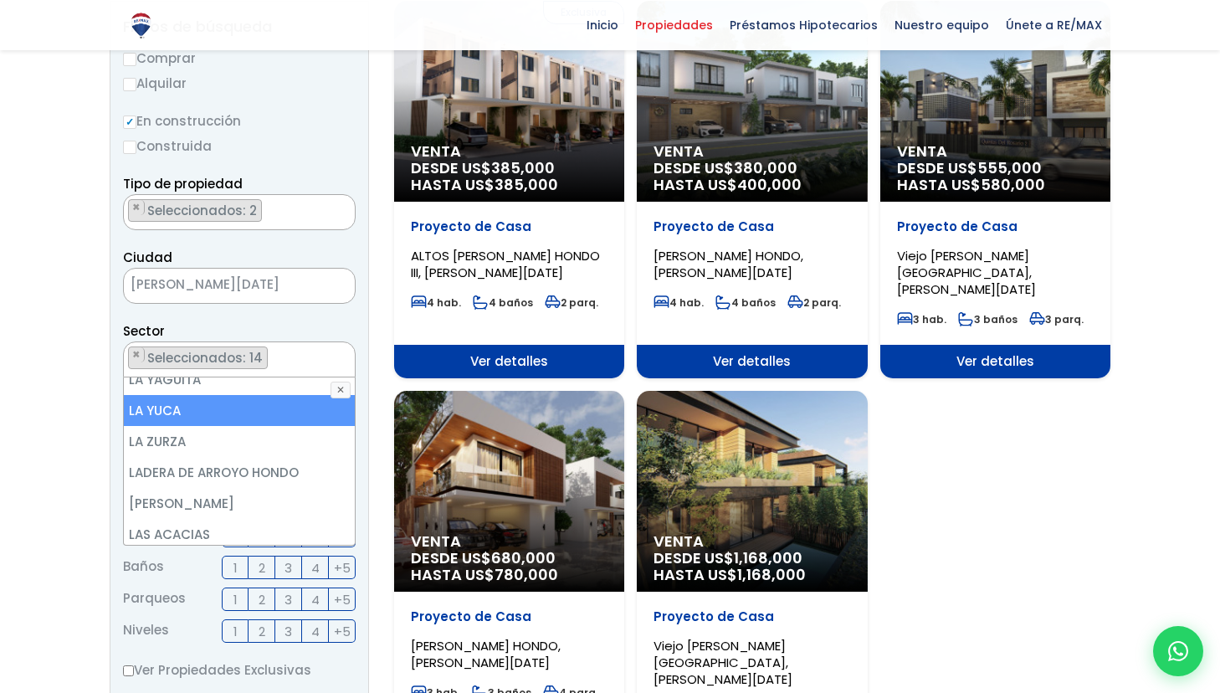
scroll to position [4005, 0]
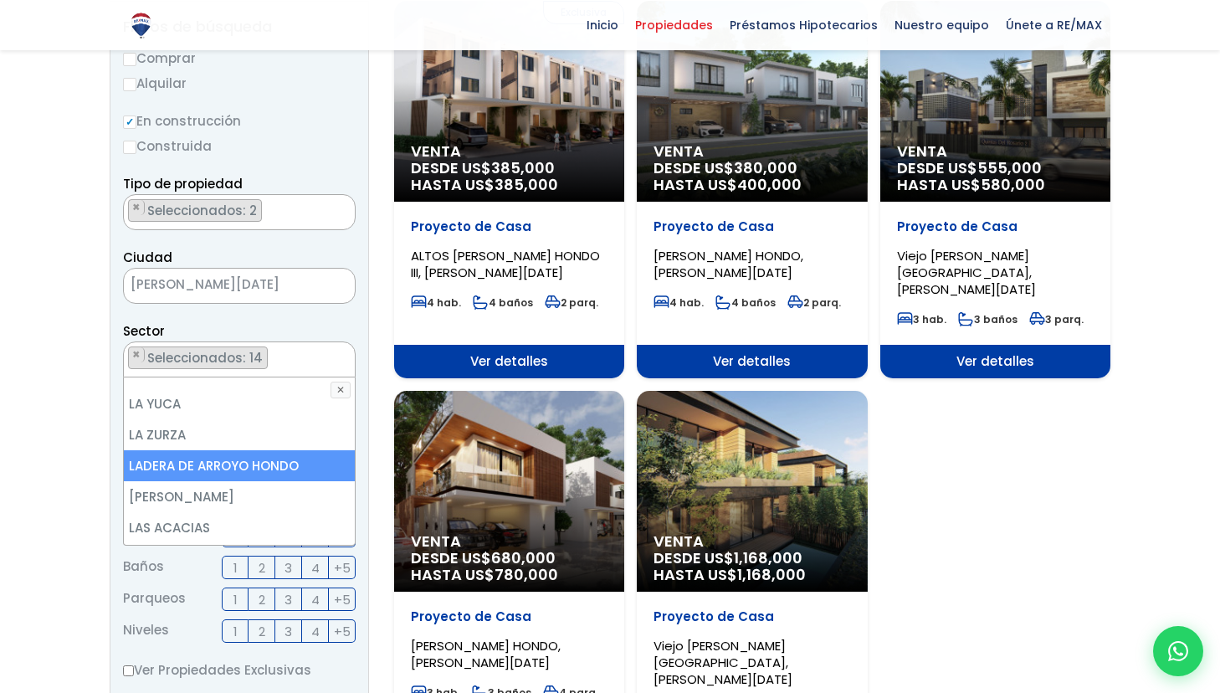
click at [201, 450] on li "LADERA DE ARROYO HONDO" at bounding box center [239, 465] width 231 height 31
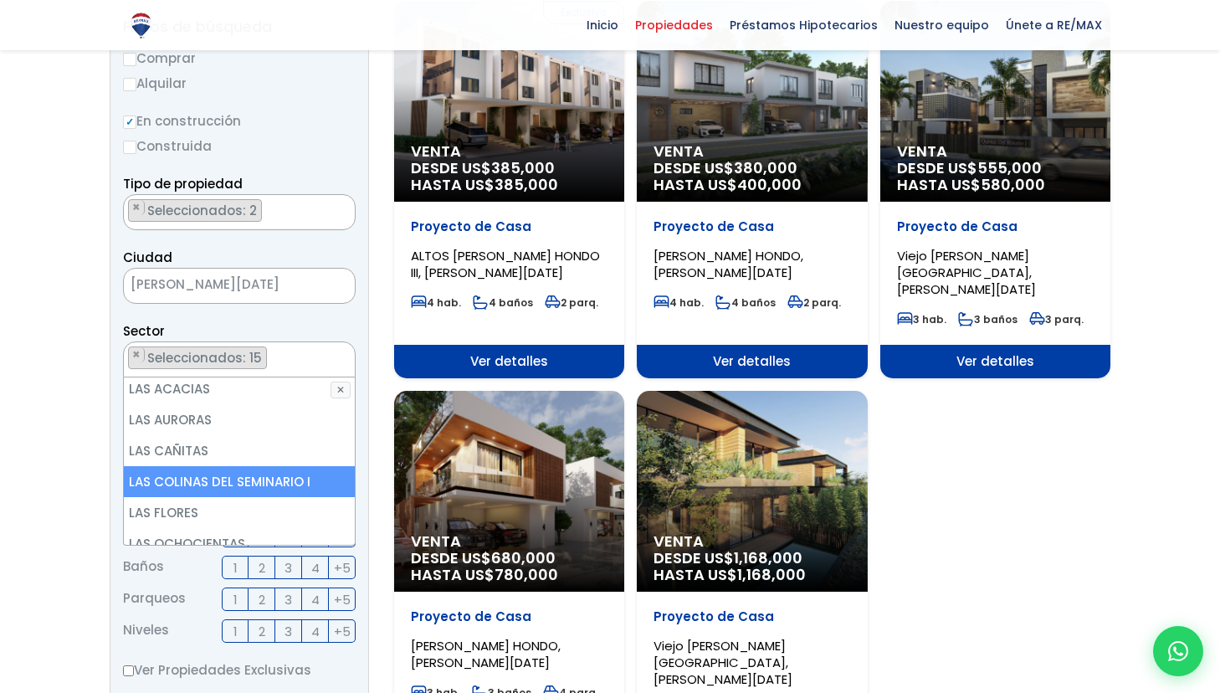
scroll to position [4148, 0]
click at [205, 461] on li "LAS COLINAS DEL SEMINARIO I" at bounding box center [239, 476] width 231 height 31
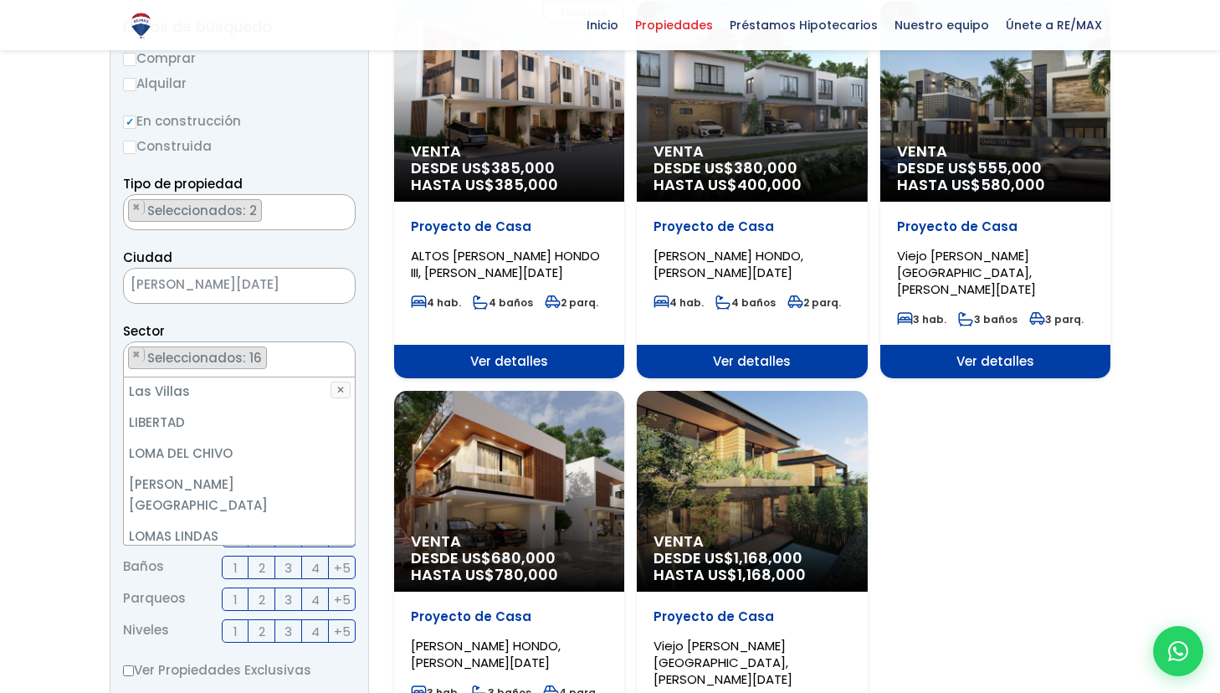
scroll to position [4374, 0]
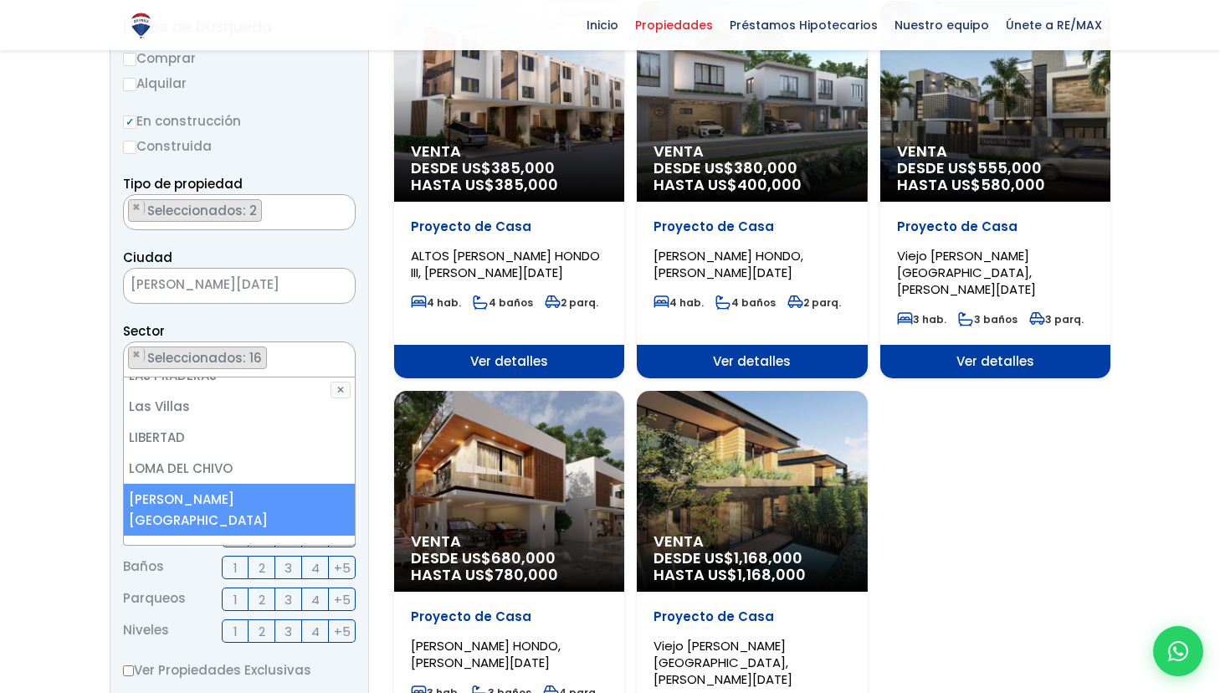
click at [208, 484] on li "LOMAS DE ARROYO HONDO" at bounding box center [239, 510] width 231 height 52
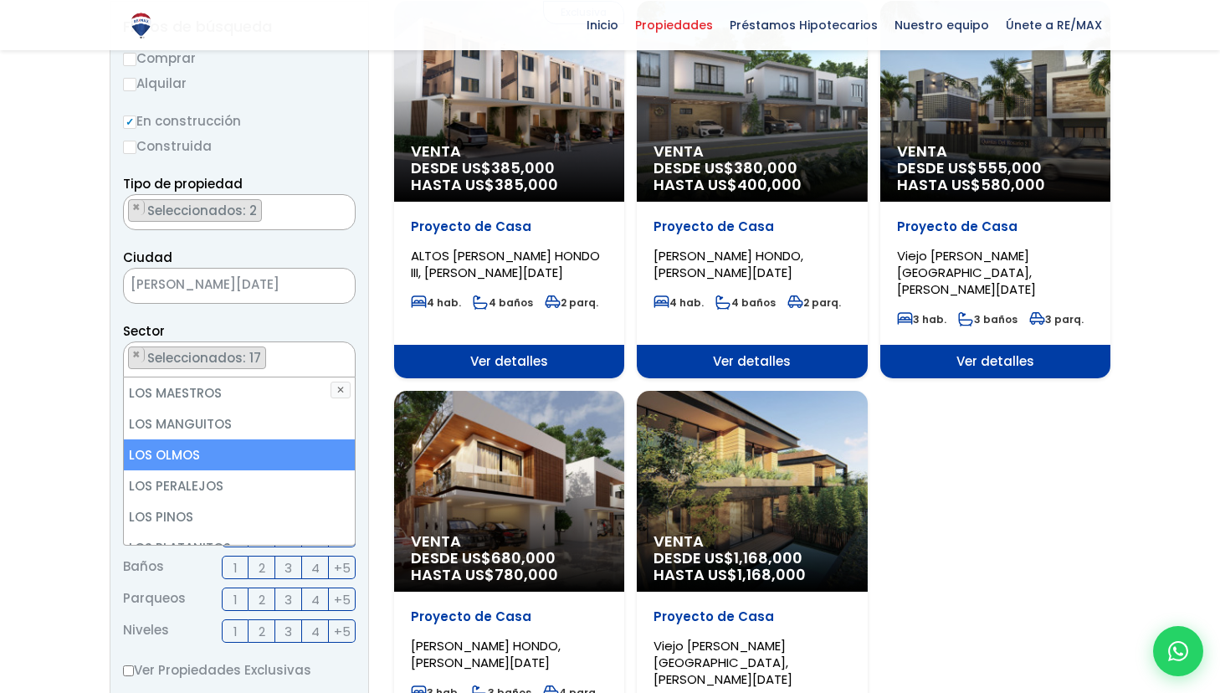
scroll to position [4908, 0]
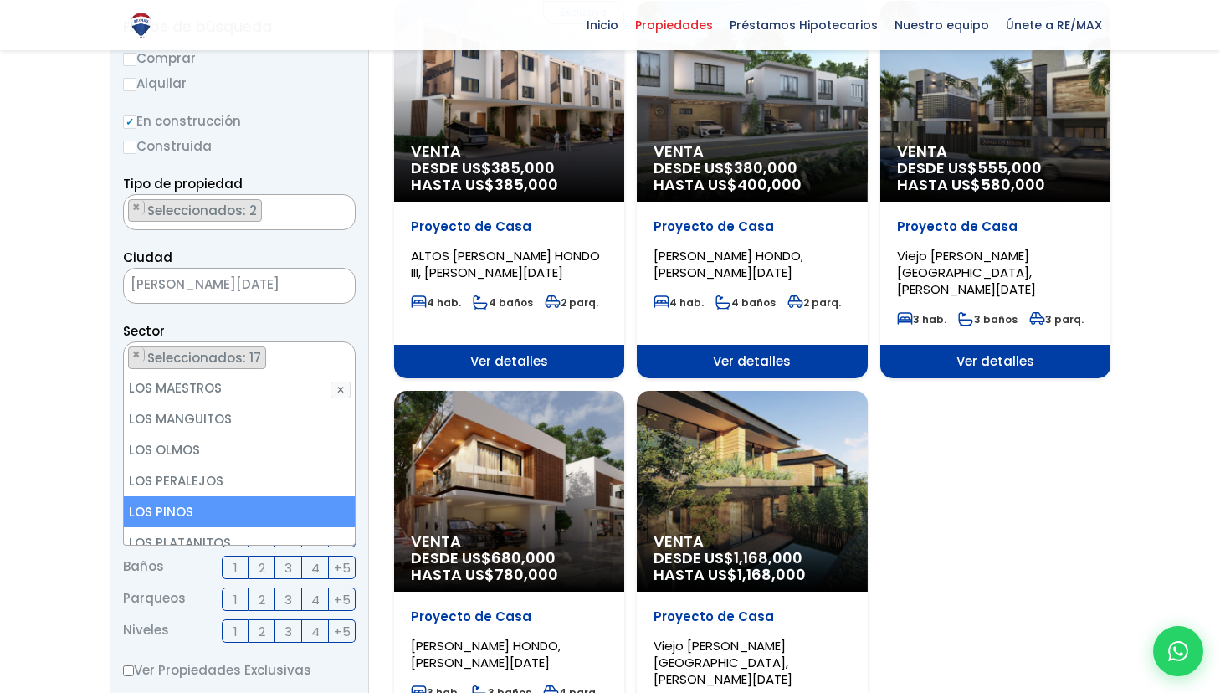
click at [202, 496] on li "LOS PINOS" at bounding box center [239, 511] width 231 height 31
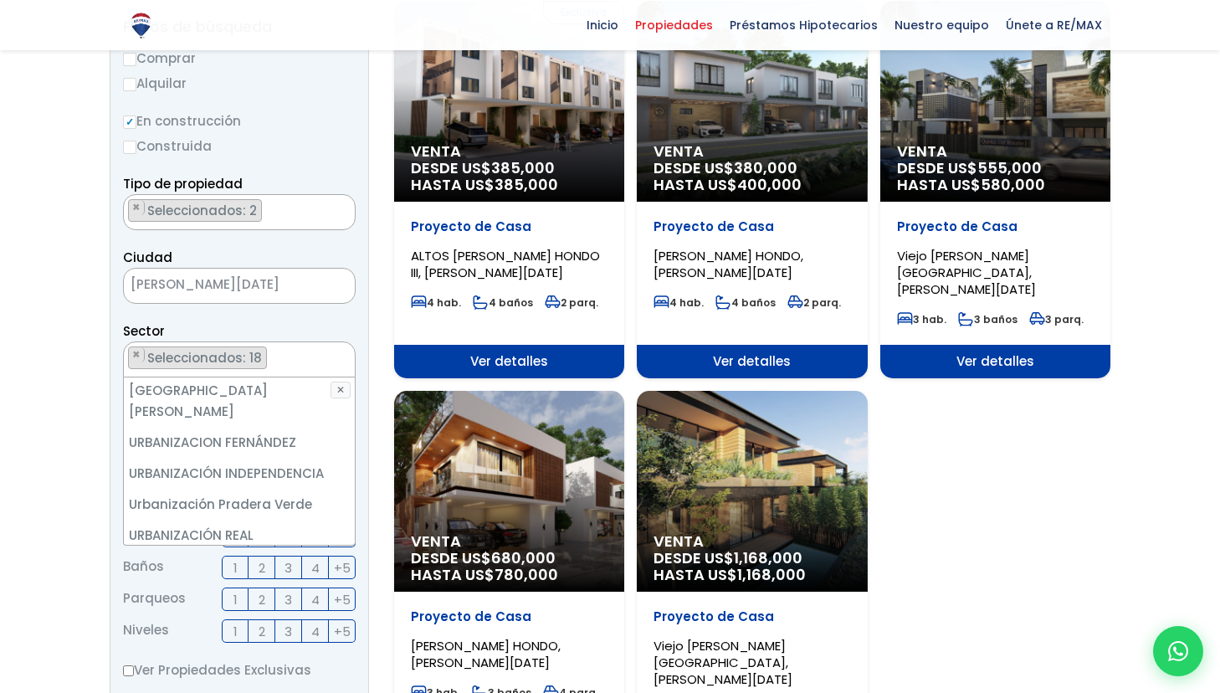
scroll to position [7503, 0]
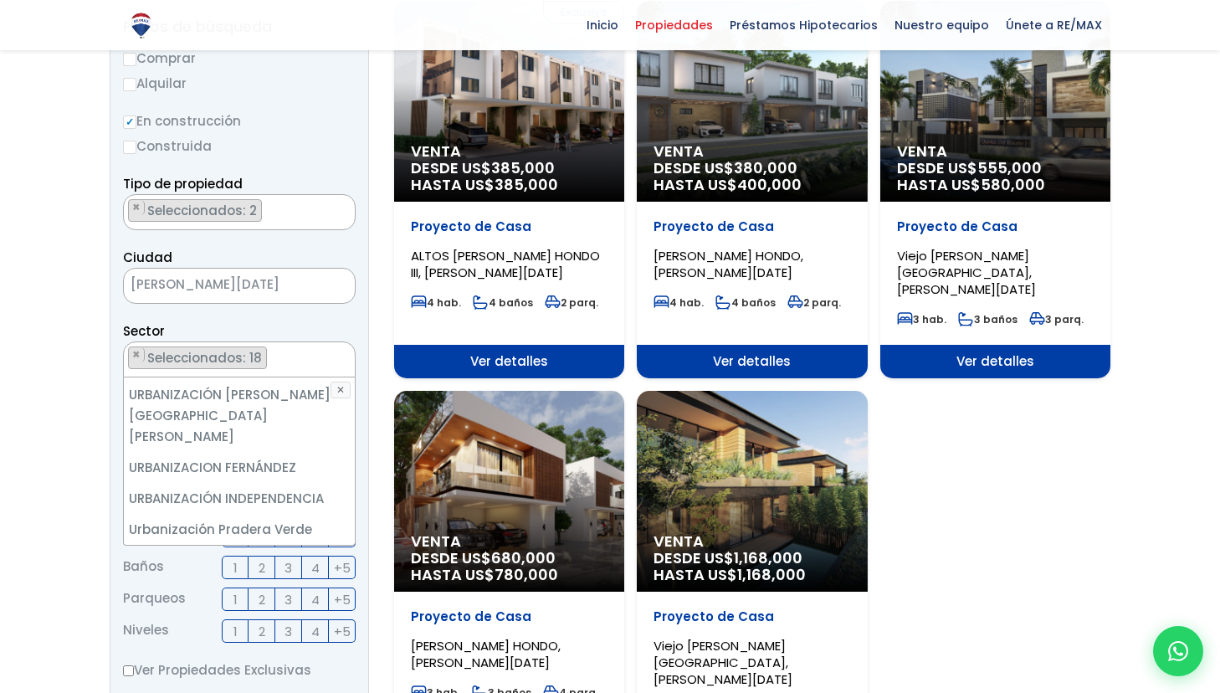
click at [193, 607] on li "Viejo Arroyo Hondo" at bounding box center [239, 622] width 231 height 31
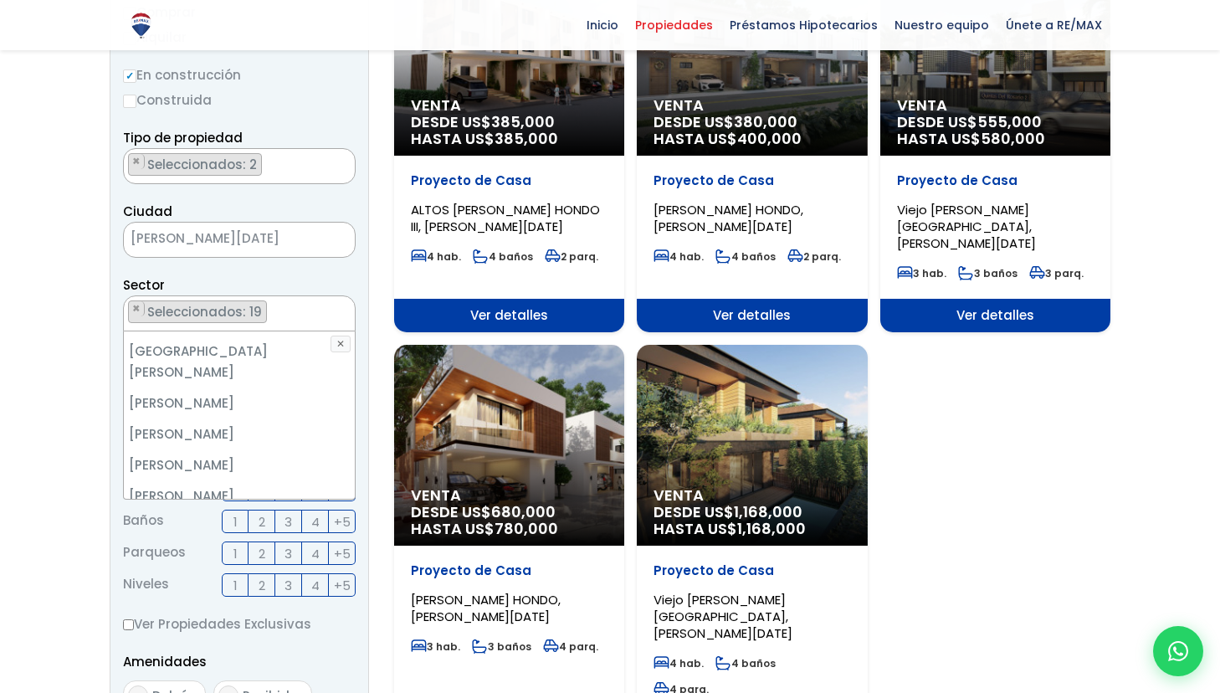
scroll to position [301, 0]
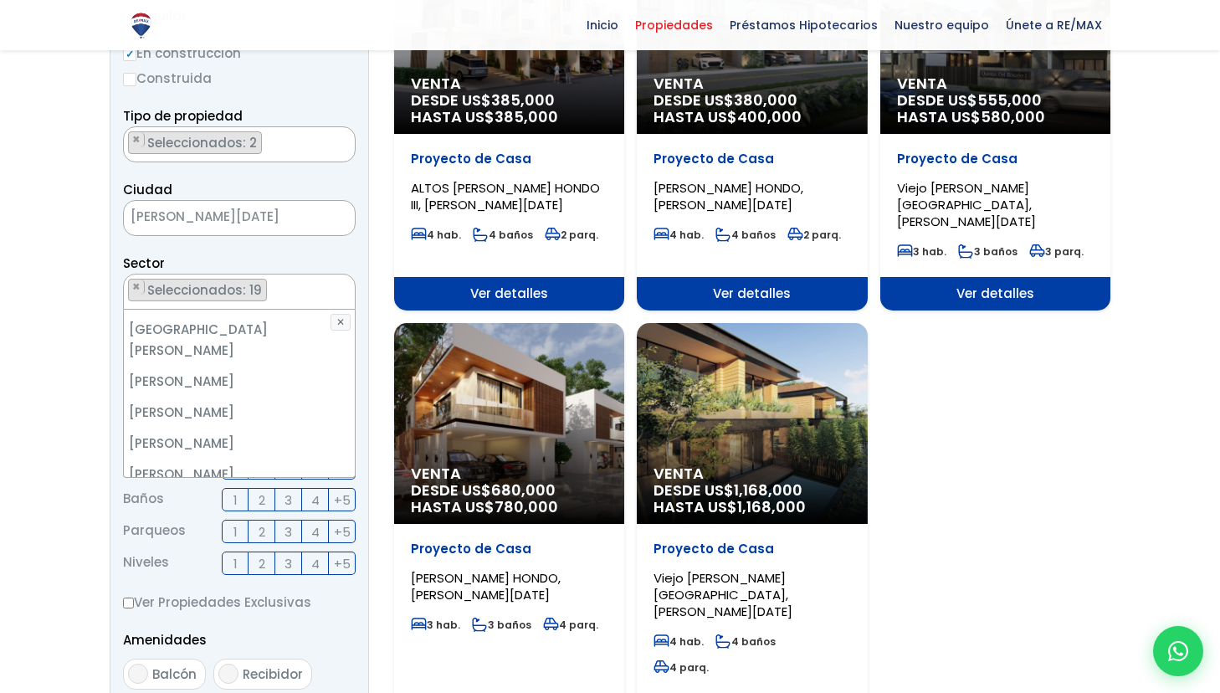
click at [18, 397] on div at bounding box center [610, 449] width 1220 height 1335
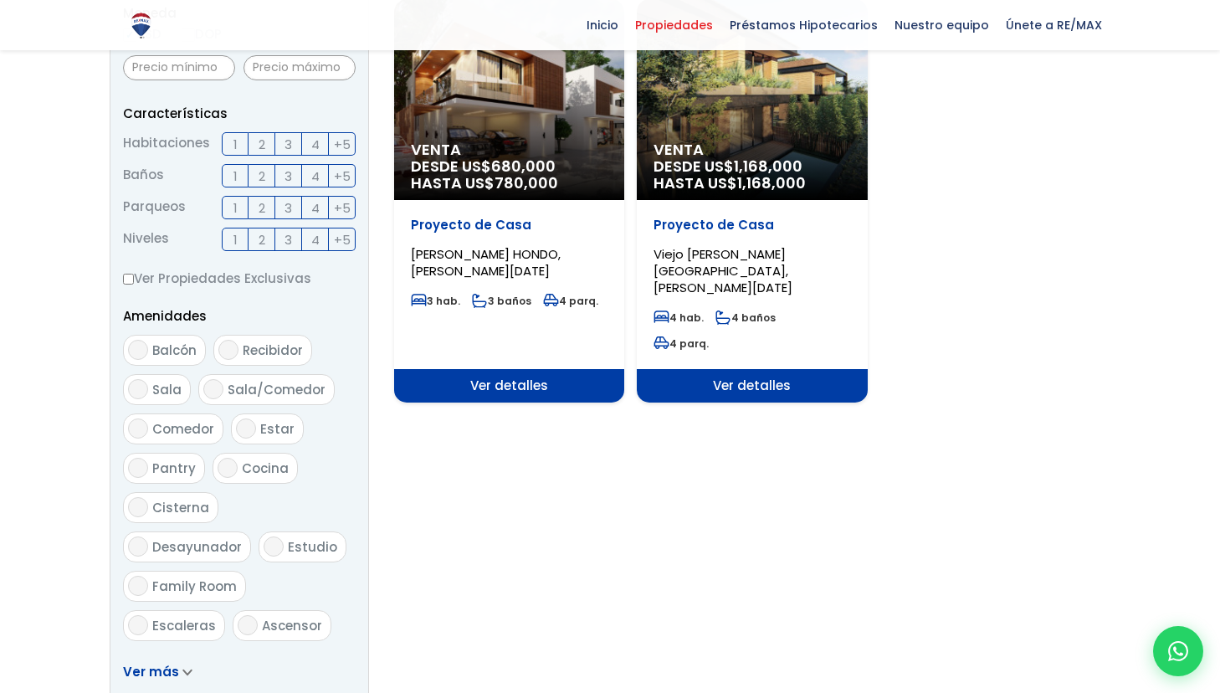
scroll to position [609, 0]
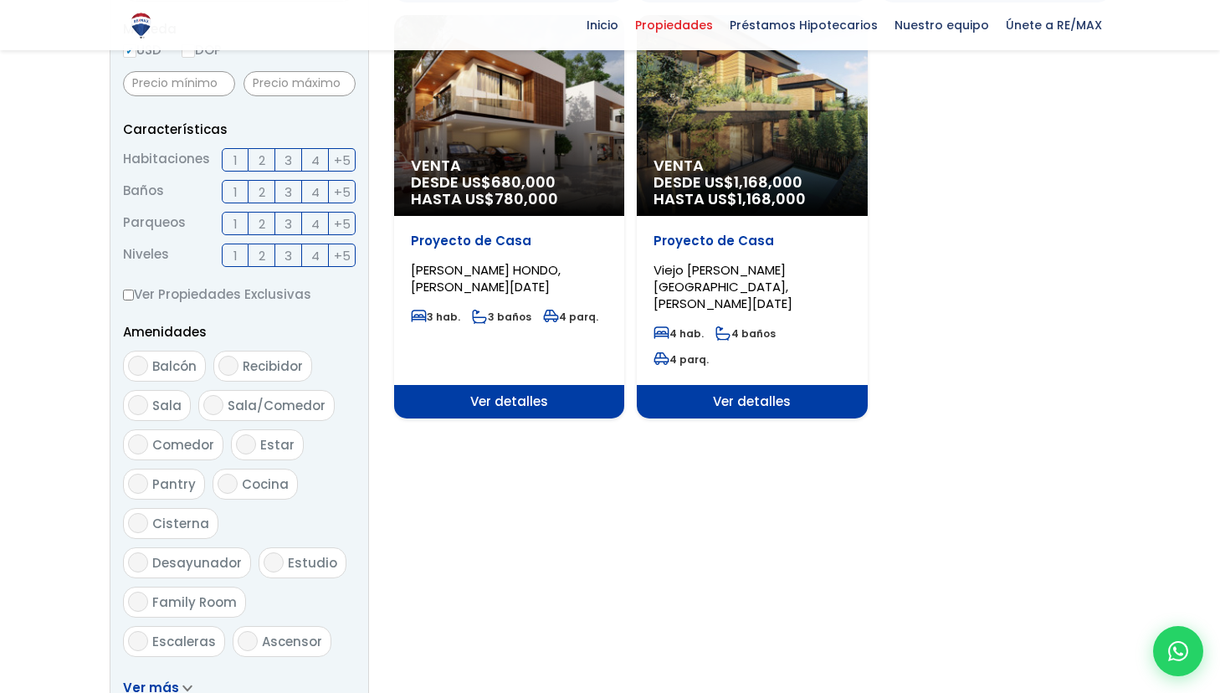
click at [287, 162] on span "3" at bounding box center [288, 160] width 8 height 21
click at [0, 0] on input "3" at bounding box center [0, 0] width 0 height 0
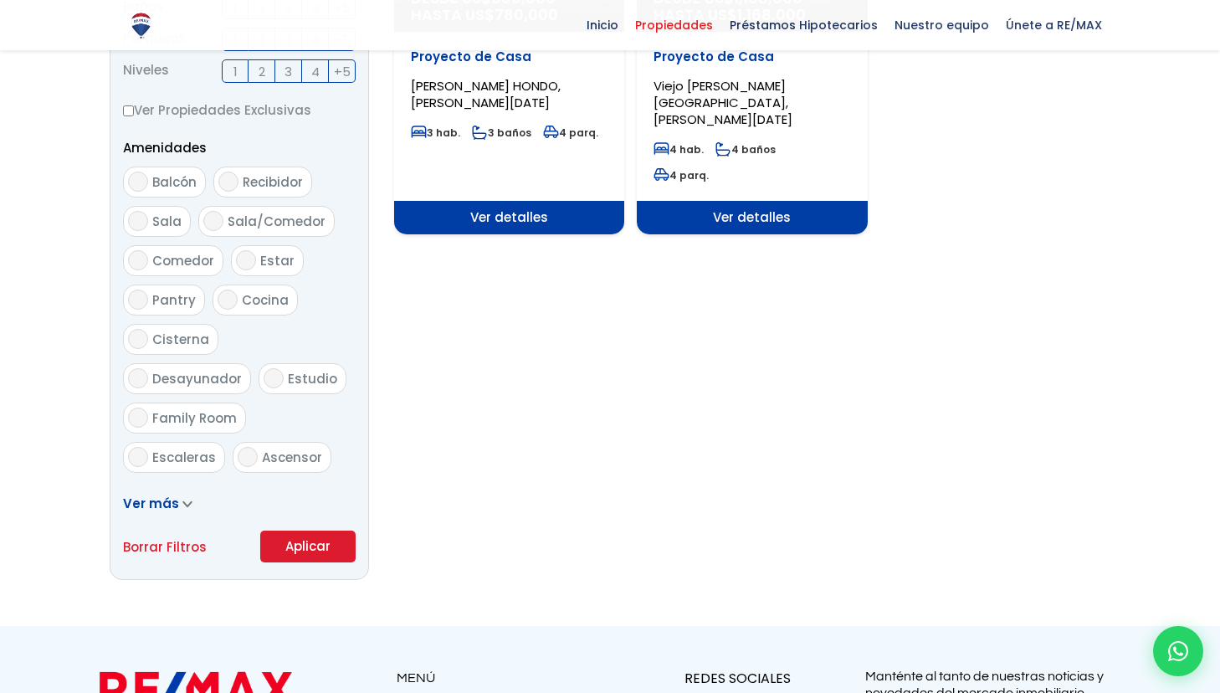
scroll to position [855, 0]
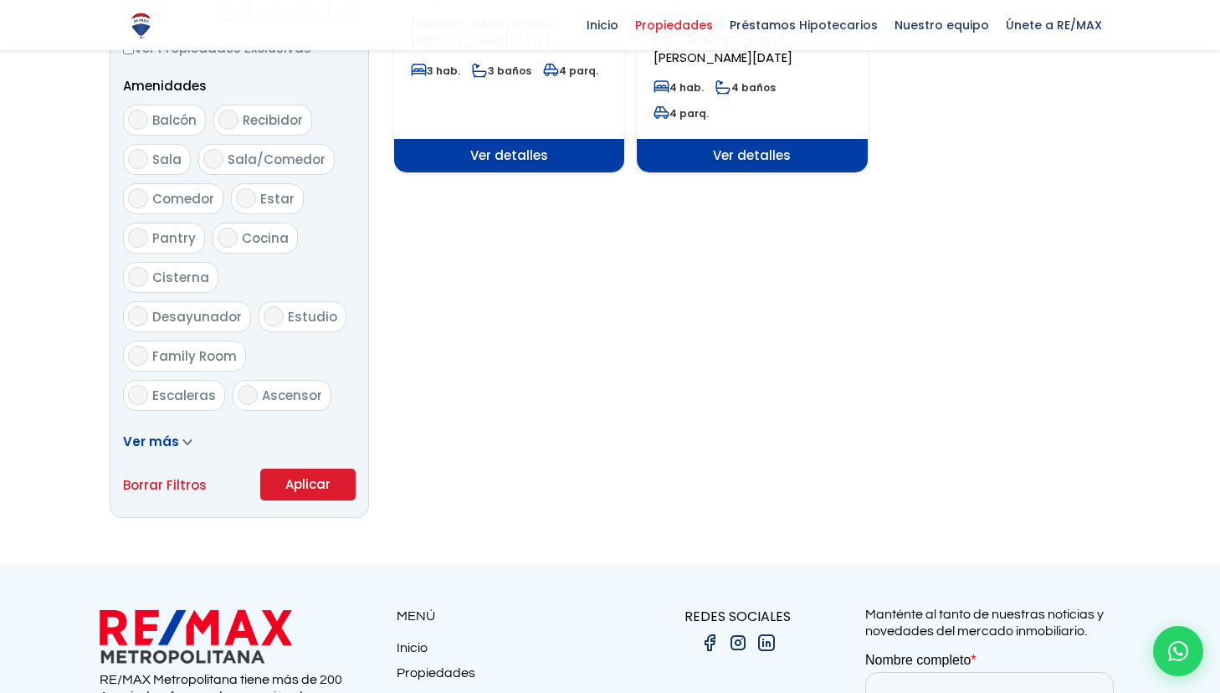
click at [300, 494] on button "Aplicar" at bounding box center [307, 485] width 95 height 32
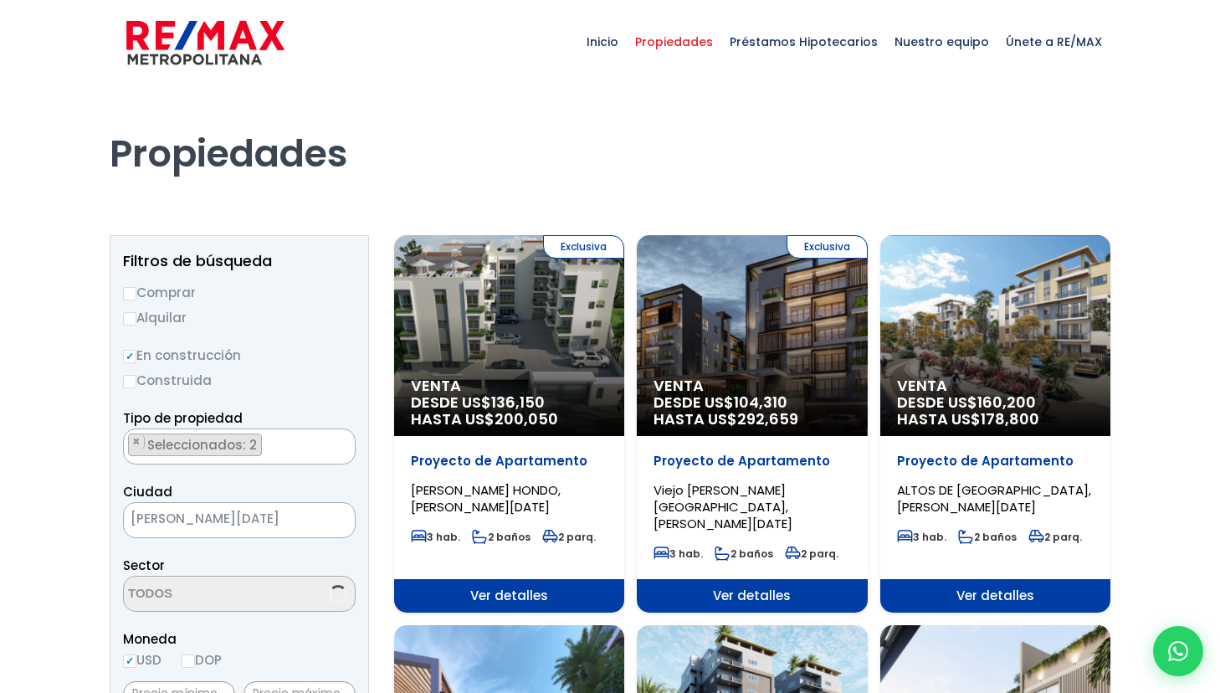
scroll to position [4676, 0]
select select "19"
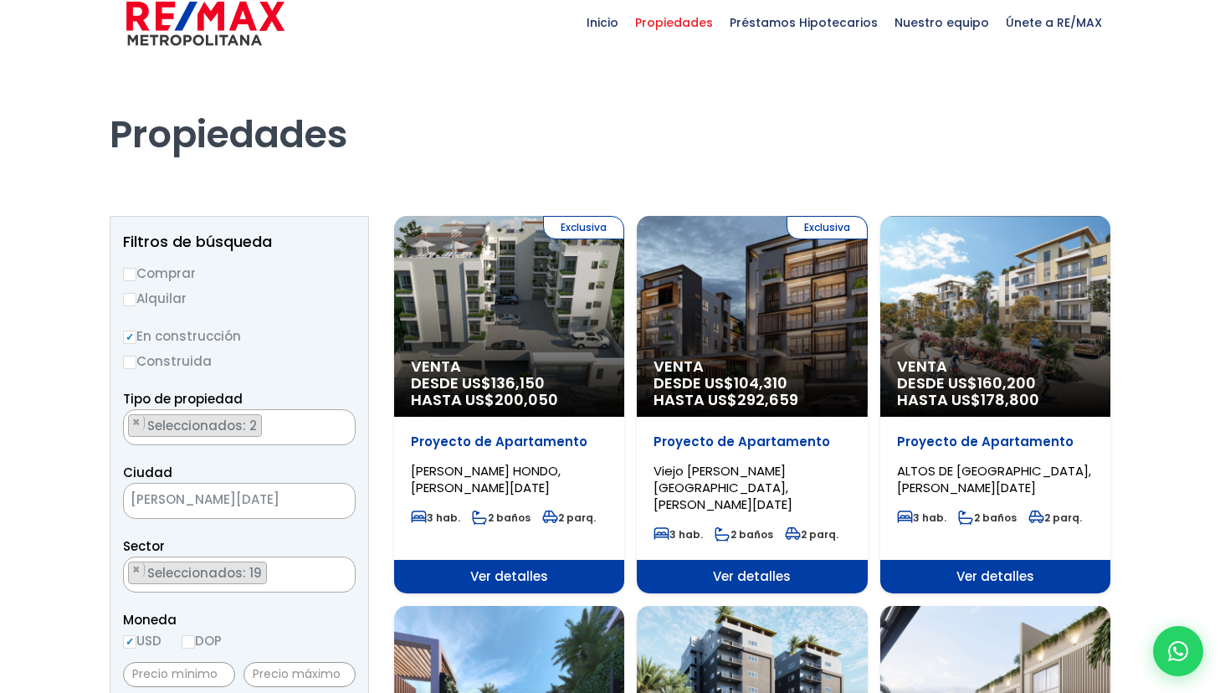
scroll to position [0, 0]
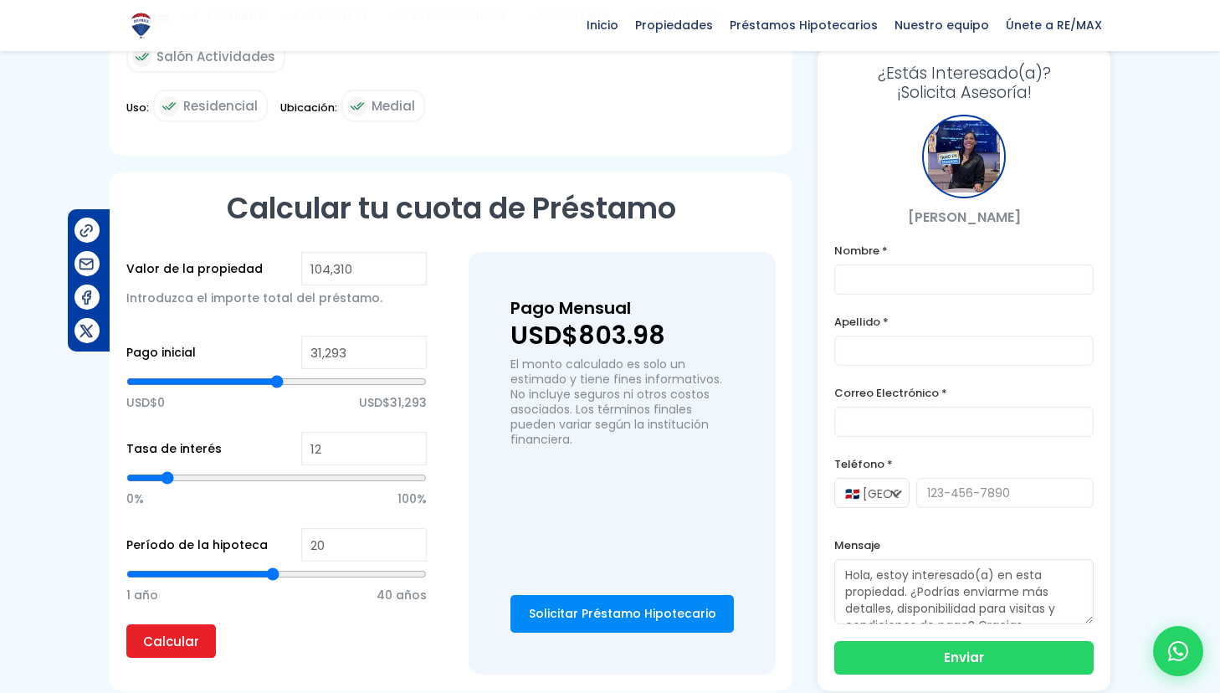
scroll to position [917, 0]
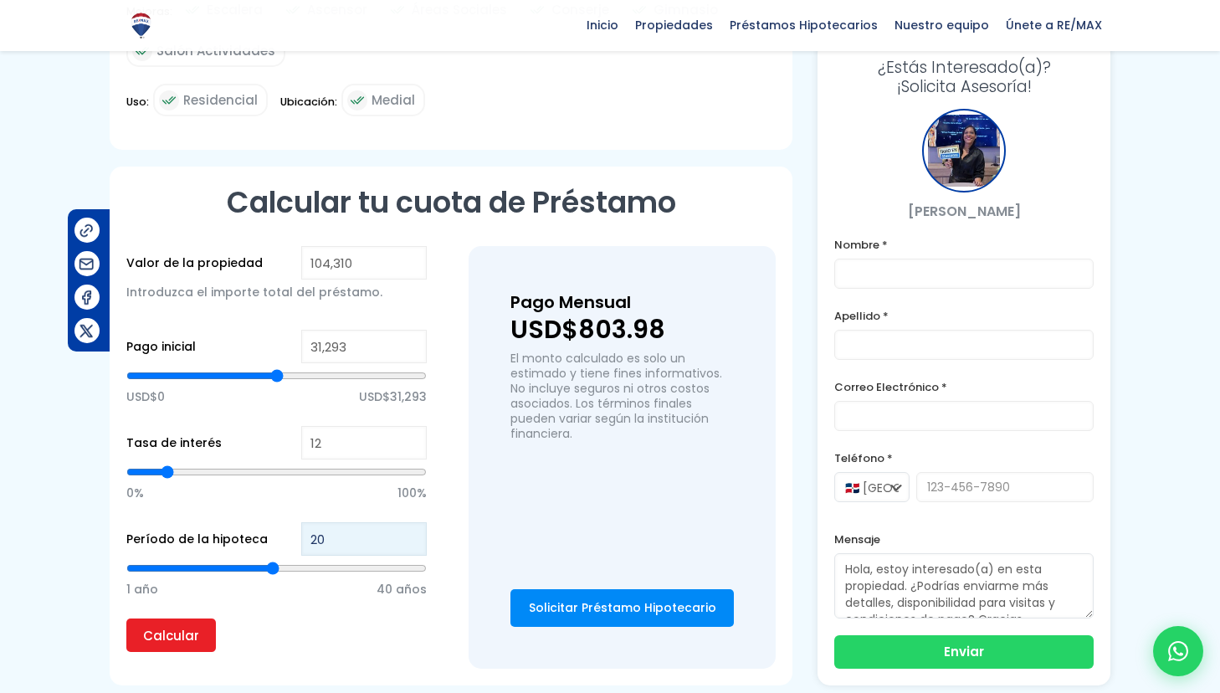
click at [335, 522] on input "20" at bounding box center [364, 538] width 126 height 33
type input "2"
type input "25"
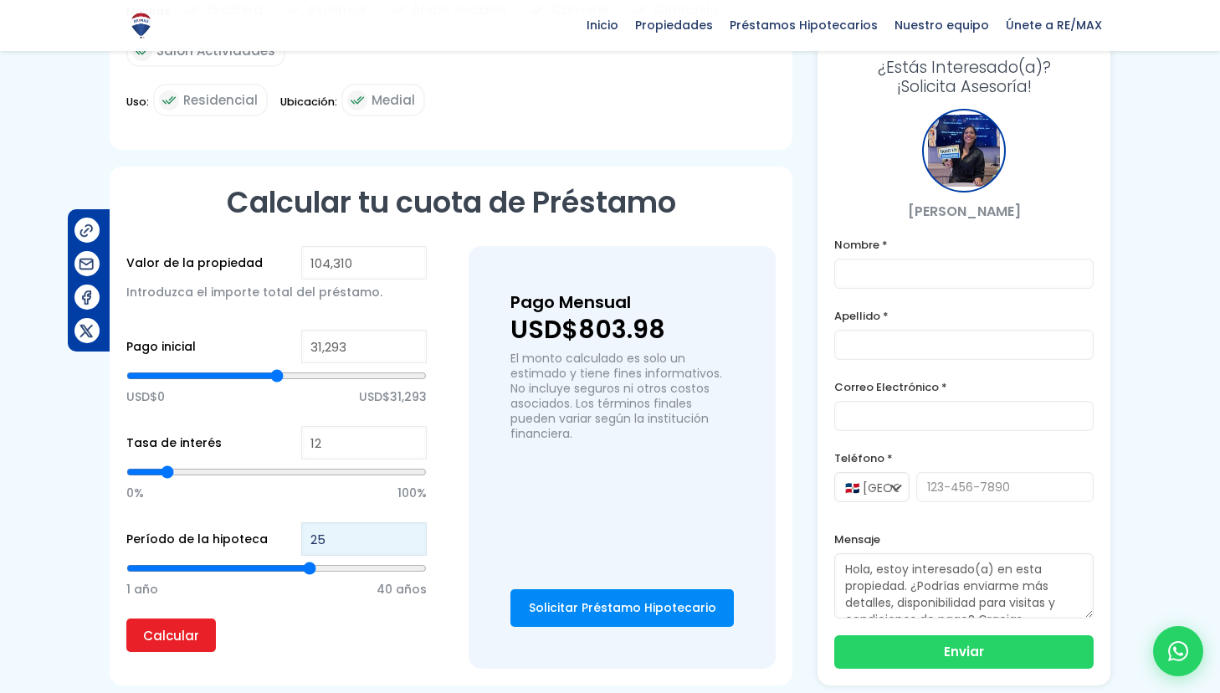
type input "2"
type input "21"
type input "5"
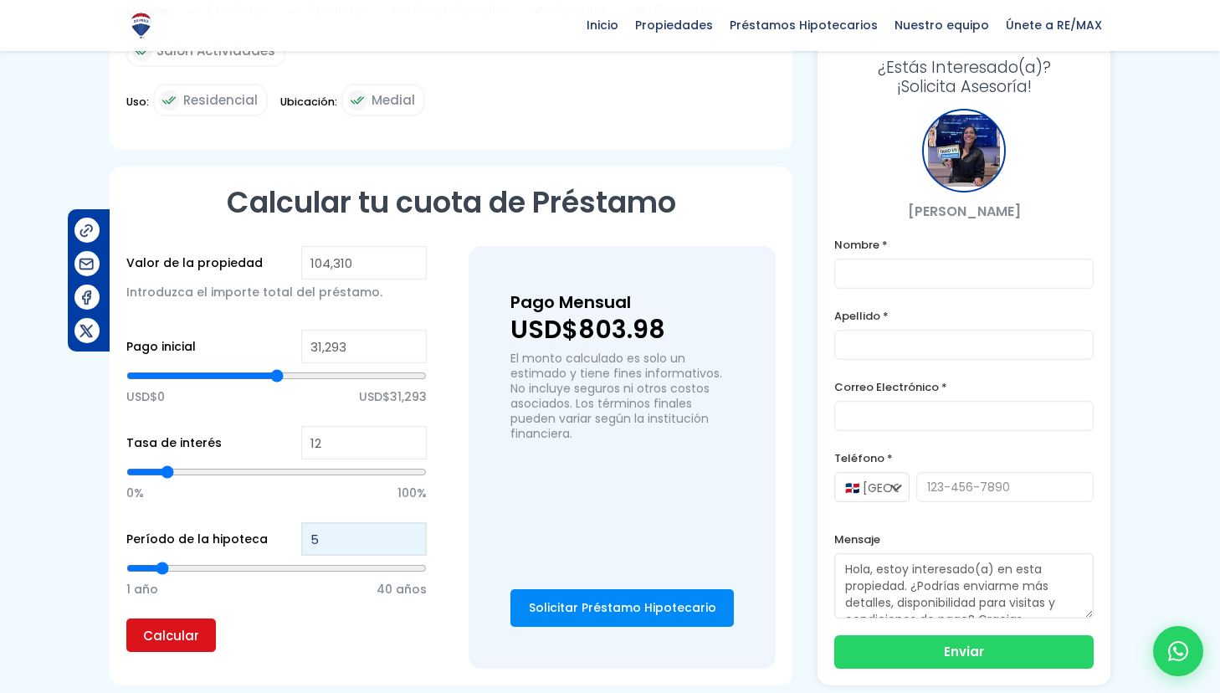
type input "5"
click at [167, 618] on input "Calcular" at bounding box center [171, 634] width 90 height 33
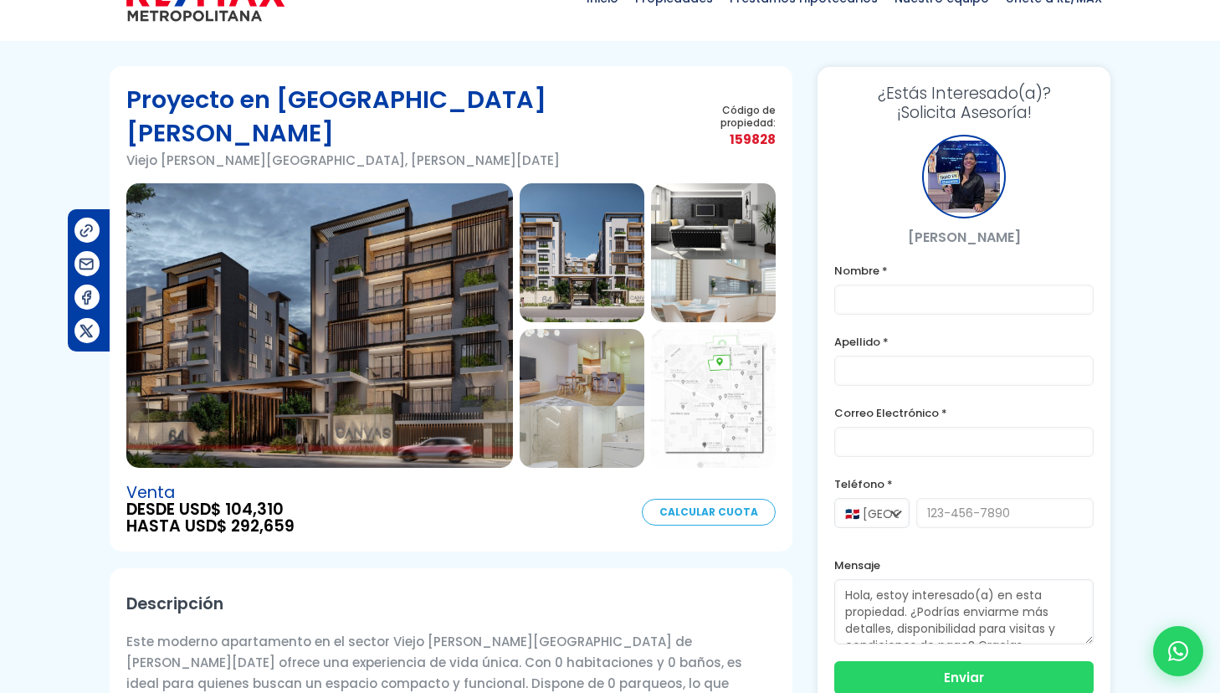
scroll to position [42, 0]
